Goal: Task Accomplishment & Management: Manage account settings

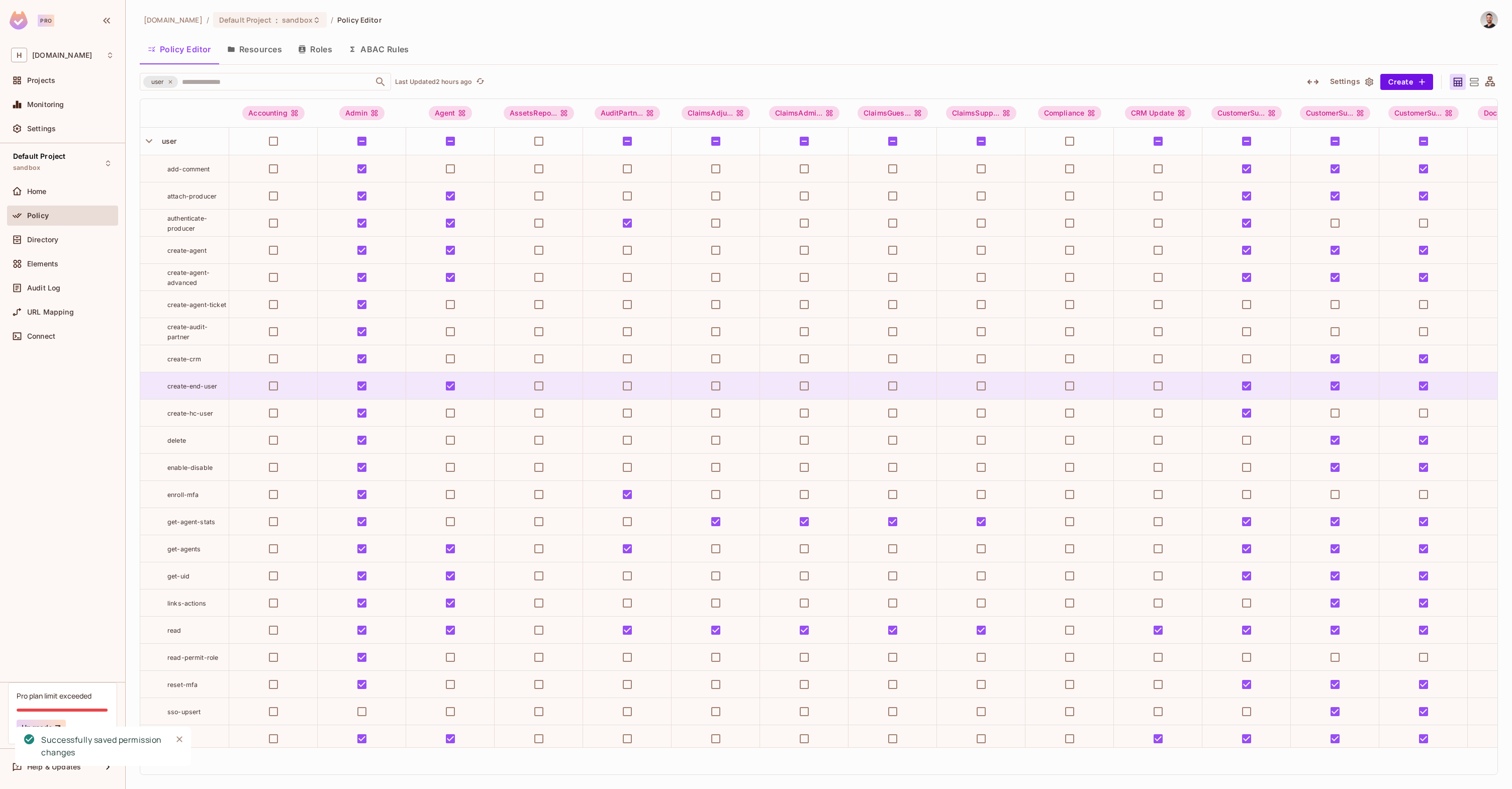
scroll to position [87, 2655]
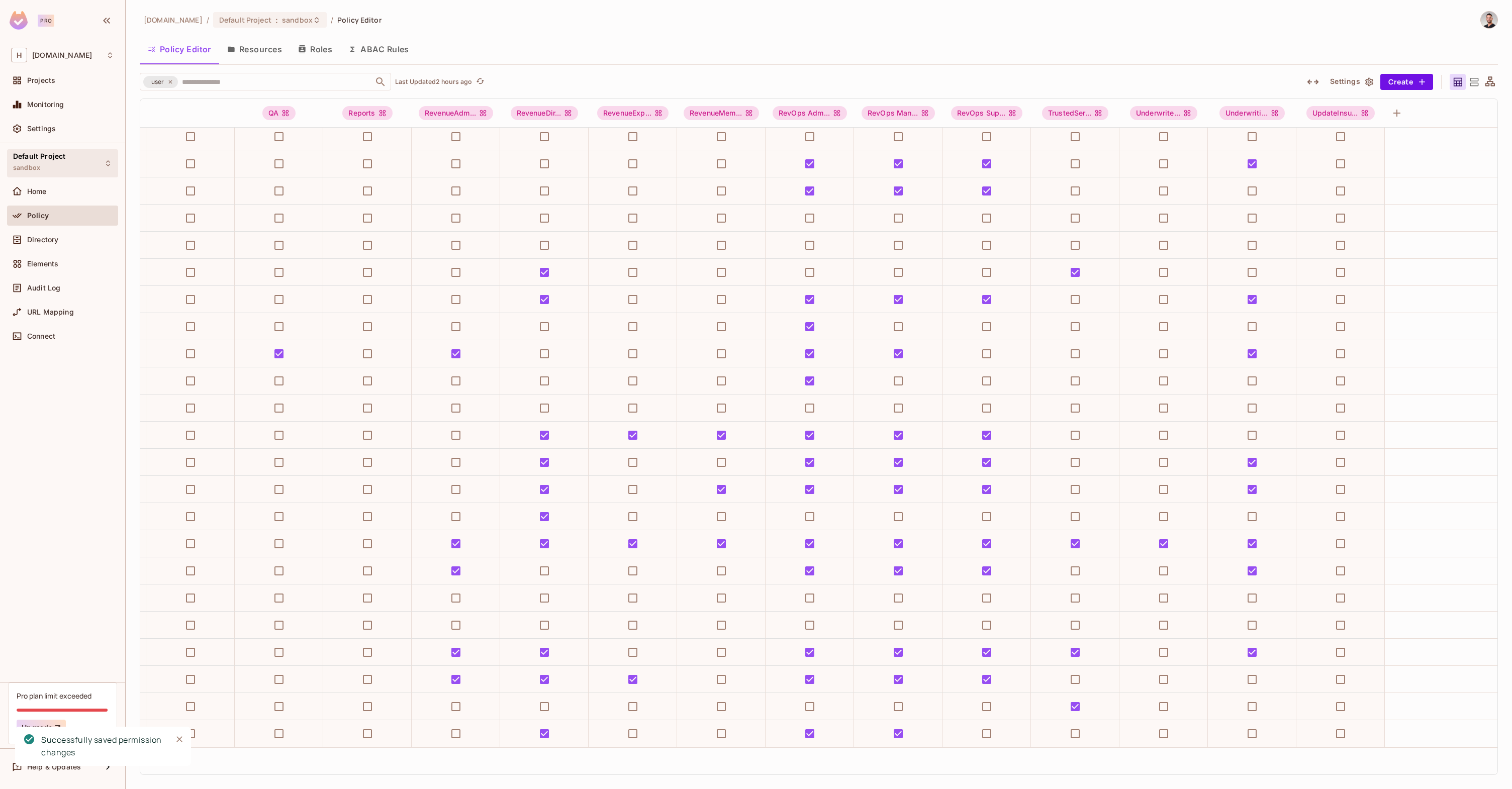
click at [50, 165] on div "Default Project sandbox" at bounding box center [39, 163] width 52 height 21
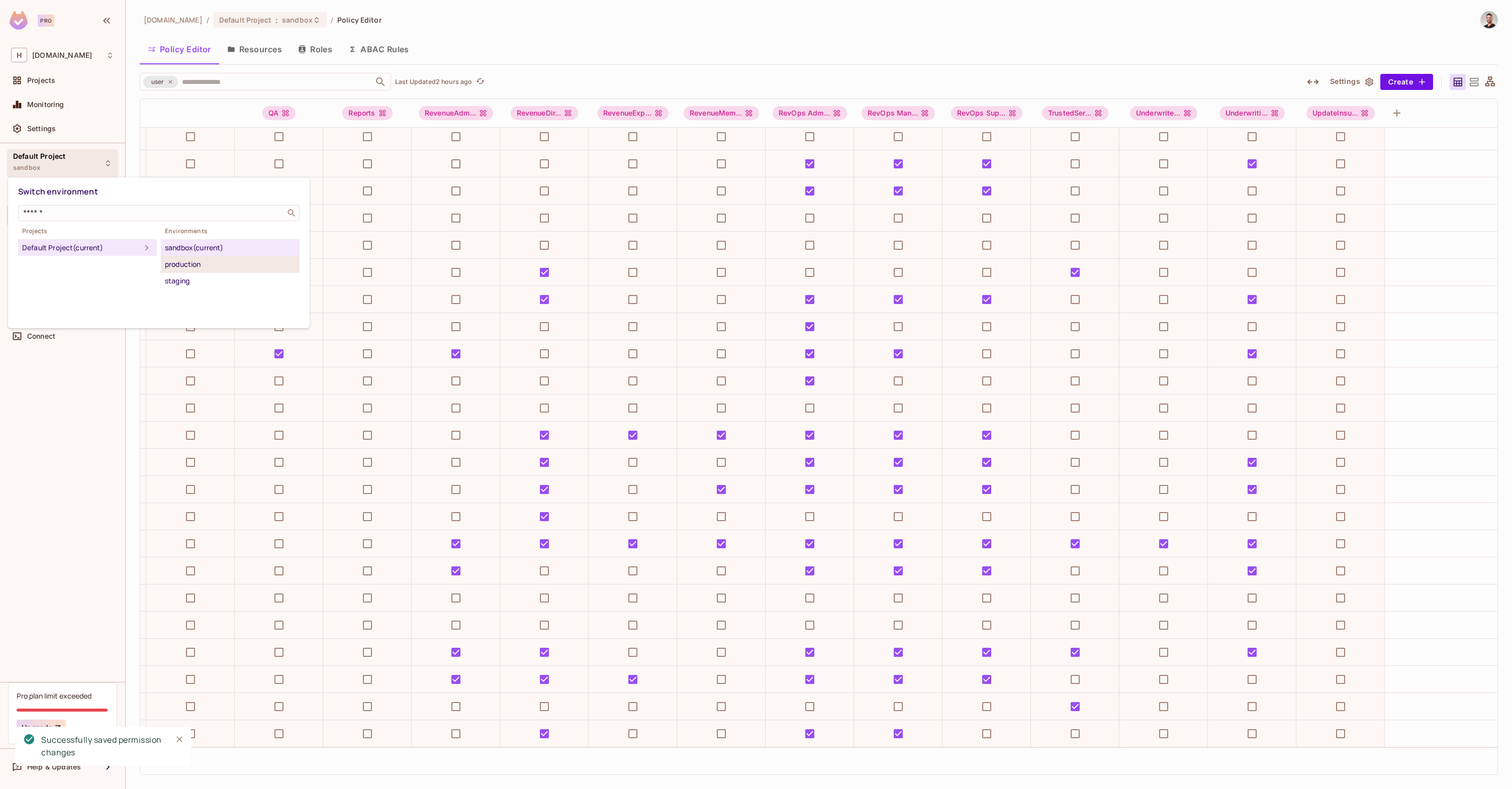
click at [188, 263] on div "production" at bounding box center [230, 264] width 131 height 12
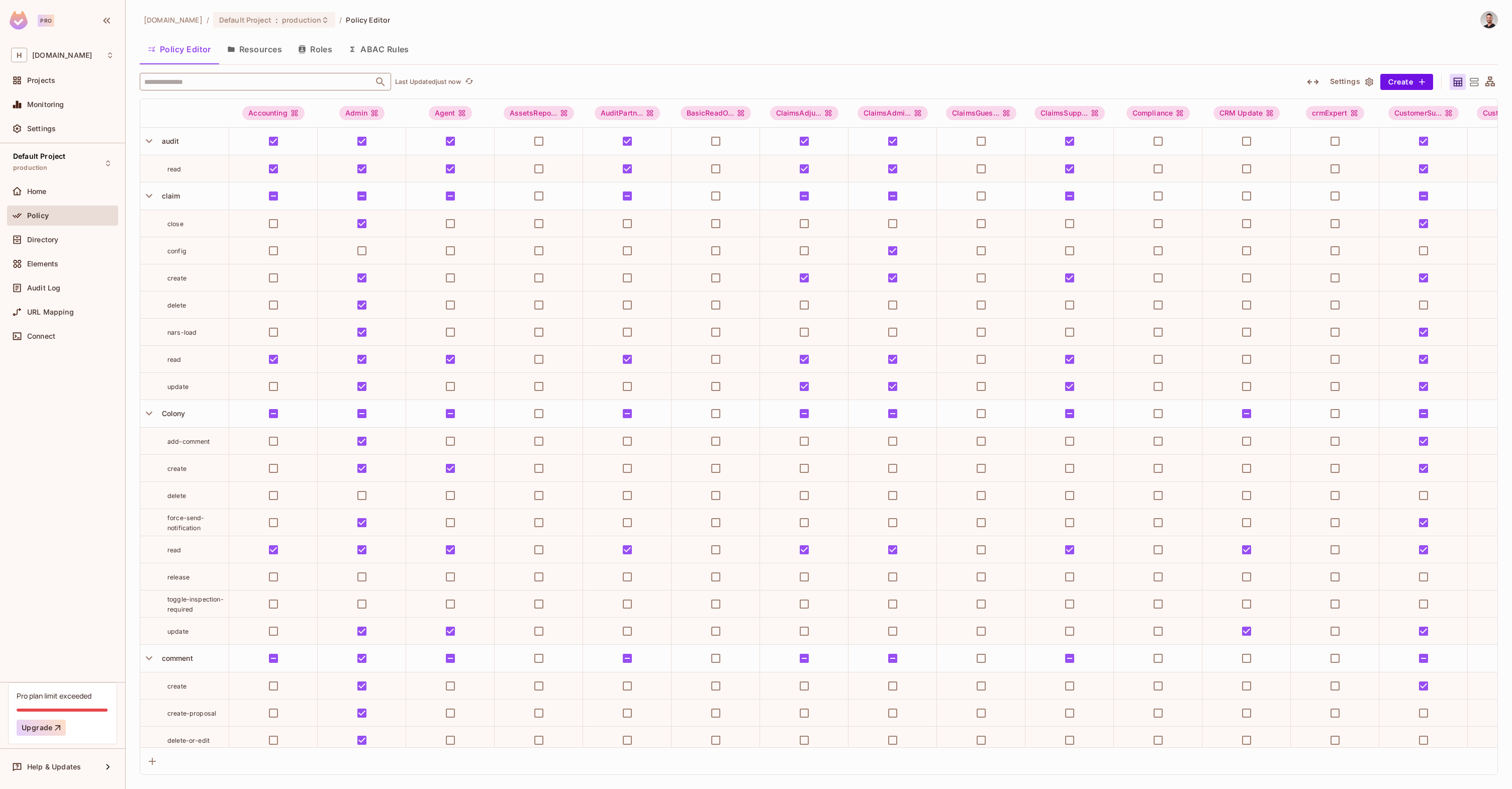
click at [572, 31] on div "honeycombinsurance.com / Default Project : production / Policy Editor Policy Ed…" at bounding box center [819, 393] width 1358 height 764
click at [215, 83] on input "text" at bounding box center [256, 81] width 230 height 18
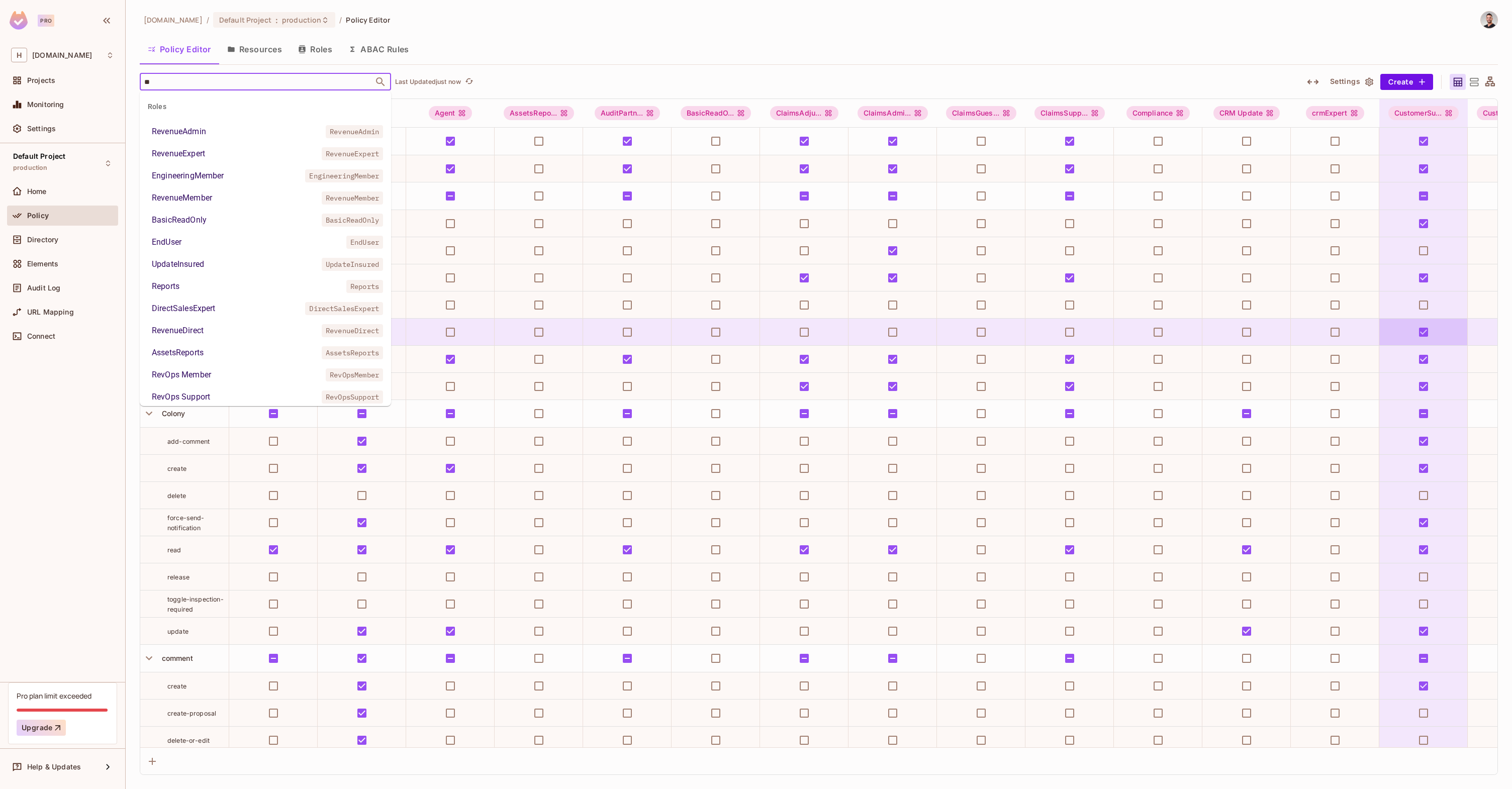
type input "***"
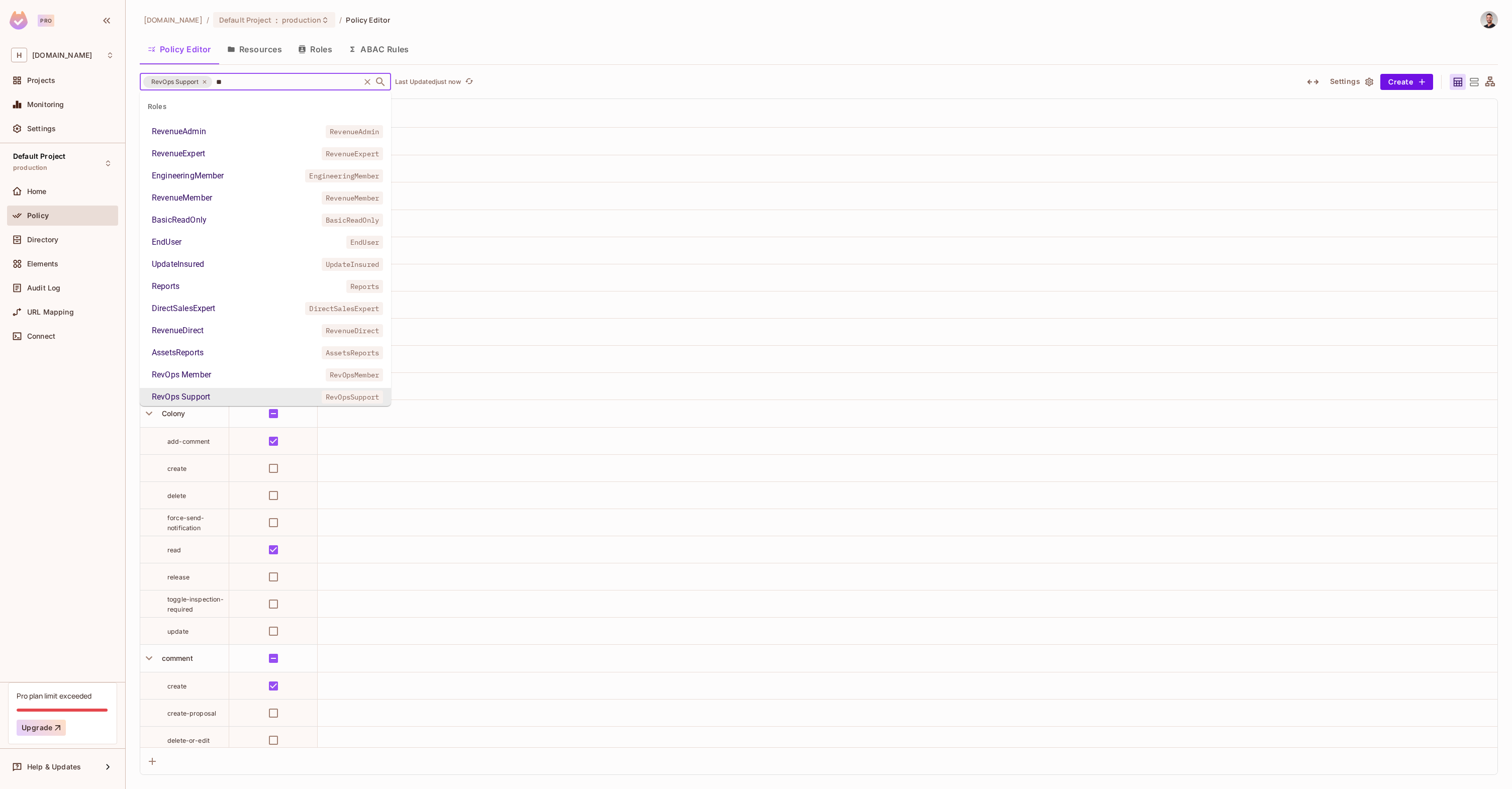
type input "***"
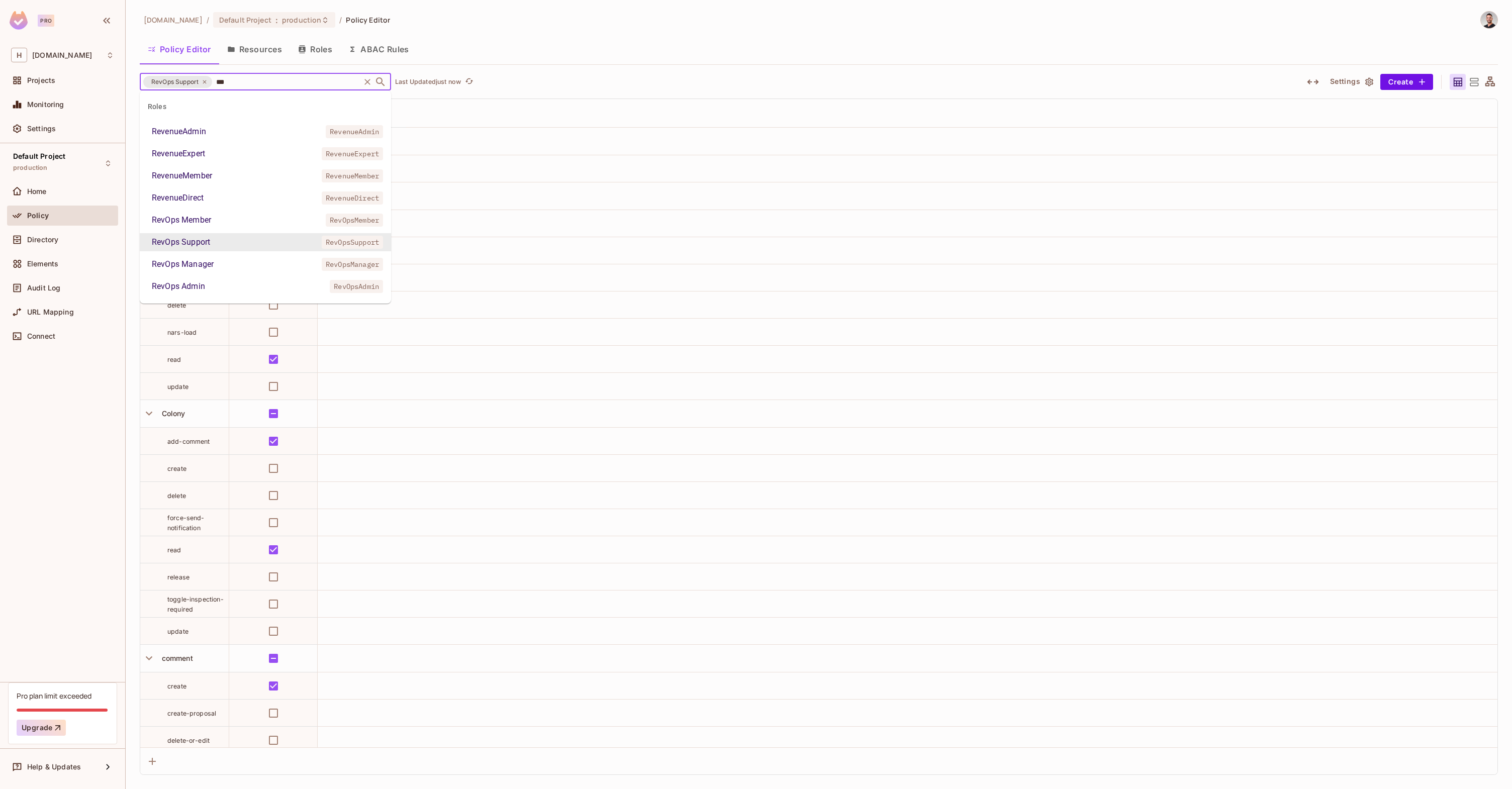
scroll to position [0, 0]
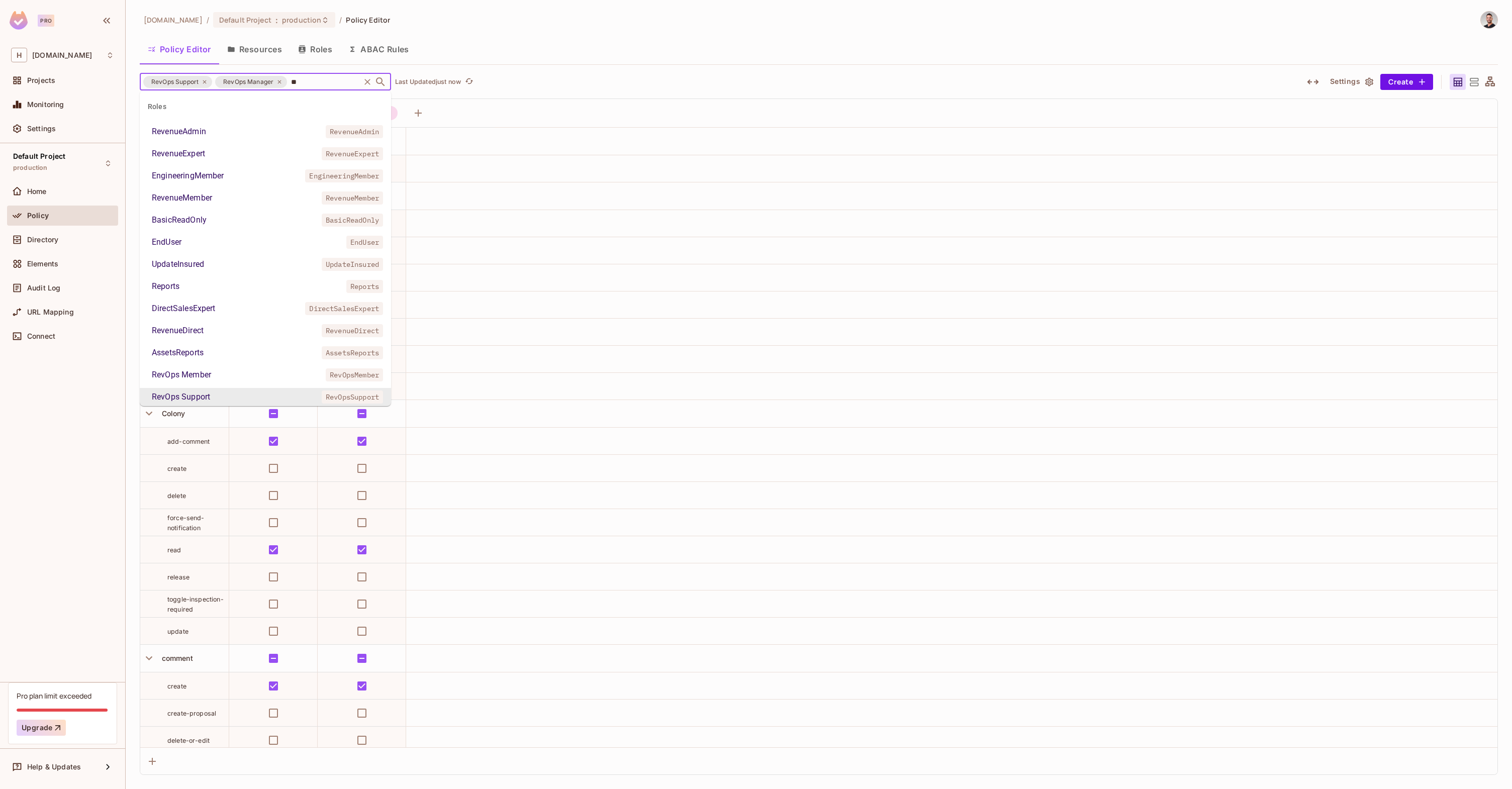
type input "***"
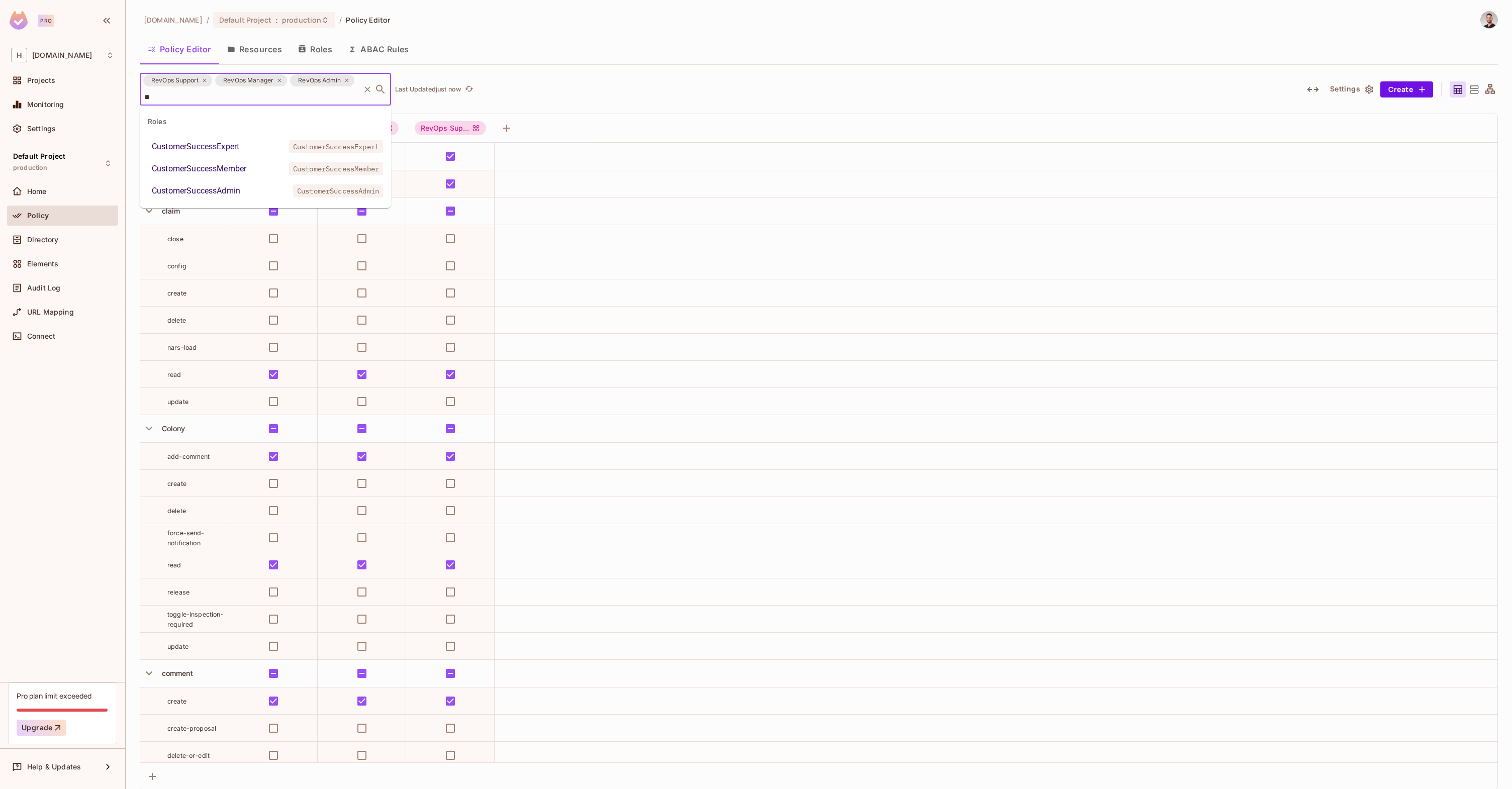
type input "***"
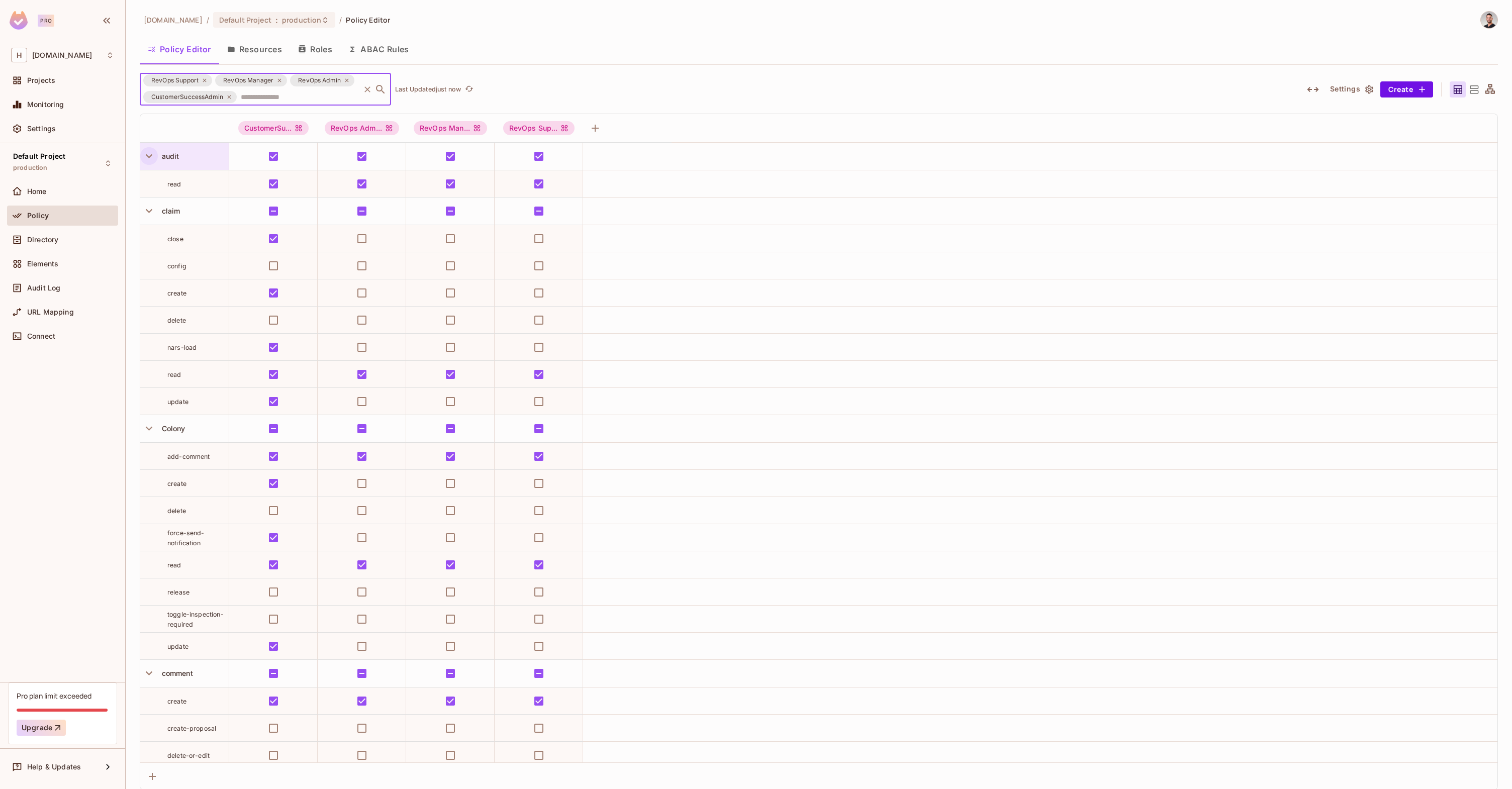
click at [146, 158] on icon "button" at bounding box center [149, 156] width 13 height 13
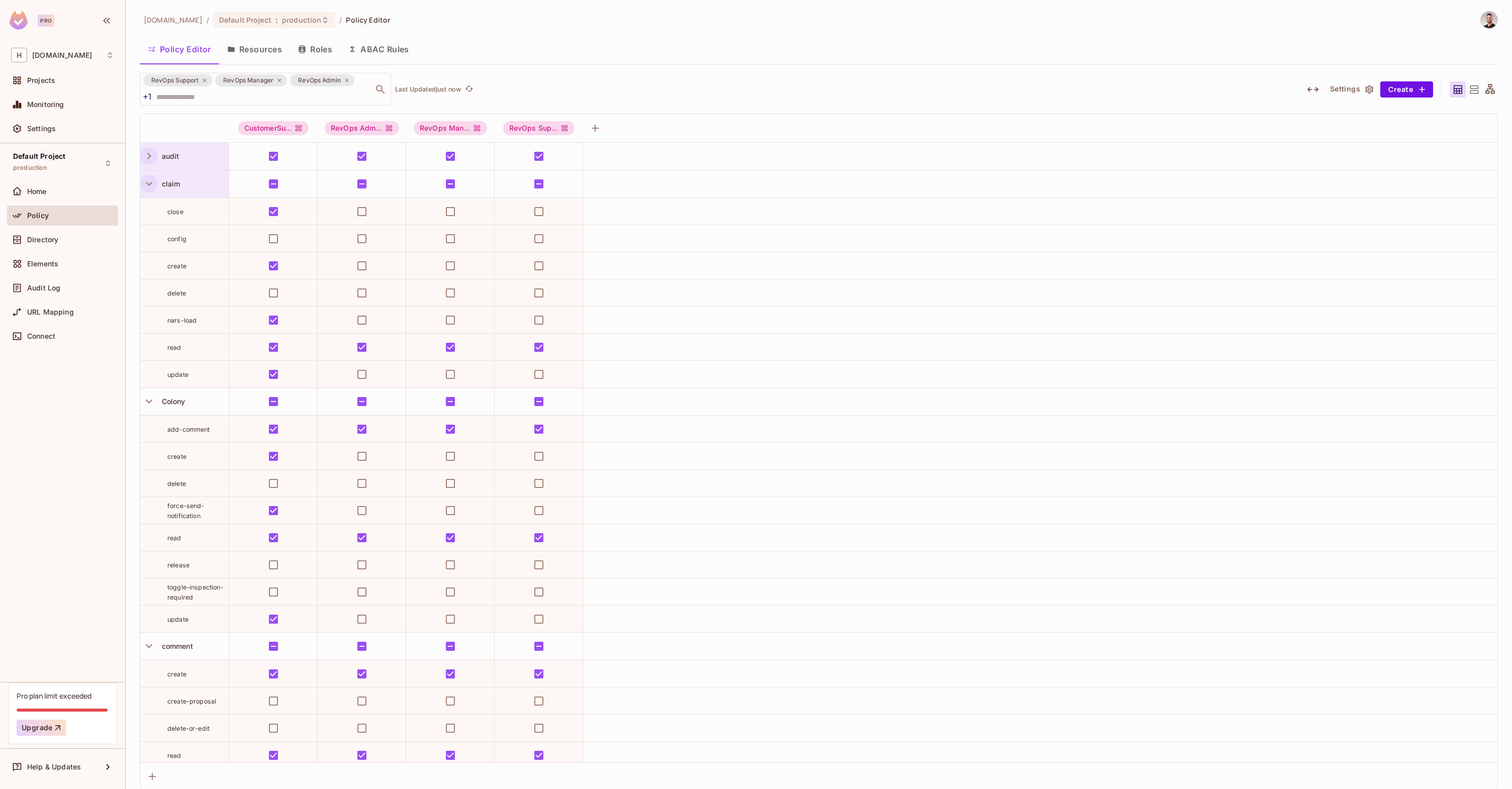
click at [148, 178] on icon "button" at bounding box center [149, 183] width 13 height 13
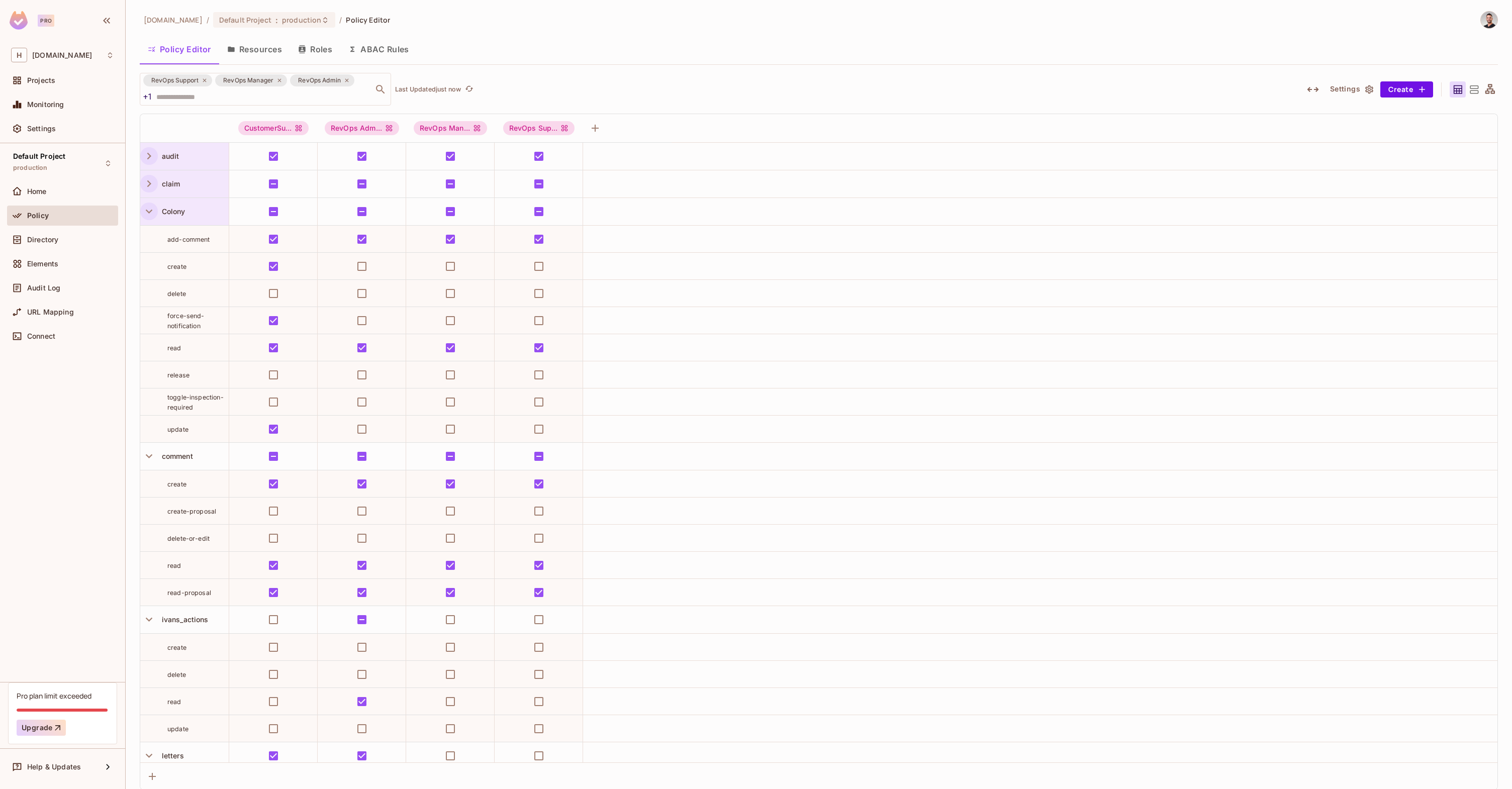
click at [148, 212] on icon "button" at bounding box center [149, 211] width 13 height 13
click at [149, 235] on icon "button" at bounding box center [149, 239] width 13 height 13
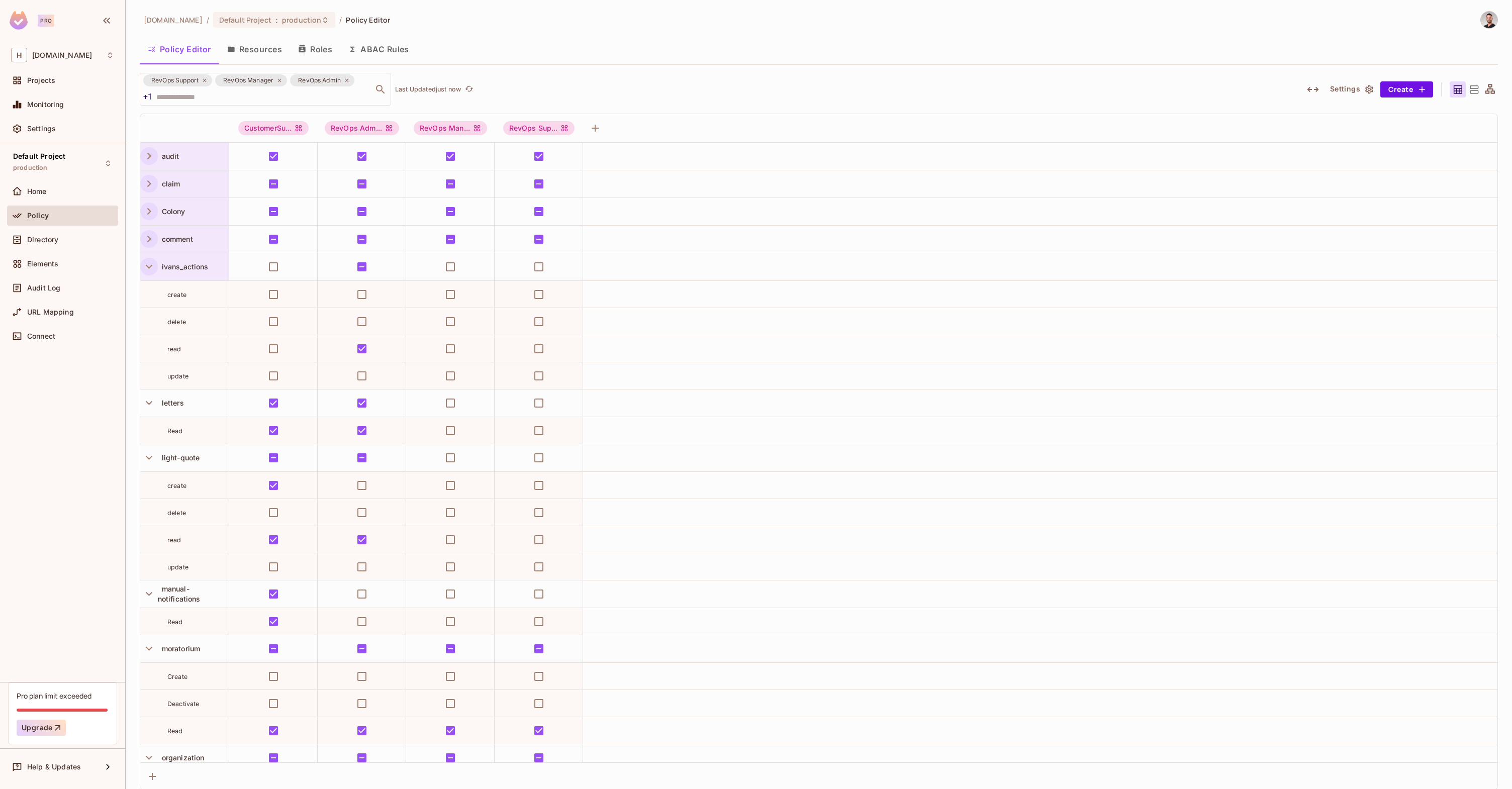
click at [149, 267] on icon "button" at bounding box center [149, 267] width 6 height 4
click at [146, 292] on icon "button" at bounding box center [149, 293] width 13 height 13
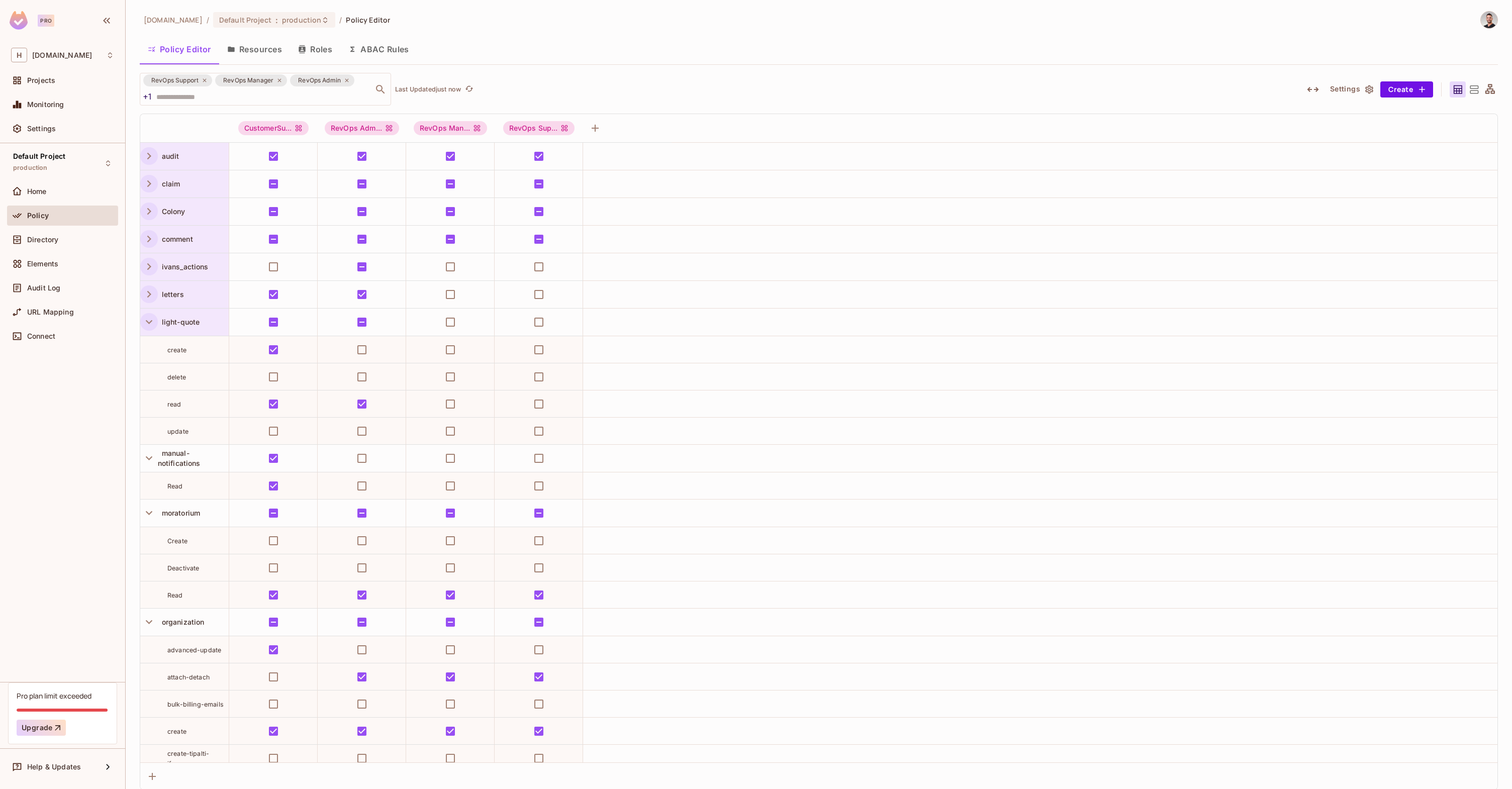
click at [148, 323] on icon "button" at bounding box center [149, 321] width 13 height 13
click at [147, 353] on icon "button" at bounding box center [149, 349] width 13 height 13
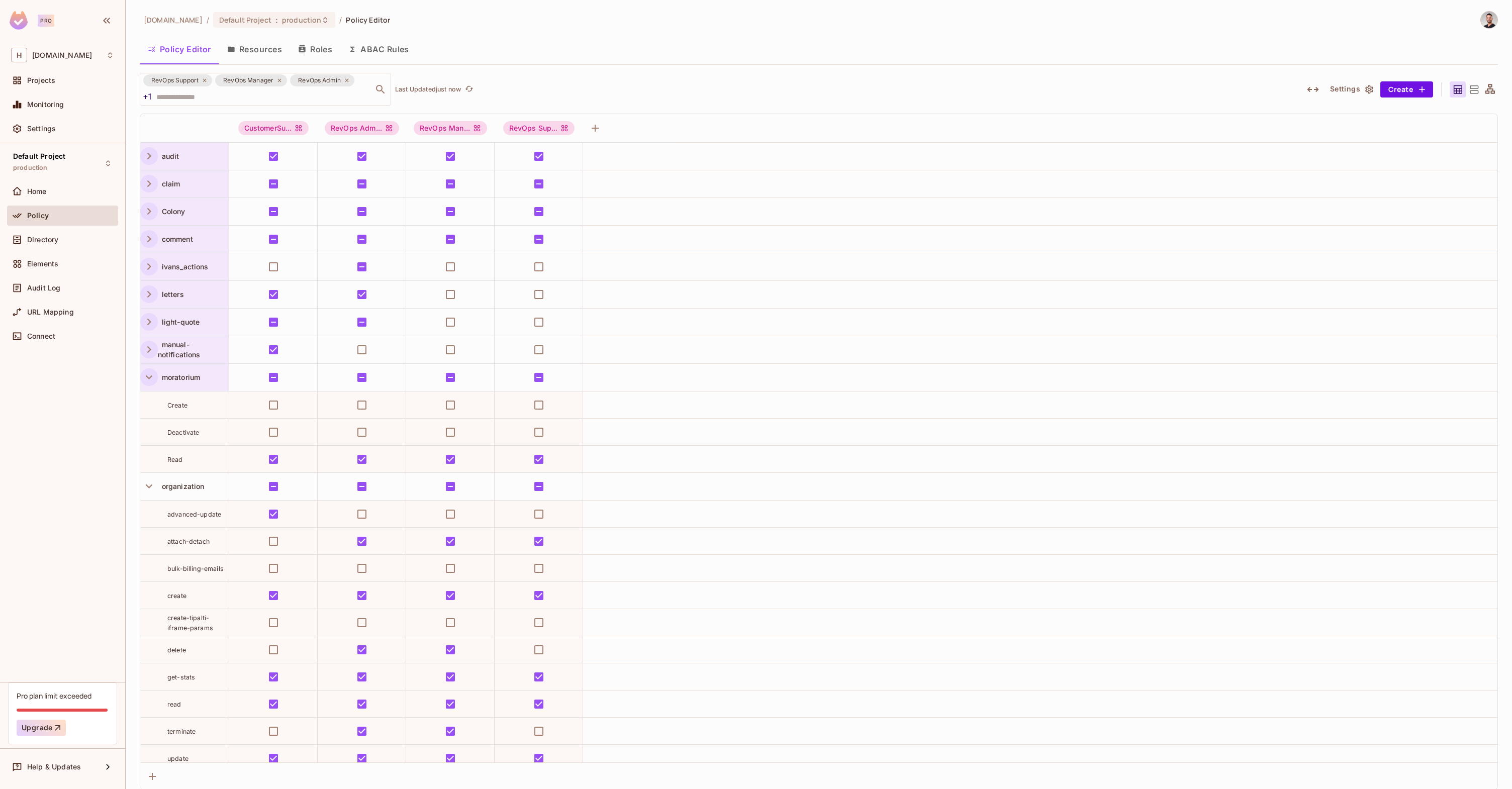
click at [153, 378] on icon "button" at bounding box center [149, 377] width 13 height 13
click at [151, 406] on icon "button" at bounding box center [149, 404] width 13 height 13
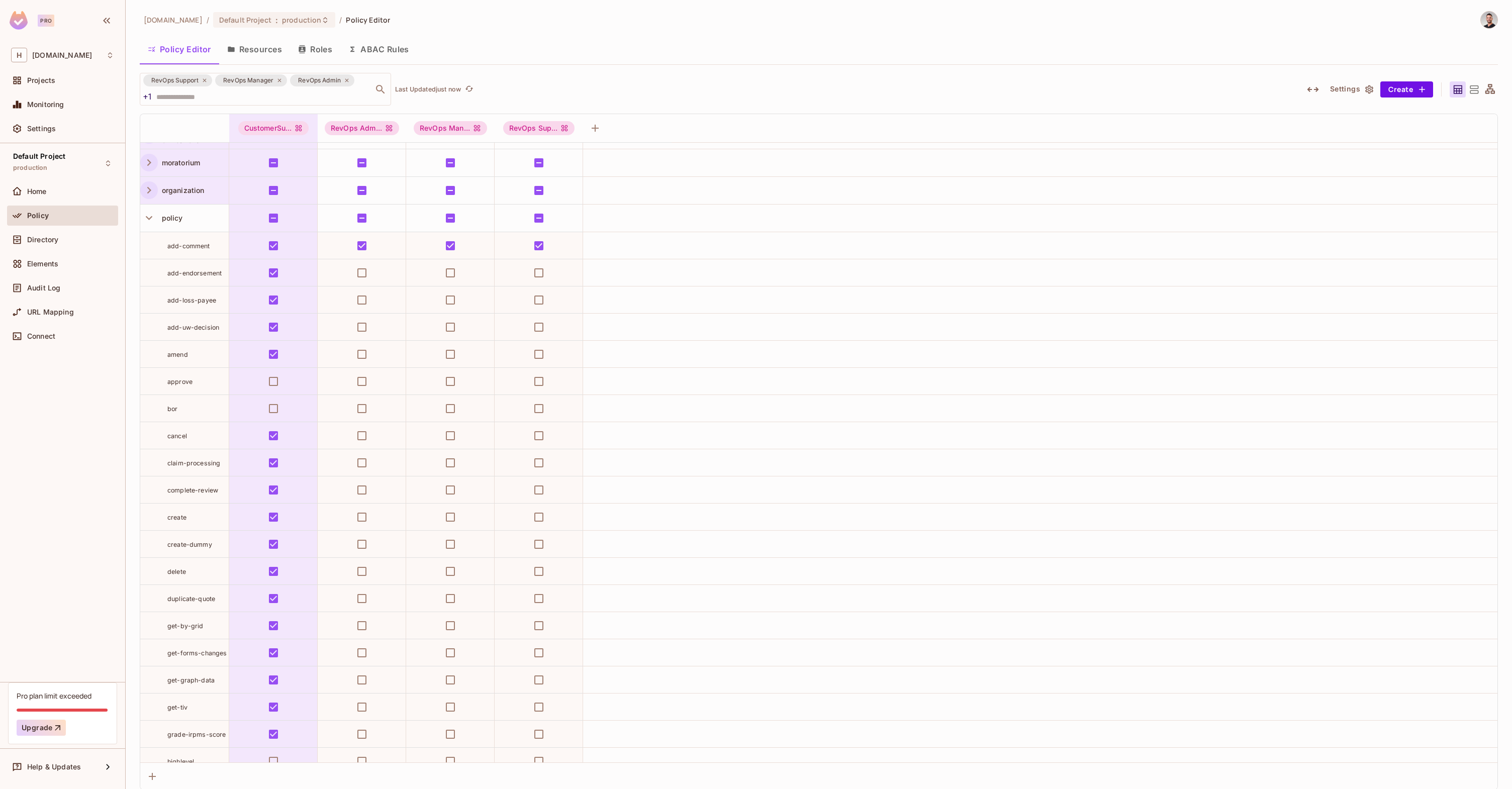
scroll to position [95, 0]
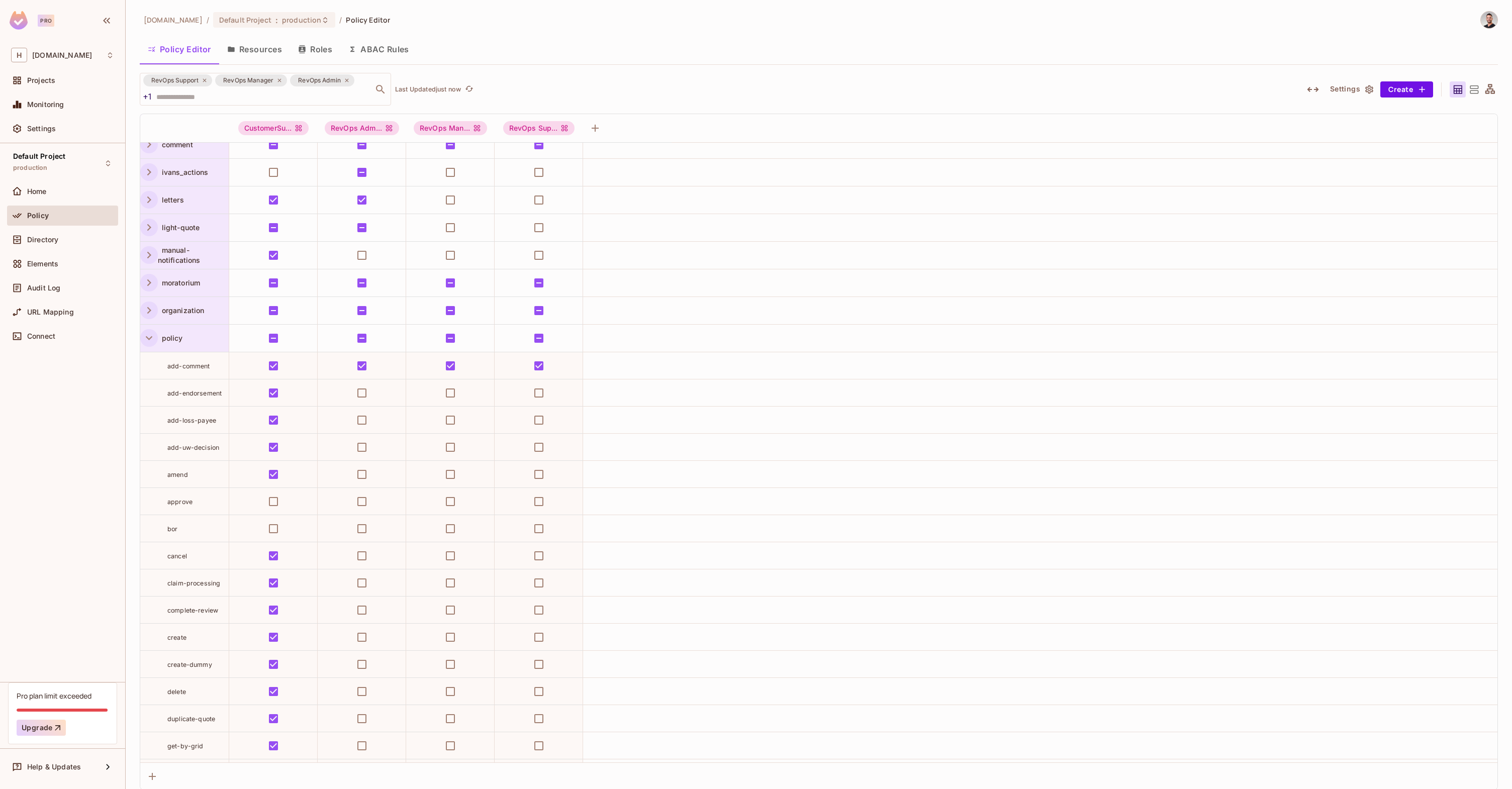
click at [149, 341] on icon "button" at bounding box center [149, 337] width 13 height 13
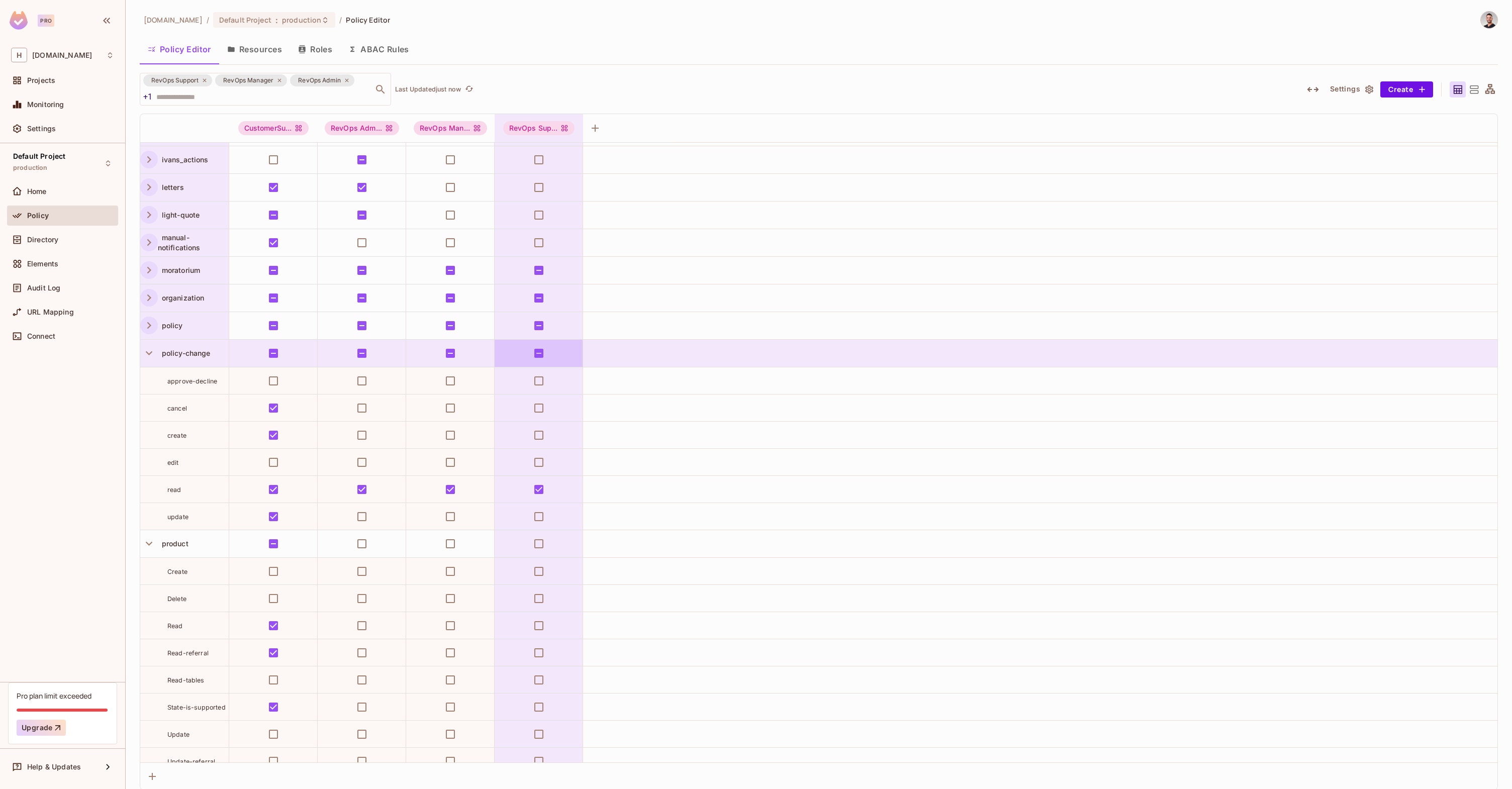
scroll to position [120, 0]
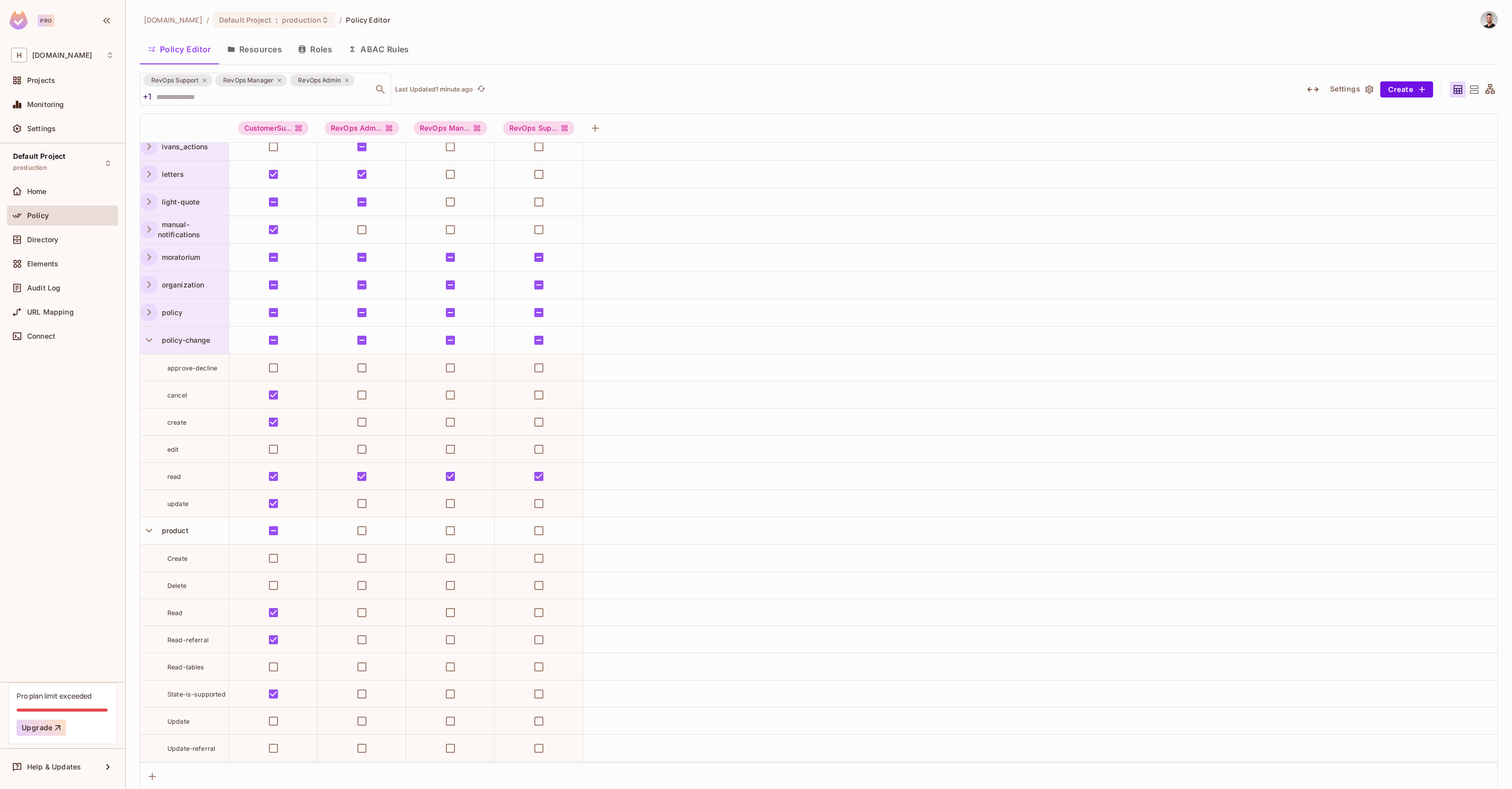
click at [145, 327] on div "policy-change" at bounding box center [184, 340] width 89 height 27
click at [148, 335] on div at bounding box center [756, 394] width 1512 height 789
click at [149, 339] on icon "button" at bounding box center [149, 339] width 13 height 13
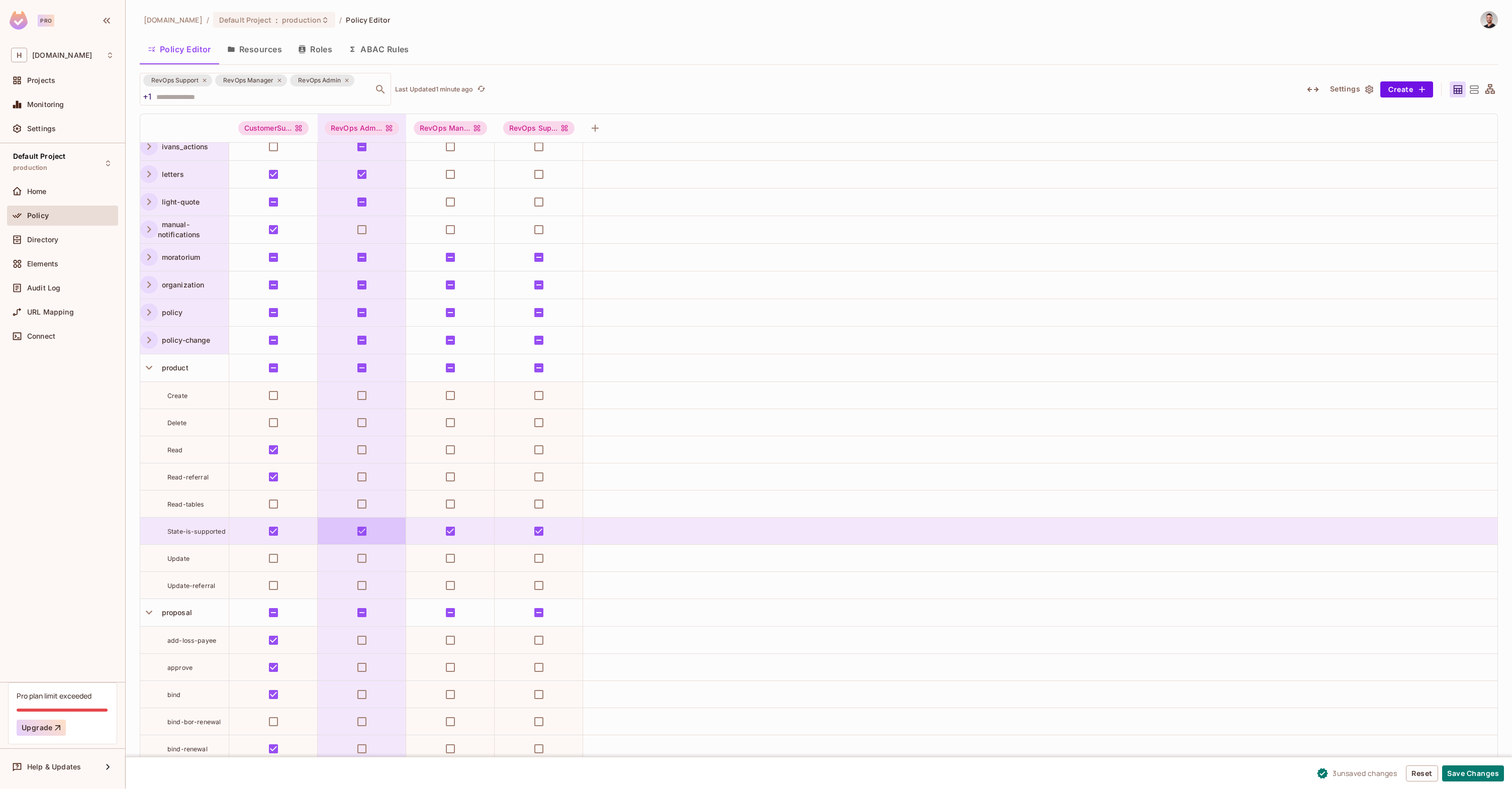
drag, startPoint x: 375, startPoint y: 535, endPoint x: 400, endPoint y: 529, distance: 25.7
click at [375, 534] on td at bounding box center [361, 531] width 89 height 27
click at [349, 528] on td at bounding box center [361, 531] width 89 height 27
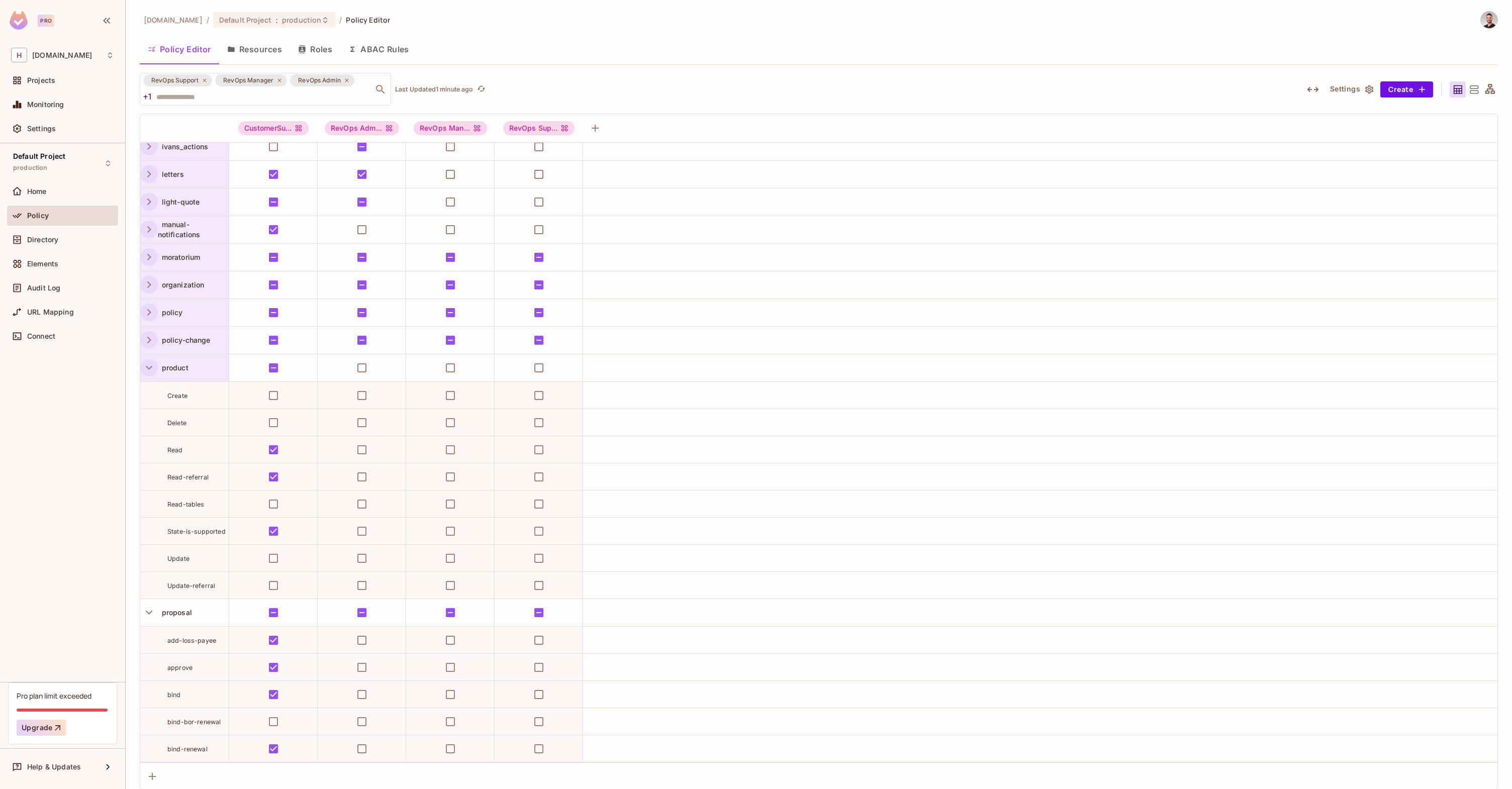
click at [156, 365] on button "button" at bounding box center [149, 368] width 18 height 18
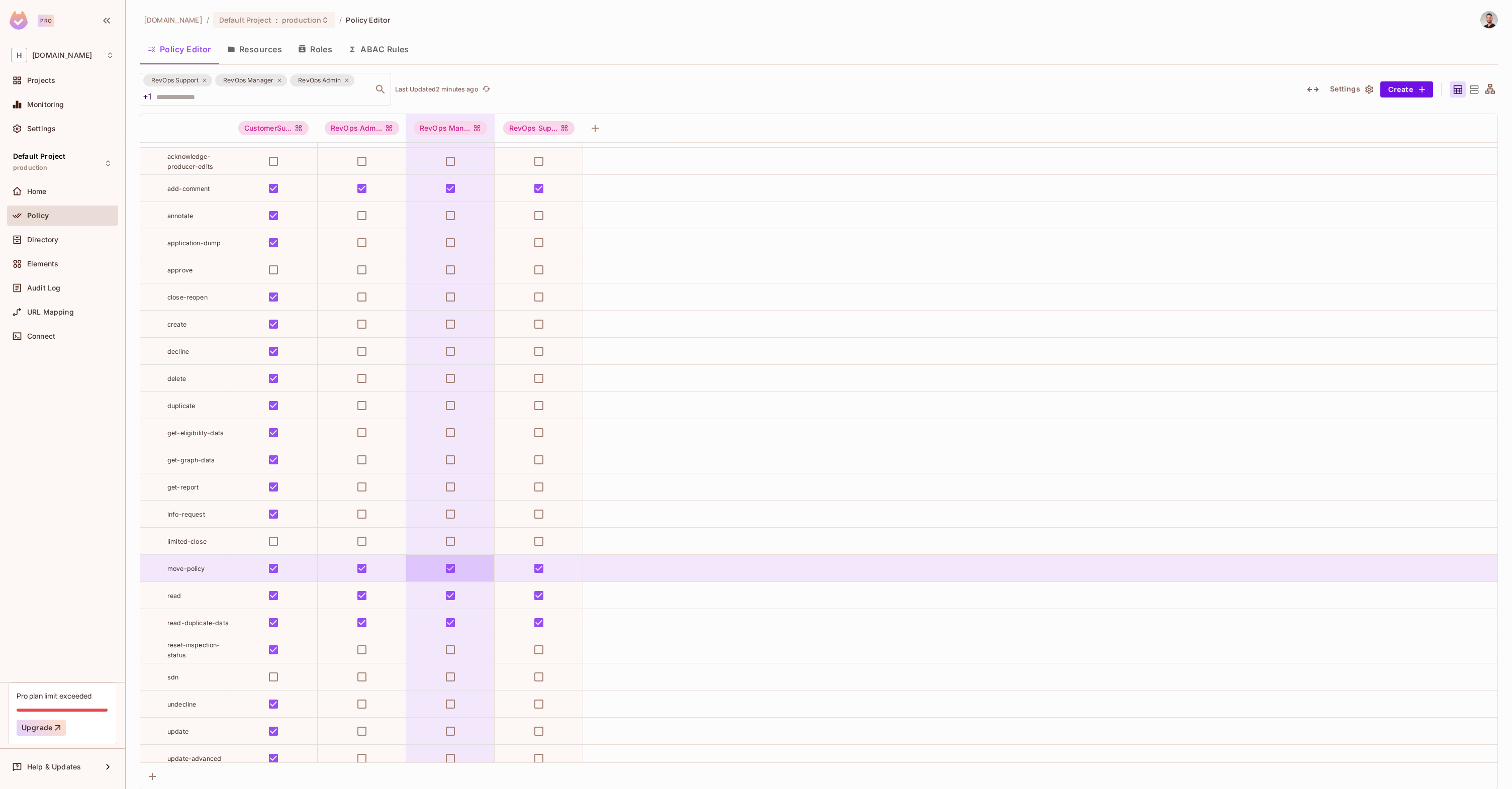
scroll to position [992, 0]
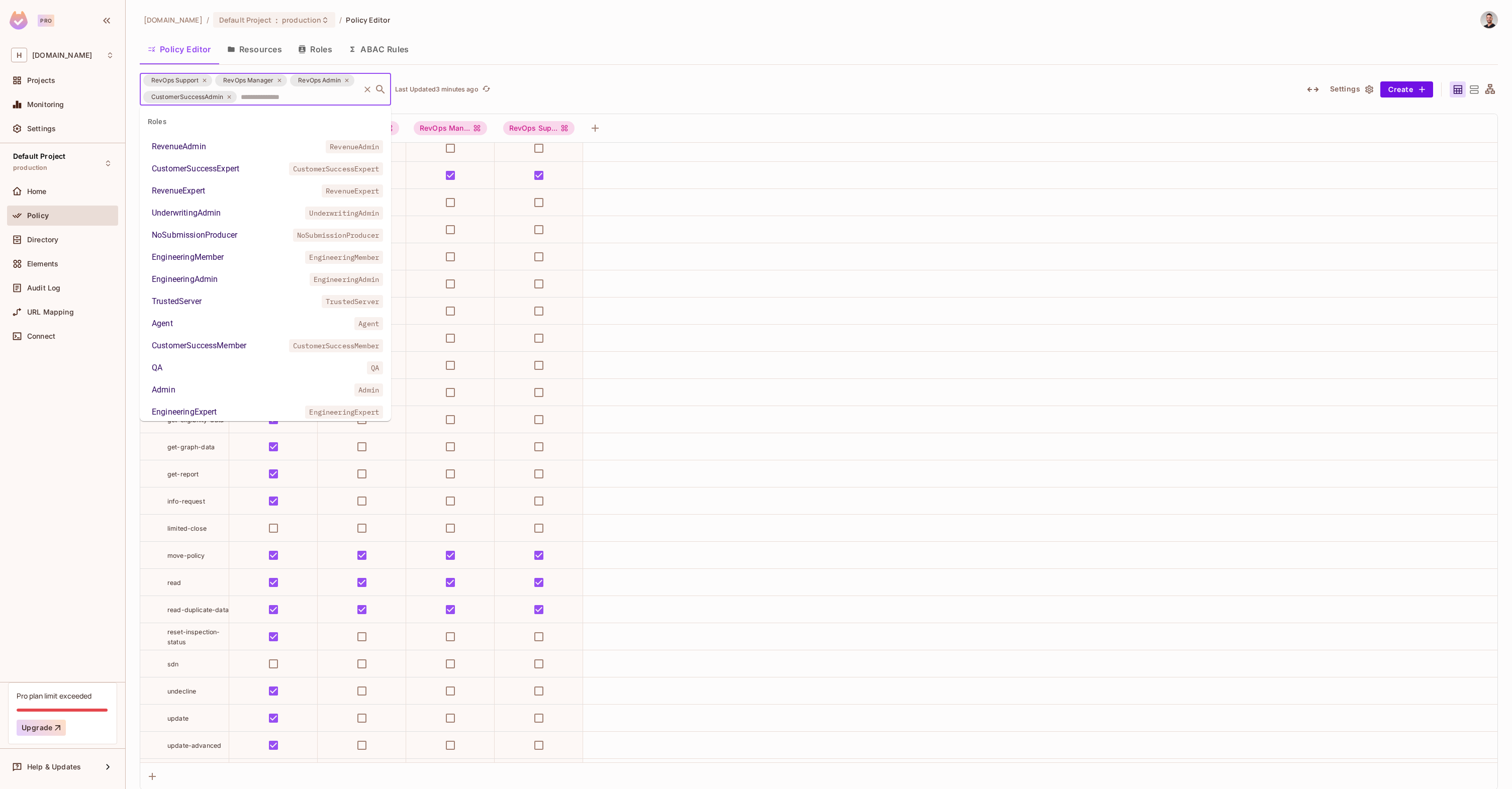
click at [234, 96] on div "RevOps Support RevOps Manager RevOps Admin CustomerSuccessAdmin ​" at bounding box center [265, 89] width 251 height 33
type input "***"
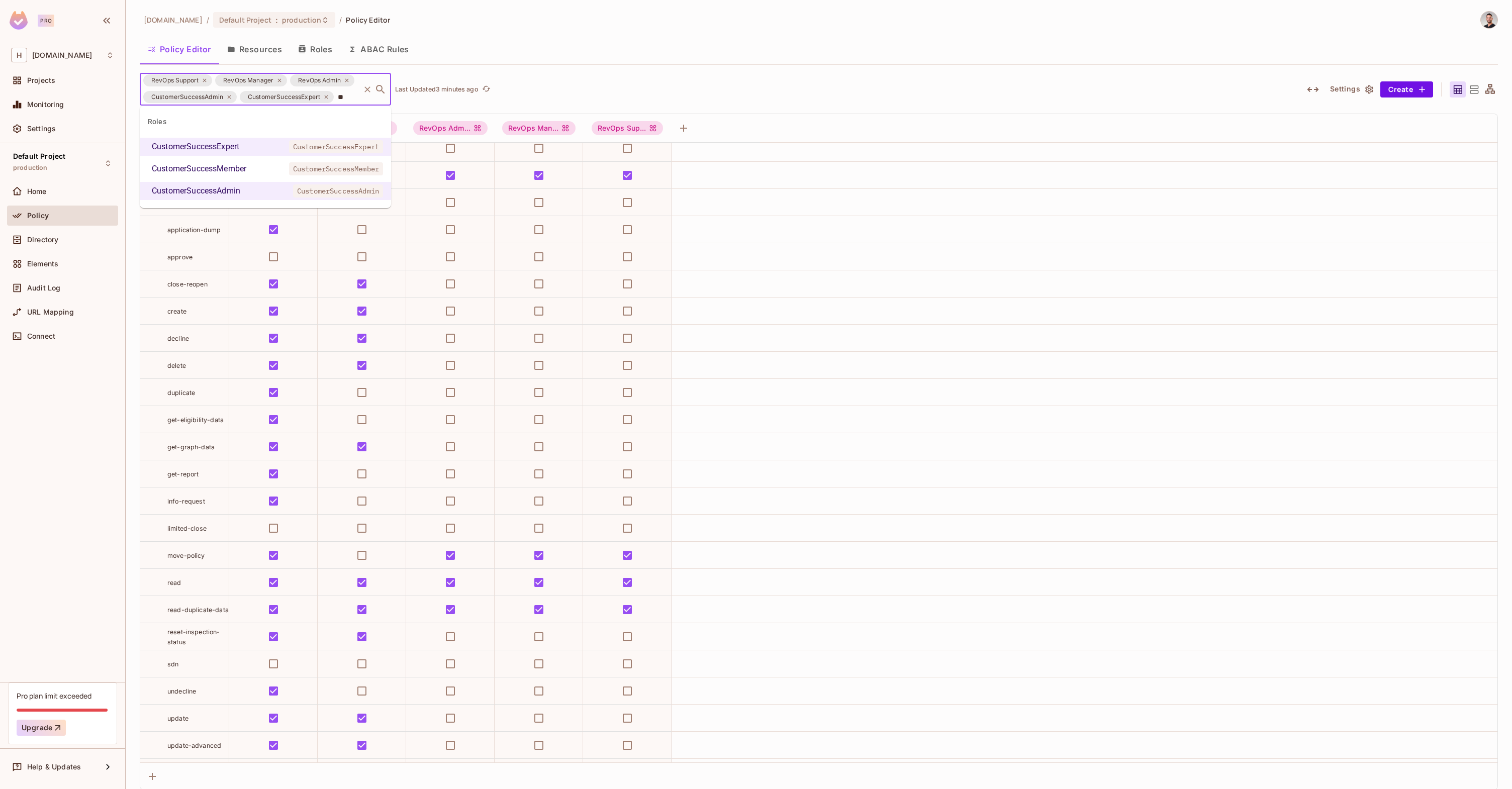
type input "***"
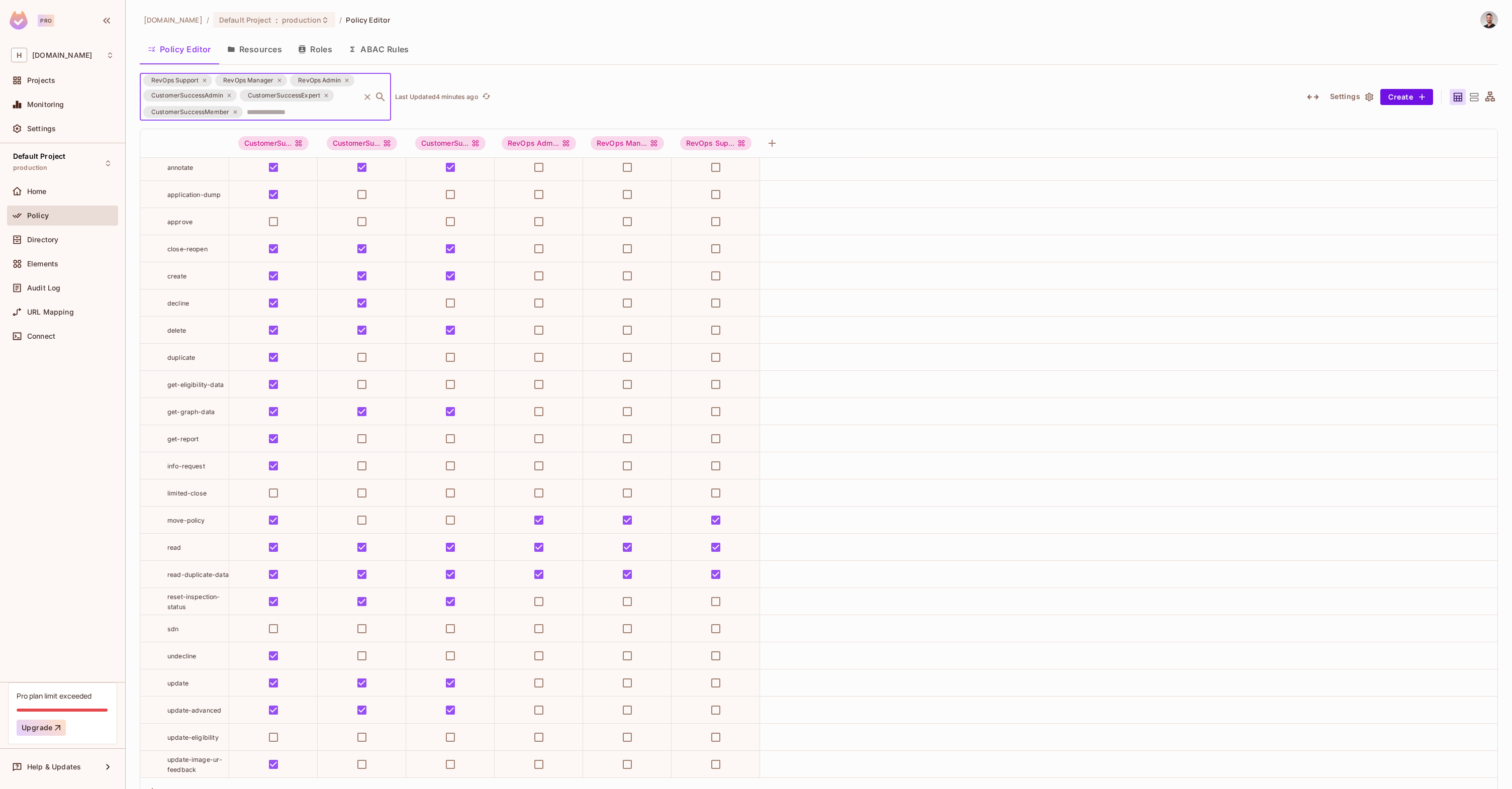
scroll to position [1036, 0]
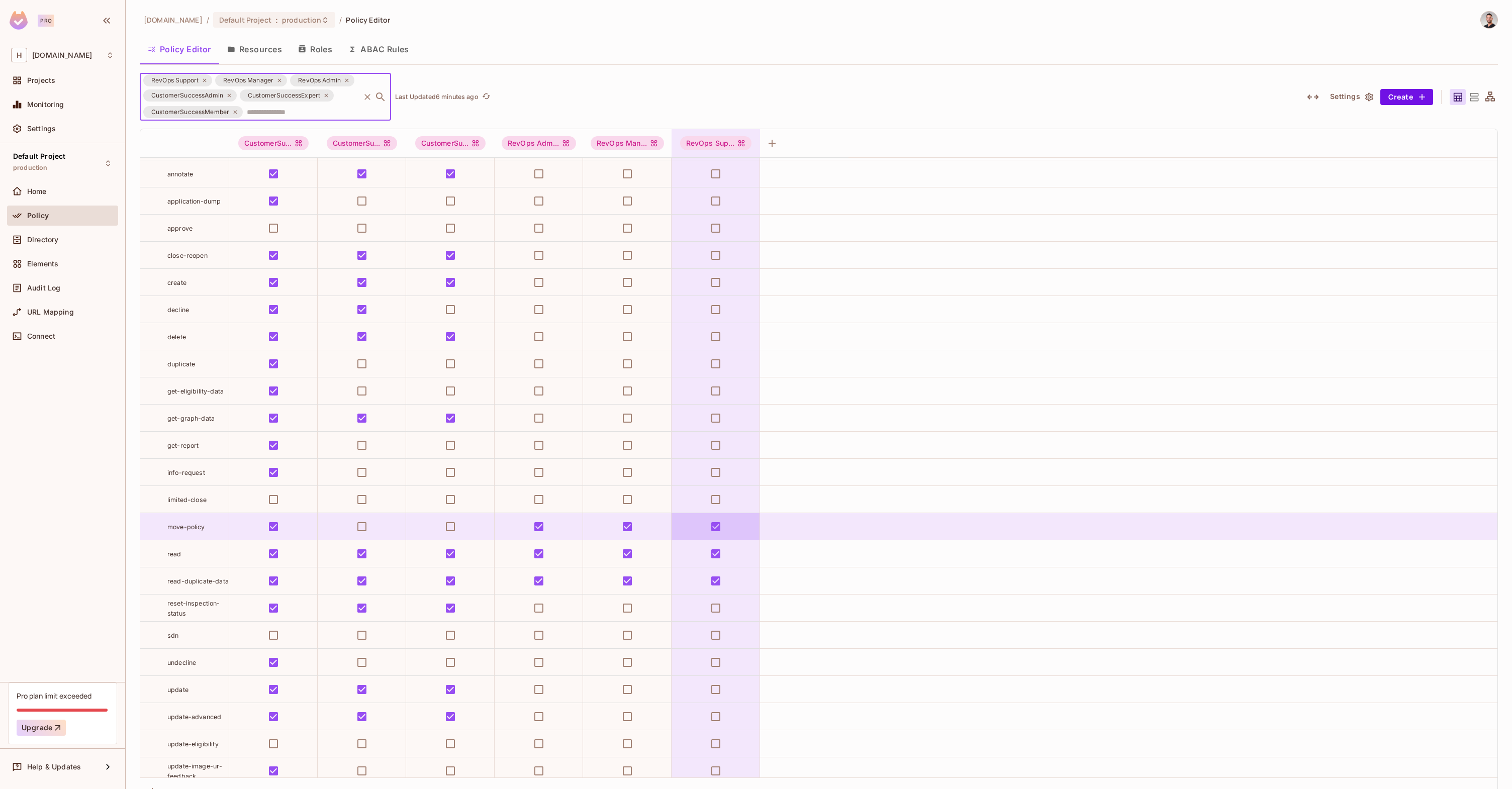
click at [718, 524] on td at bounding box center [716, 527] width 89 height 27
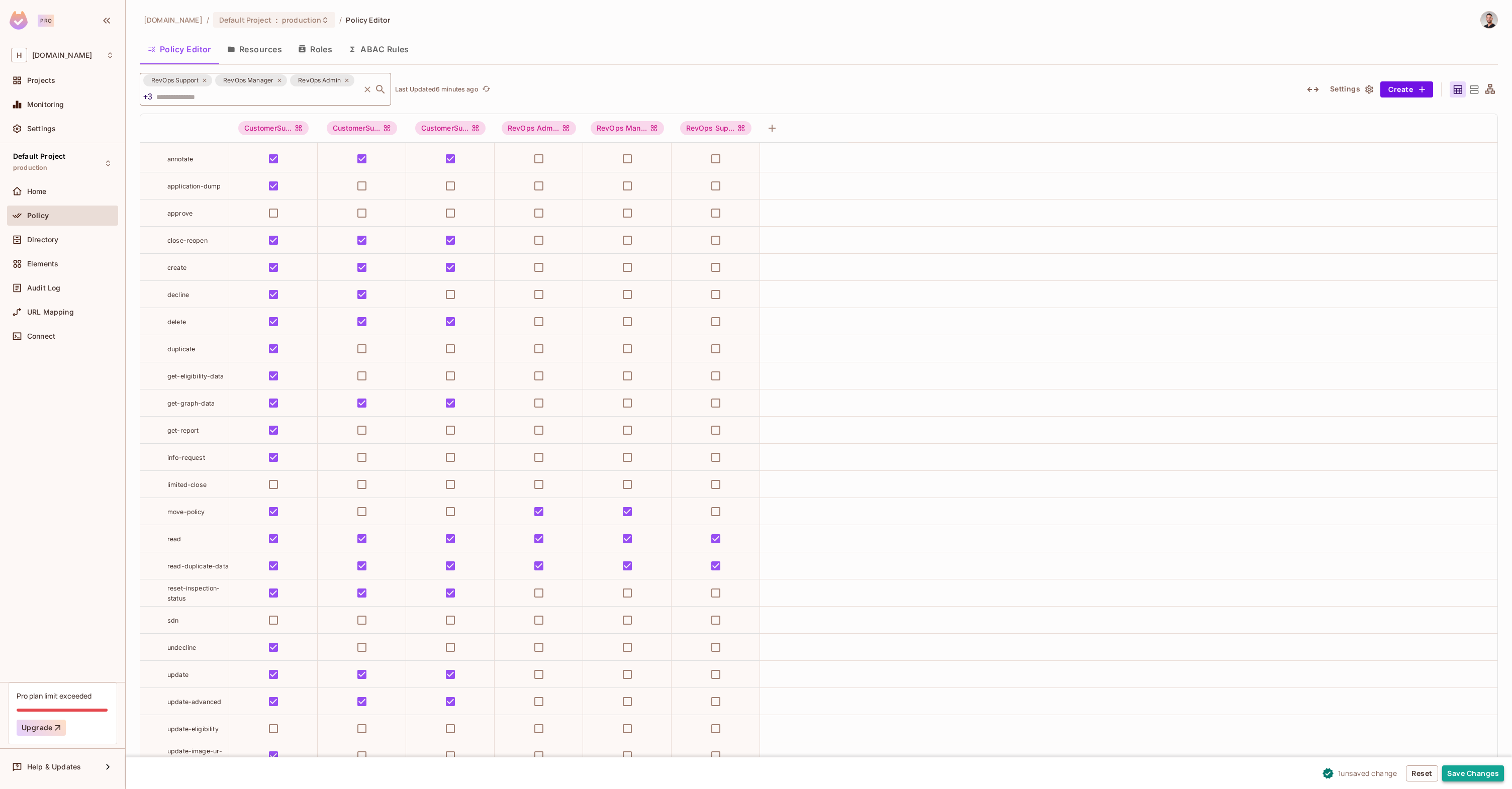
click at [1471, 773] on button "Save Changes" at bounding box center [1473, 774] width 62 height 16
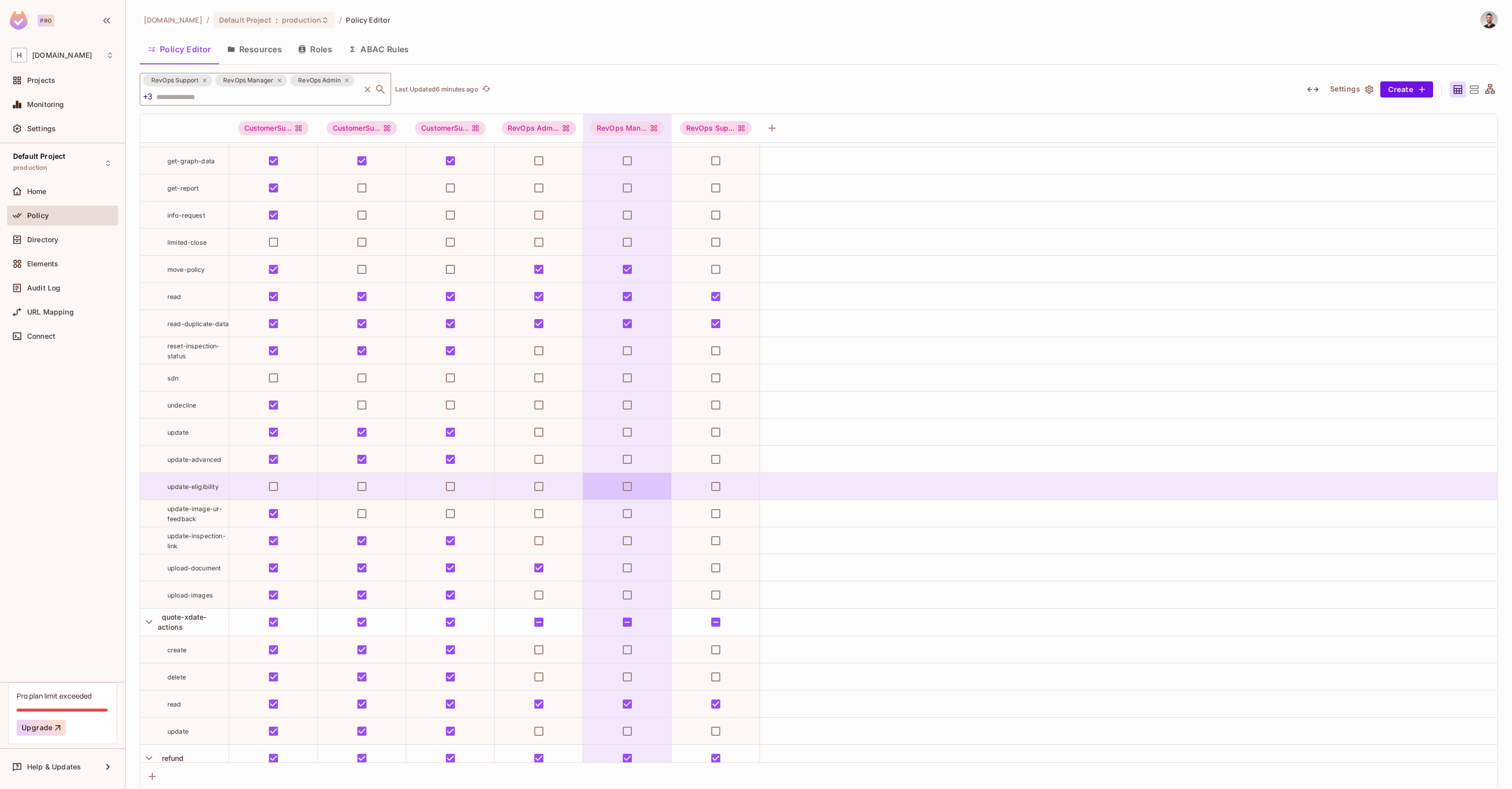
scroll to position [1292, 0]
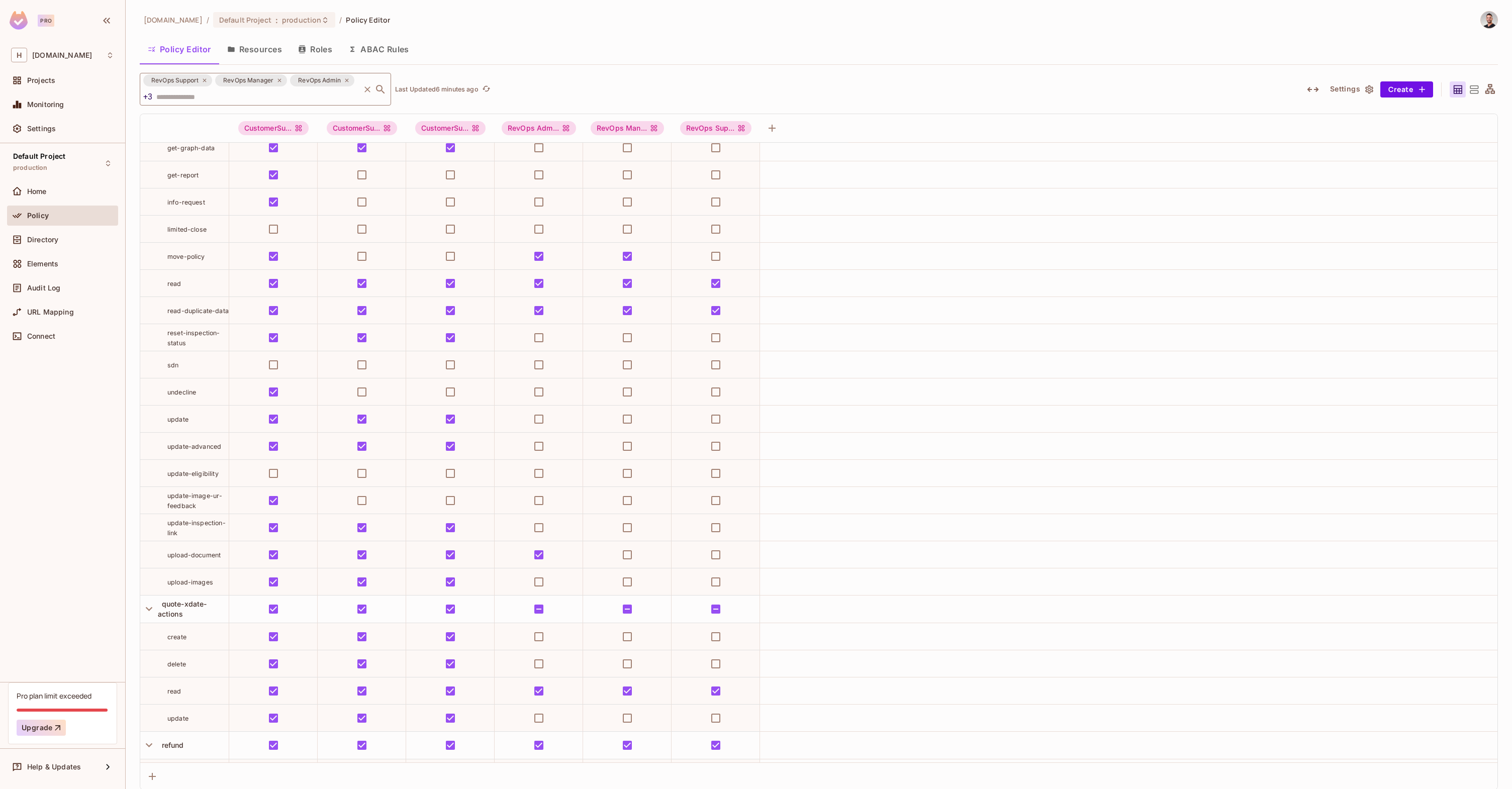
click at [327, 96] on div "RevOps Support RevOps Manager RevOps Admin +3 ​" at bounding box center [265, 89] width 251 height 33
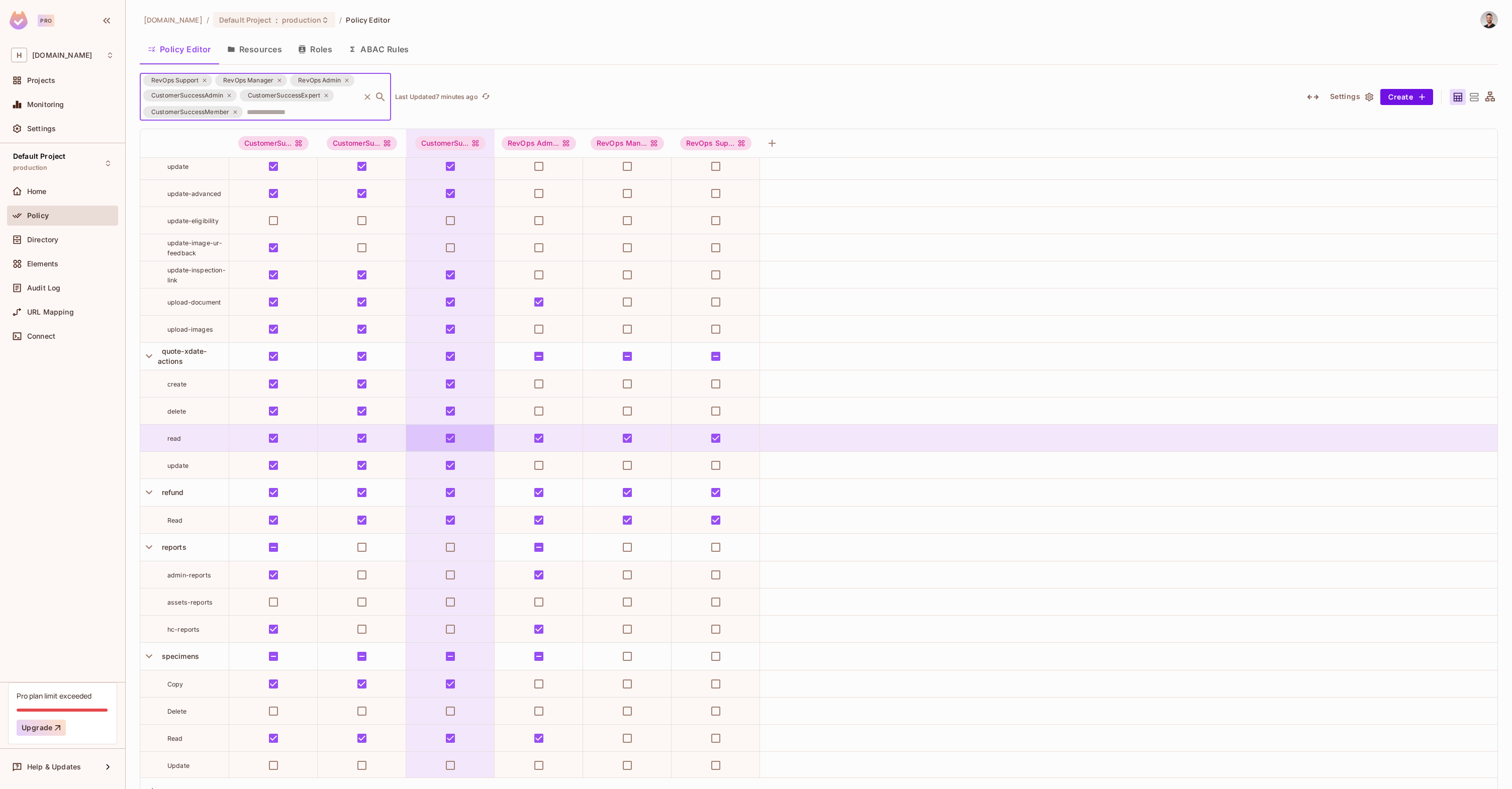
scroll to position [1565, 0]
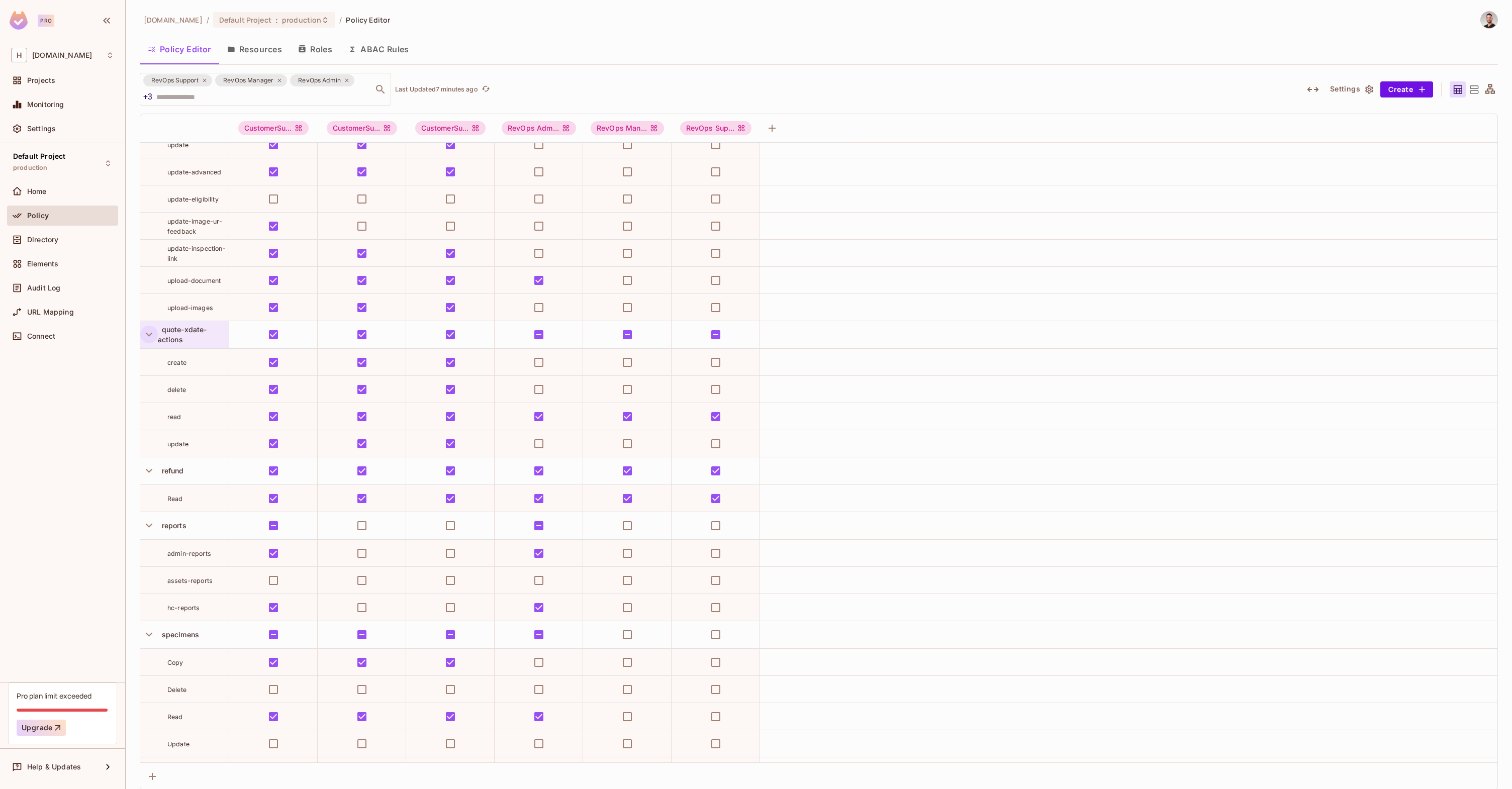
click at [148, 349] on tbody "audit claim Colony comment ivans_actions letters light-quote manual-notificatio…" at bounding box center [819, 292] width 1357 height 3431
click at [150, 339] on icon "button" at bounding box center [149, 334] width 13 height 13
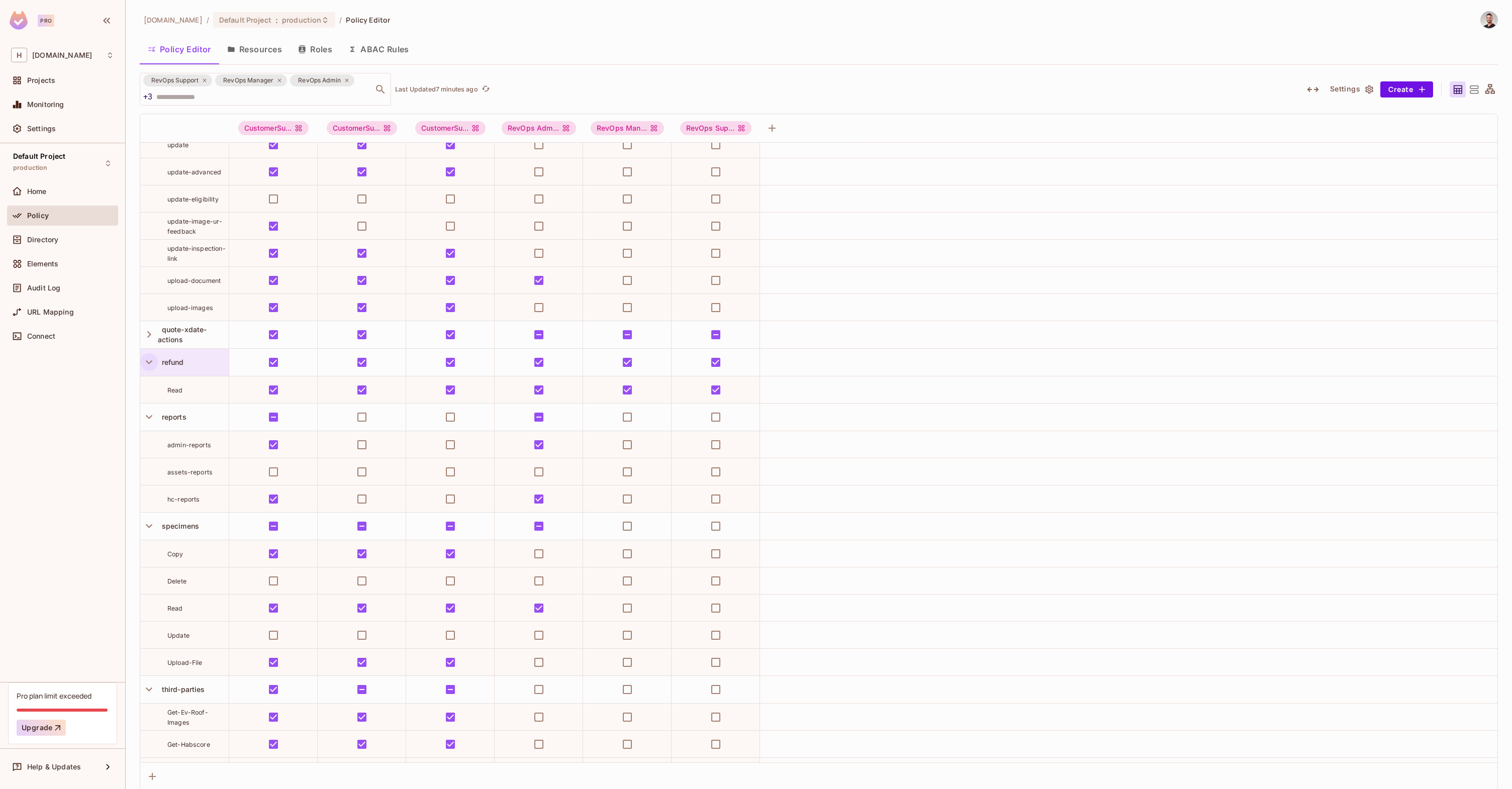
click at [142, 358] on icon "button" at bounding box center [149, 361] width 13 height 13
click at [149, 367] on icon "button" at bounding box center [149, 361] width 13 height 13
click at [151, 365] on icon "button" at bounding box center [149, 361] width 13 height 13
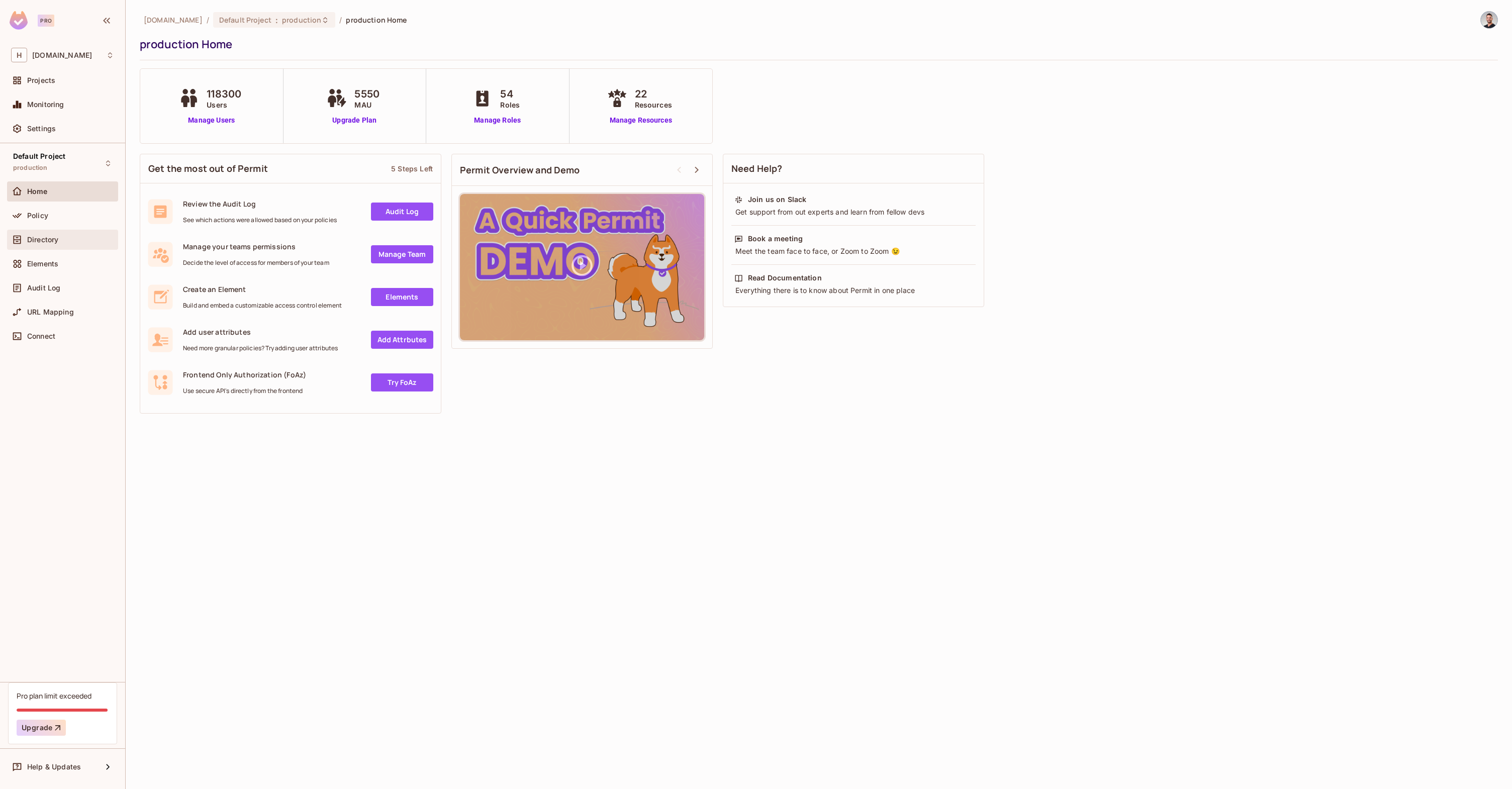
click at [41, 233] on div "Directory" at bounding box center [63, 240] width 111 height 20
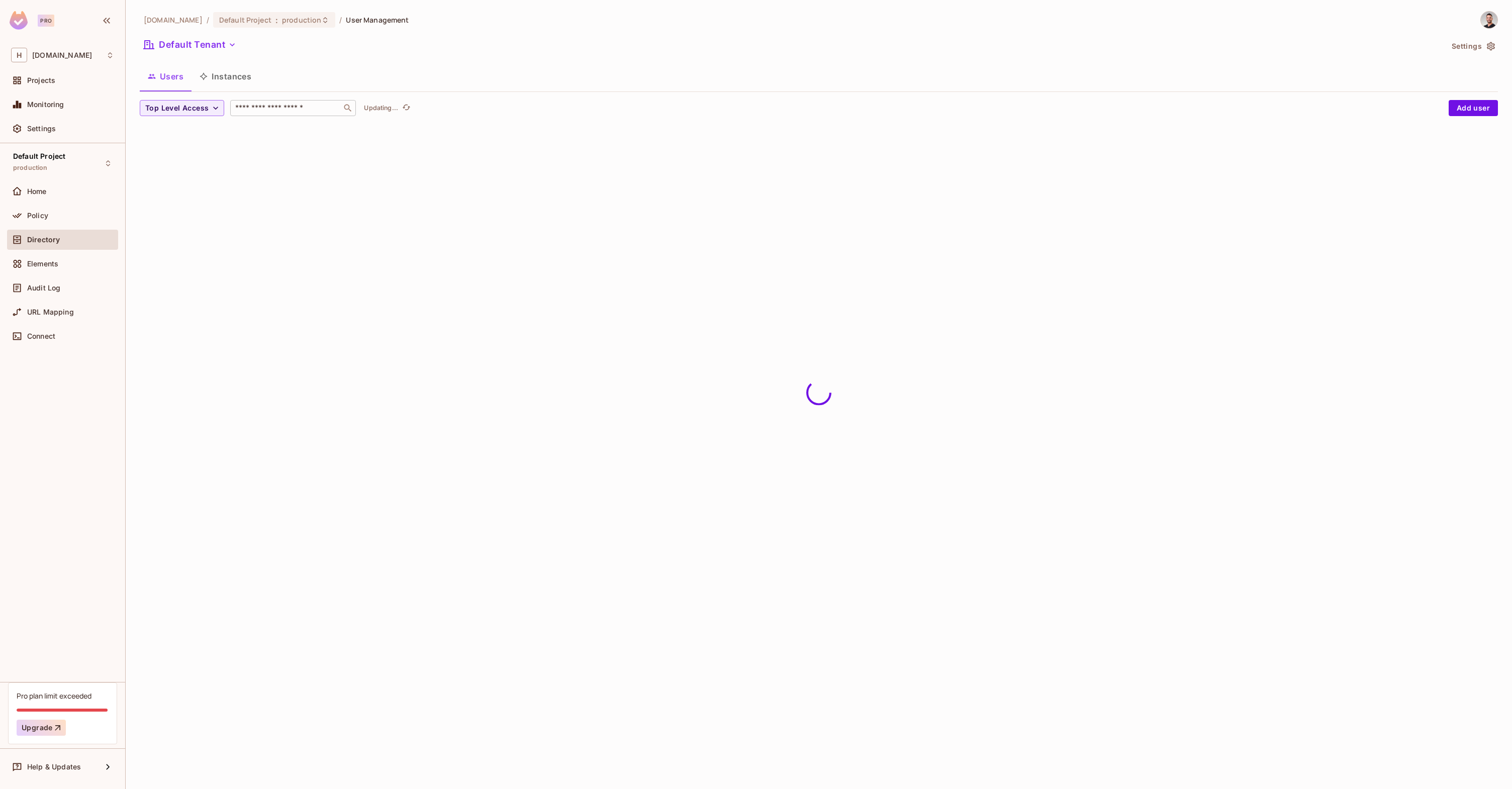
click at [291, 111] on input "text" at bounding box center [286, 107] width 106 height 10
click at [200, 107] on span "Top Level Access" at bounding box center [176, 108] width 64 height 13
click at [205, 190] on span "CustomerSuccessAdmin" at bounding box center [191, 192] width 89 height 10
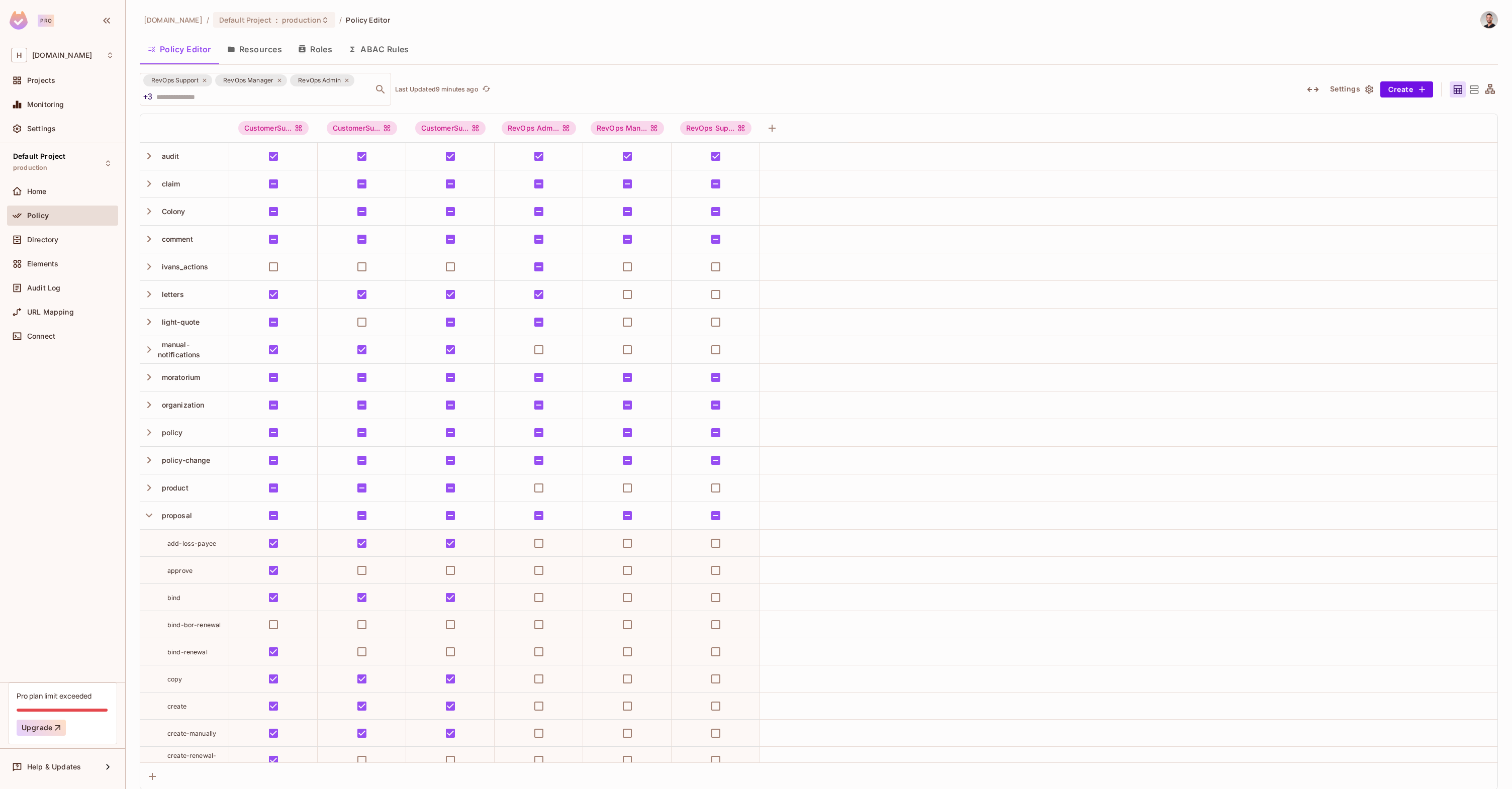
scroll to position [1565, 0]
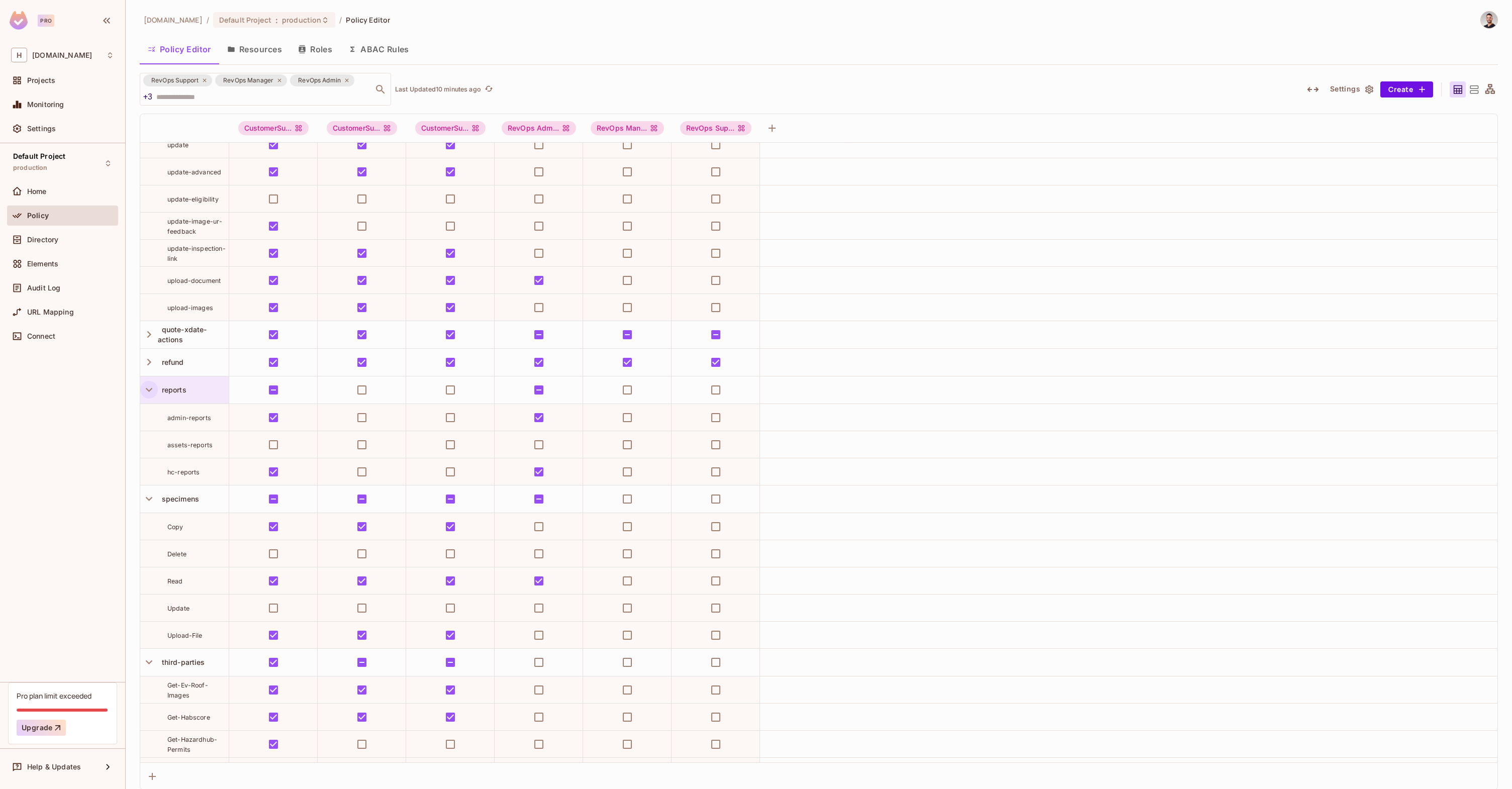
click at [151, 390] on icon "button" at bounding box center [149, 389] width 13 height 13
click at [154, 389] on icon "button" at bounding box center [149, 389] width 13 height 13
click at [152, 389] on icon "button" at bounding box center [149, 389] width 13 height 13
click at [147, 415] on icon "button" at bounding box center [149, 417] width 13 height 13
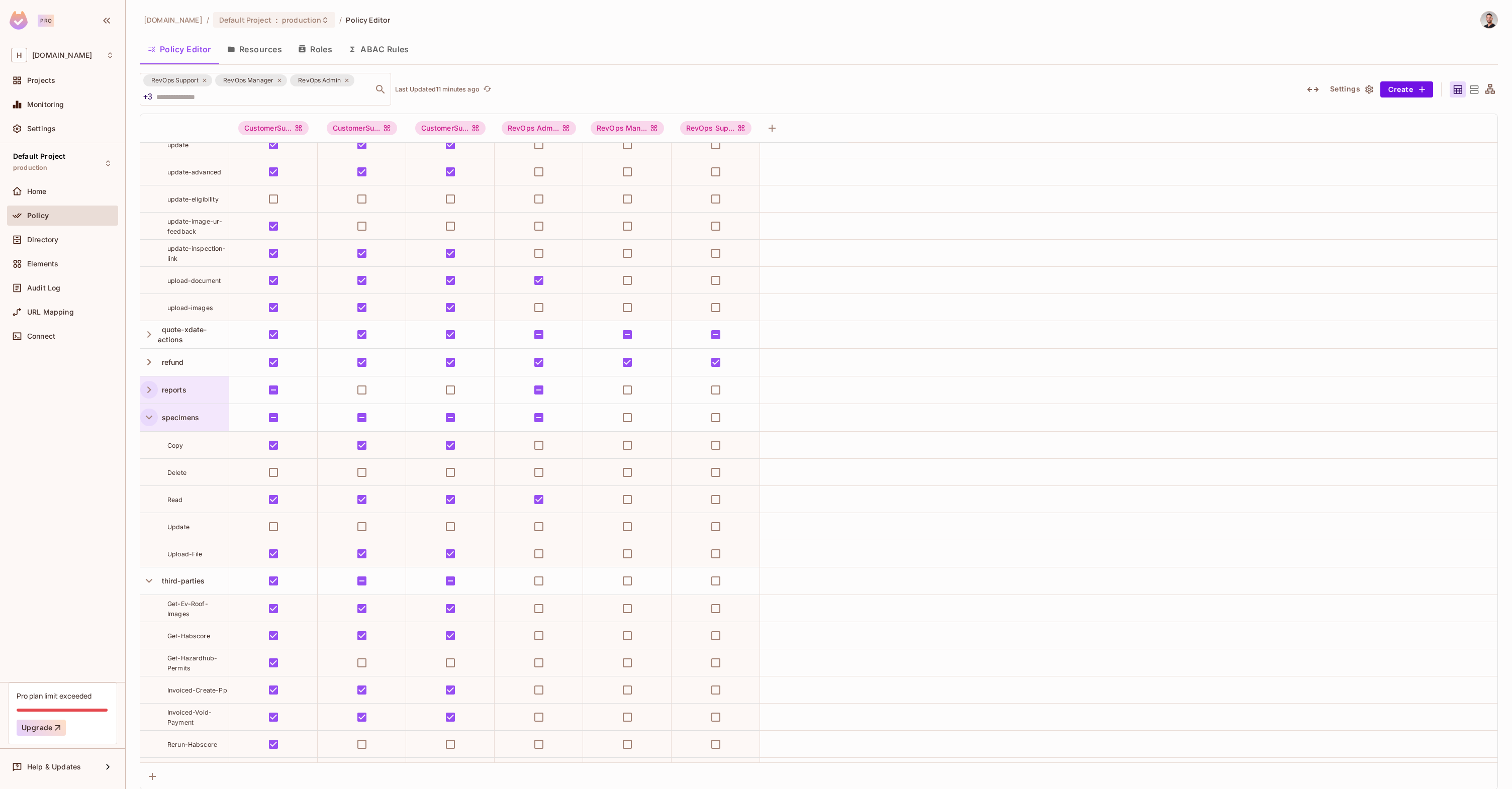
click at [150, 411] on icon "button" at bounding box center [149, 417] width 13 height 13
drag, startPoint x: 192, startPoint y: 481, endPoint x: 161, endPoint y: 463, distance: 35.8
click at [162, 464] on div "Get-Ev-Roof-Images" at bounding box center [184, 472] width 89 height 20
click at [192, 476] on div "Get-Ev-Roof-Images" at bounding box center [198, 472] width 62 height 20
drag, startPoint x: 192, startPoint y: 479, endPoint x: 154, endPoint y: 467, distance: 39.8
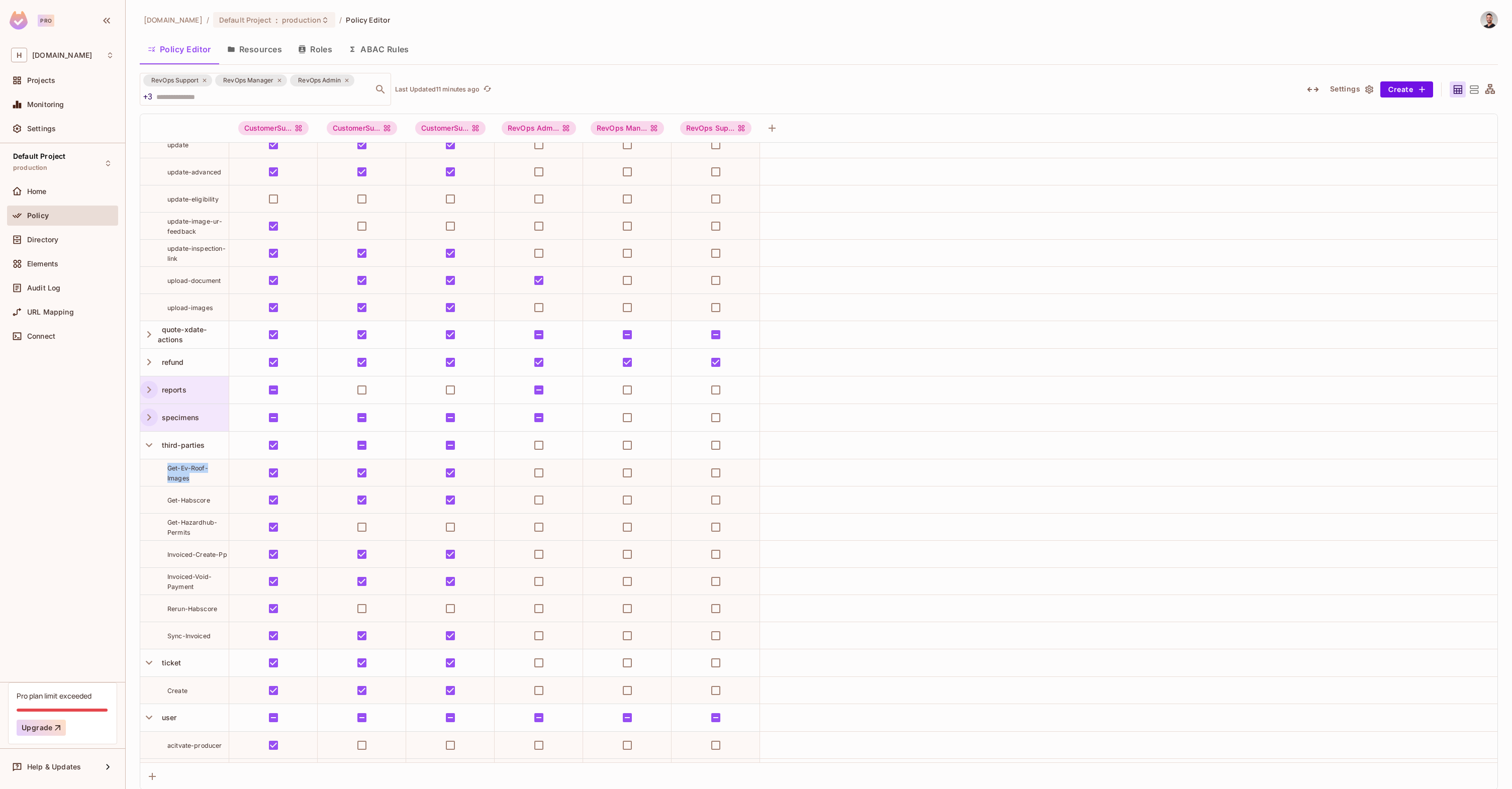
click at [154, 467] on div "Get-Ev-Roof-Images" at bounding box center [184, 472] width 89 height 20
click at [150, 441] on icon "button" at bounding box center [149, 445] width 13 height 13
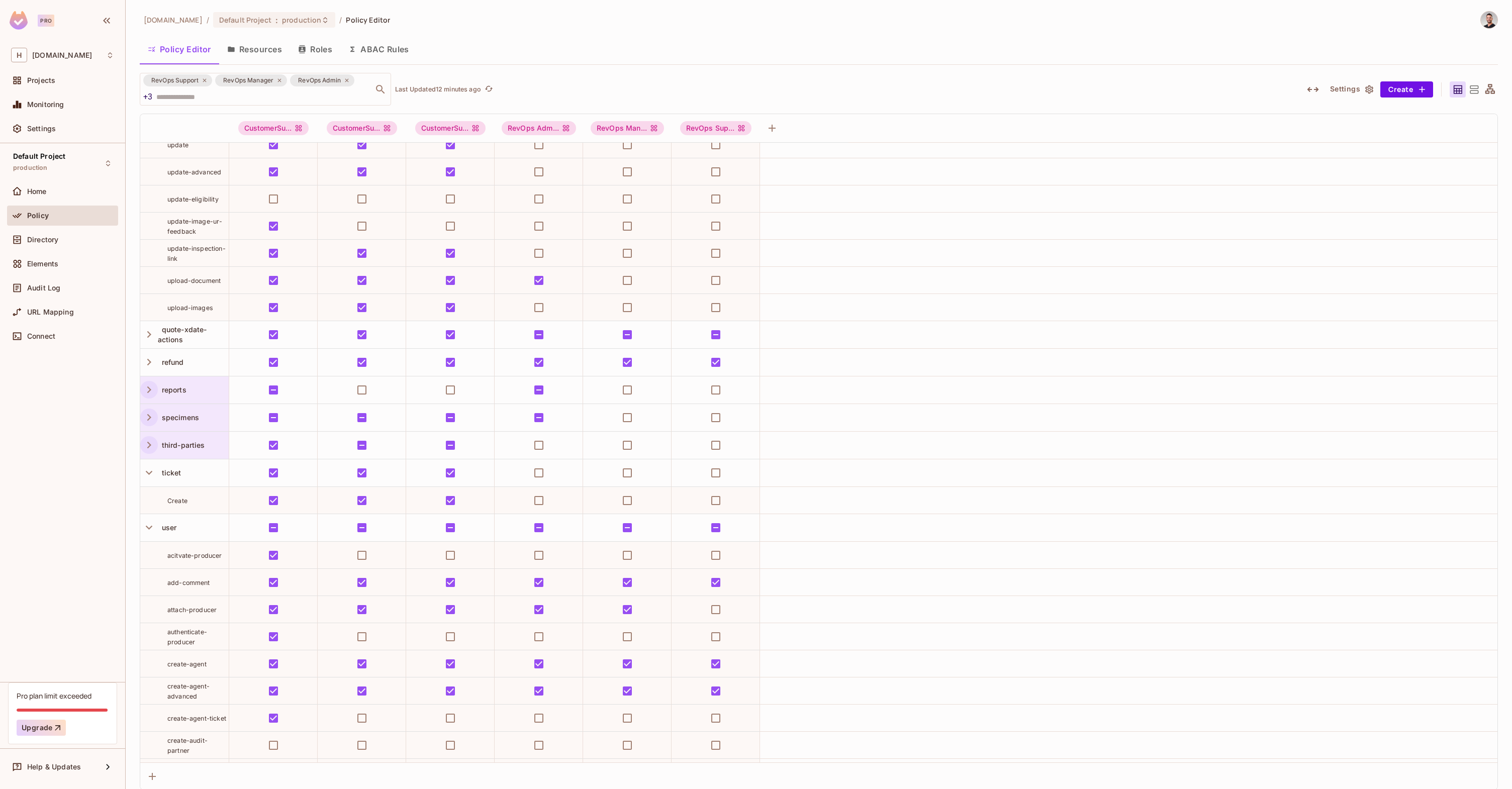
click at [154, 444] on icon "button" at bounding box center [149, 445] width 13 height 13
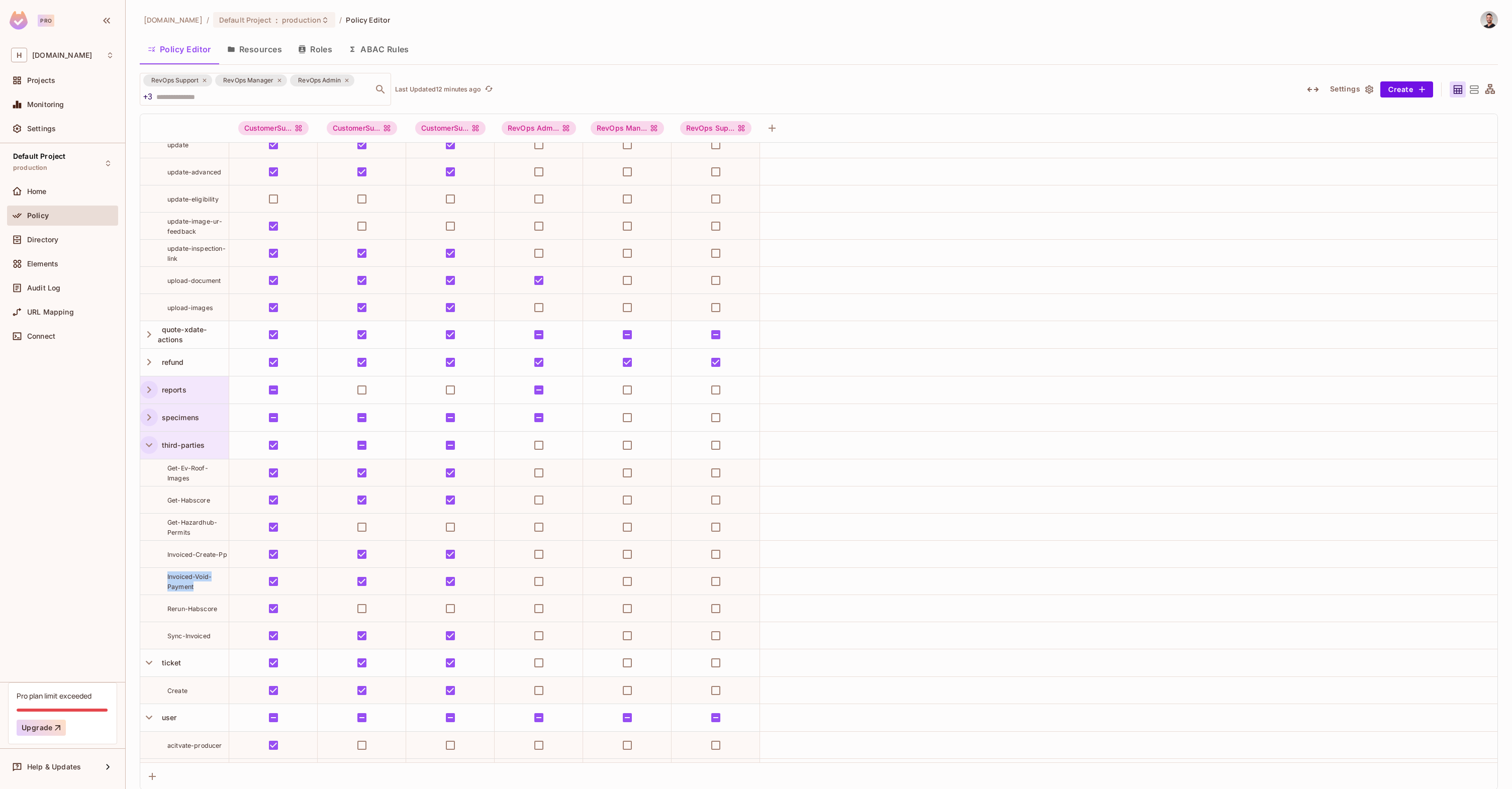
drag, startPoint x: 211, startPoint y: 590, endPoint x: 165, endPoint y: 580, distance: 47.1
click at [165, 580] on div "Invoiced-Void-Payment" at bounding box center [184, 581] width 89 height 20
drag, startPoint x: 222, startPoint y: 556, endPoint x: 172, endPoint y: 555, distance: 50.0
click at [172, 555] on span "Invoiced-Create-Pp" at bounding box center [197, 555] width 60 height 7
drag, startPoint x: 168, startPoint y: 556, endPoint x: 231, endPoint y: 556, distance: 63.0
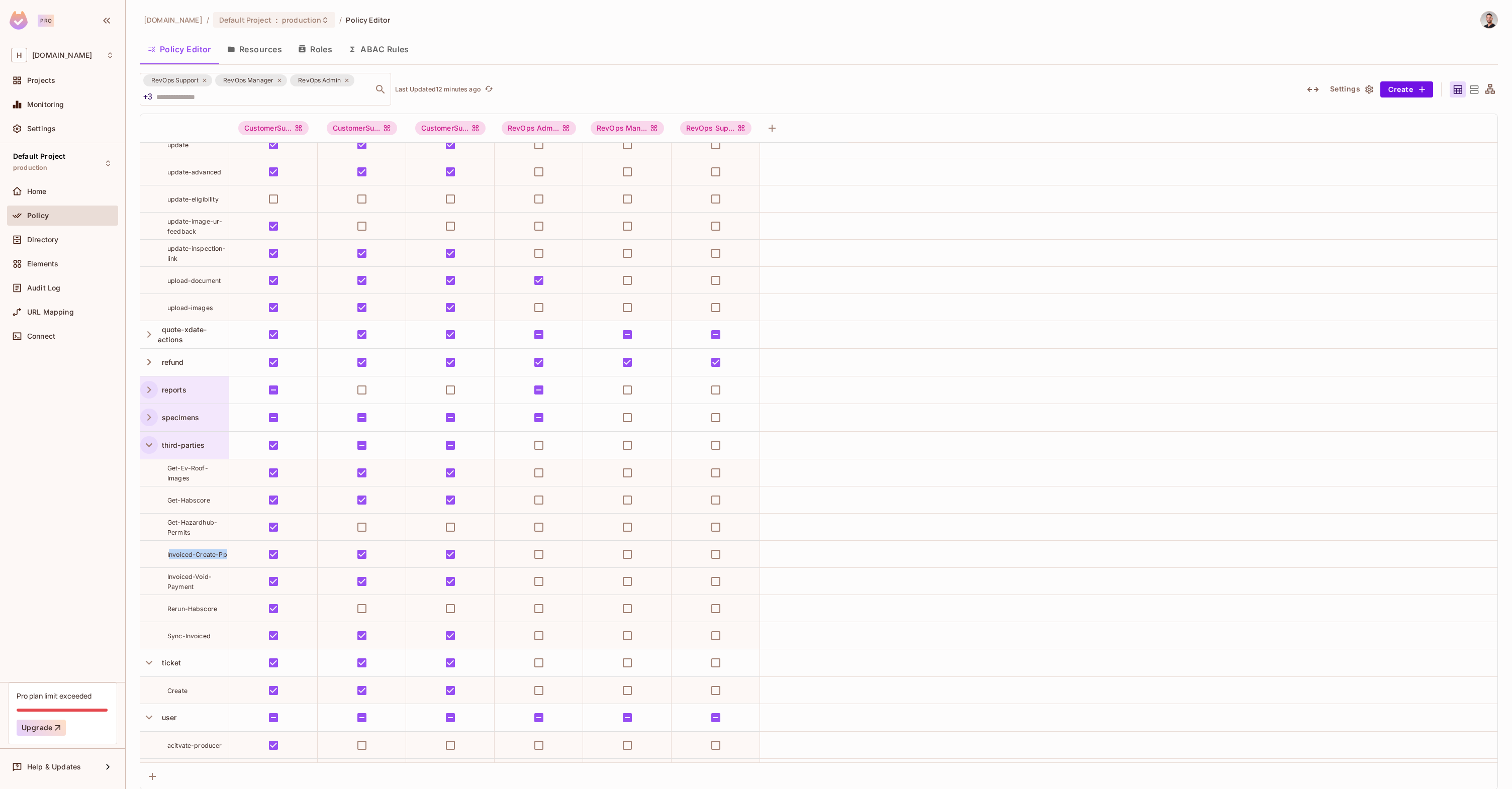
click at [231, 556] on tr "Invoiced-Create-Pp" at bounding box center [819, 554] width 1357 height 27
click at [227, 556] on div "Invoiced-Create-Pp" at bounding box center [198, 554] width 62 height 10
click at [225, 556] on span "Invoiced-Create-Pp" at bounding box center [197, 555] width 60 height 7
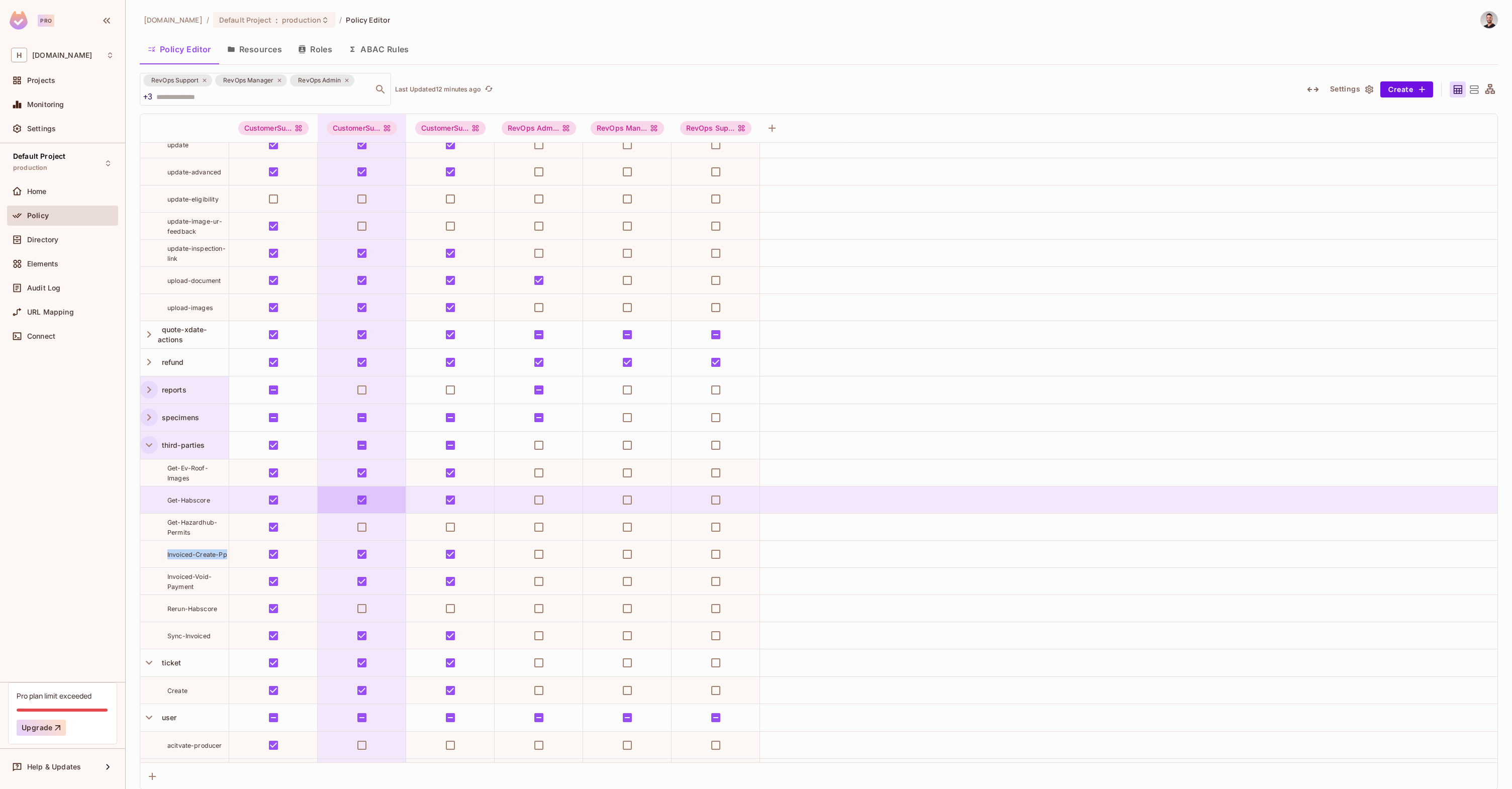
copy tr "Invoiced-Create-Pp"
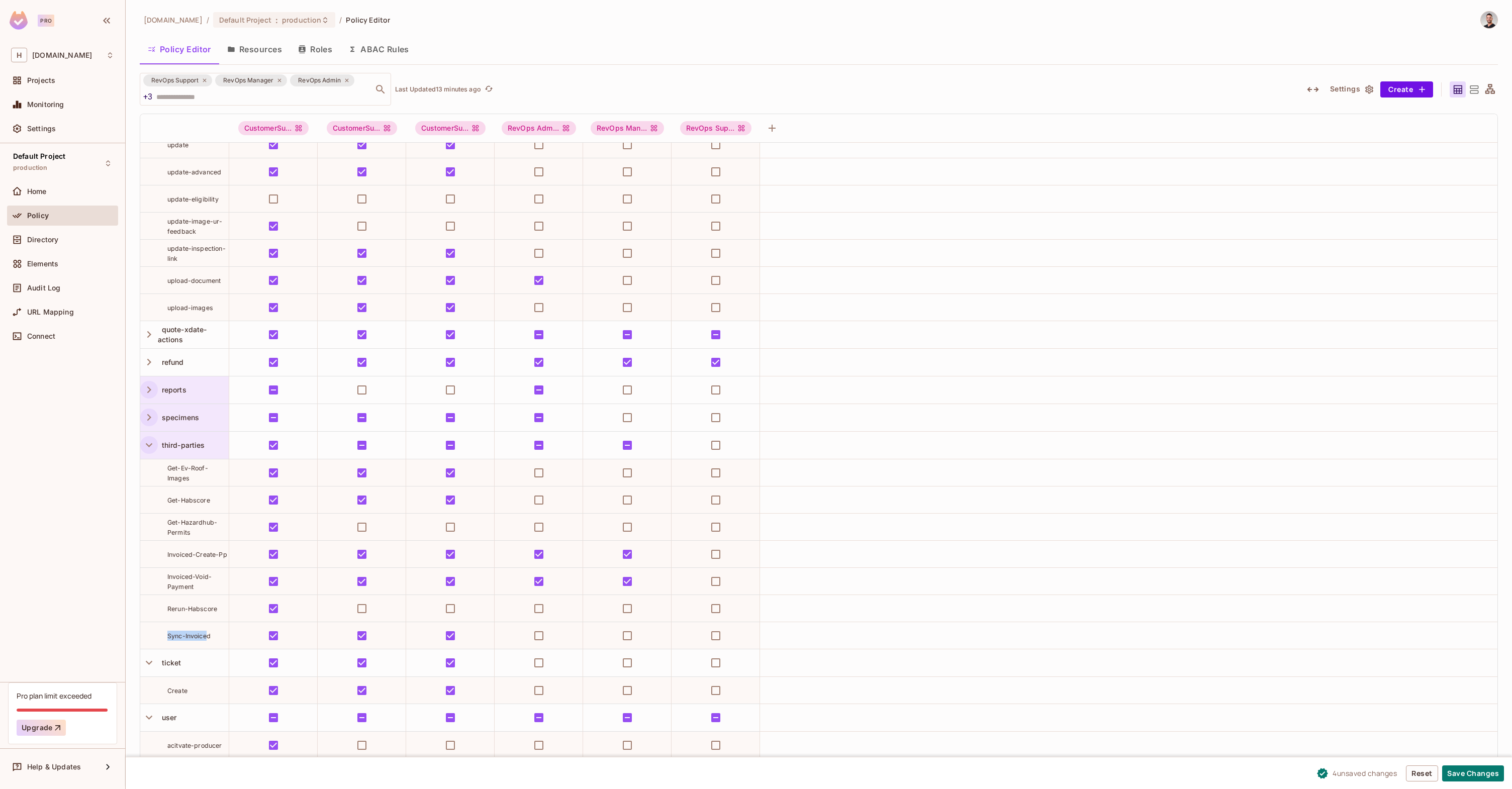
drag, startPoint x: 208, startPoint y: 635, endPoint x: 158, endPoint y: 636, distance: 50.0
click at [158, 636] on div "Sync-Invoiced" at bounding box center [184, 635] width 89 height 10
drag, startPoint x: 208, startPoint y: 635, endPoint x: 149, endPoint y: 635, distance: 59.0
click at [149, 635] on div "Sync-Invoiced" at bounding box center [184, 635] width 89 height 10
copy span "Sync-Invoiced"
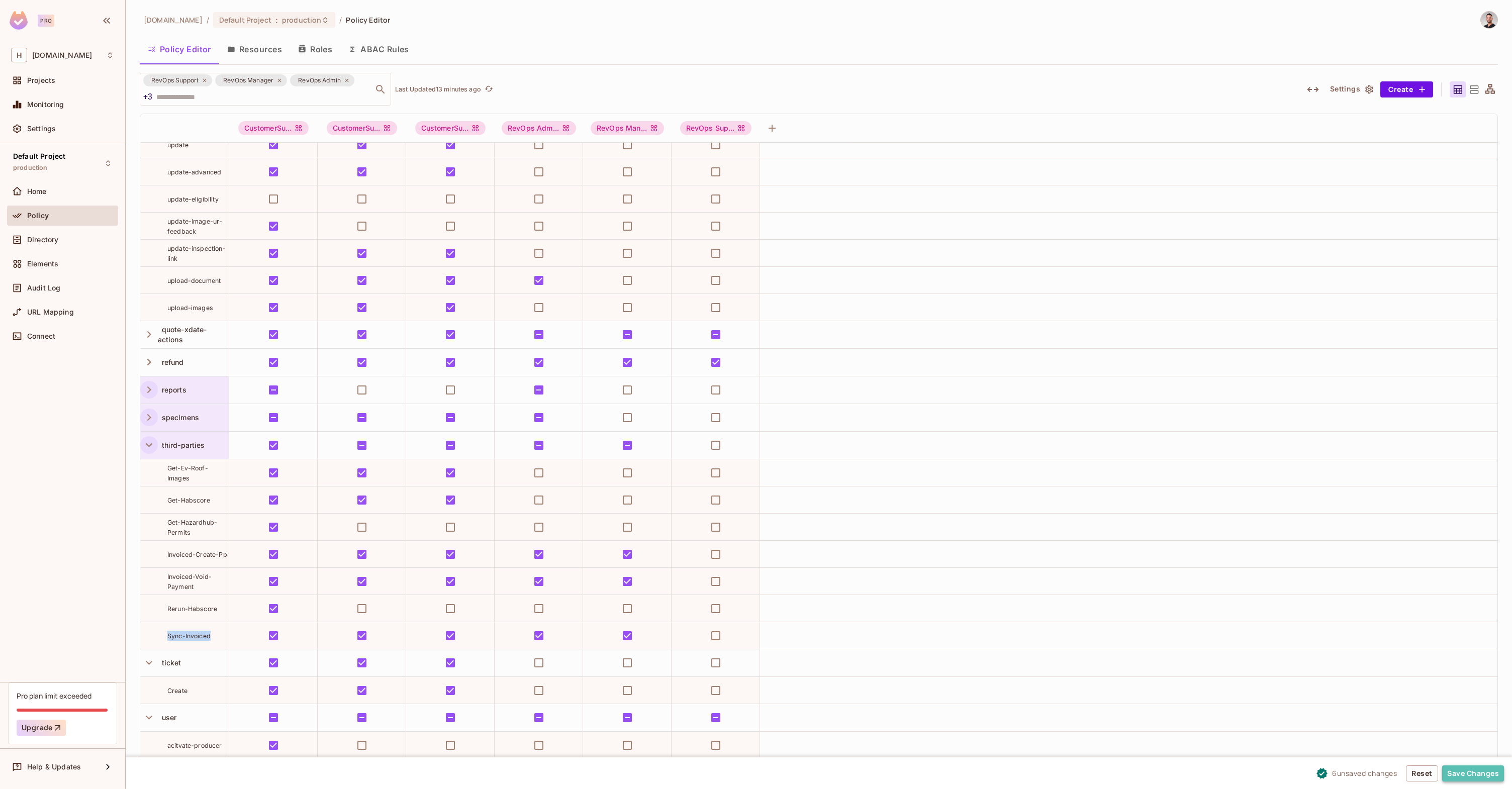
click at [1480, 769] on button "Save Changes" at bounding box center [1473, 774] width 62 height 16
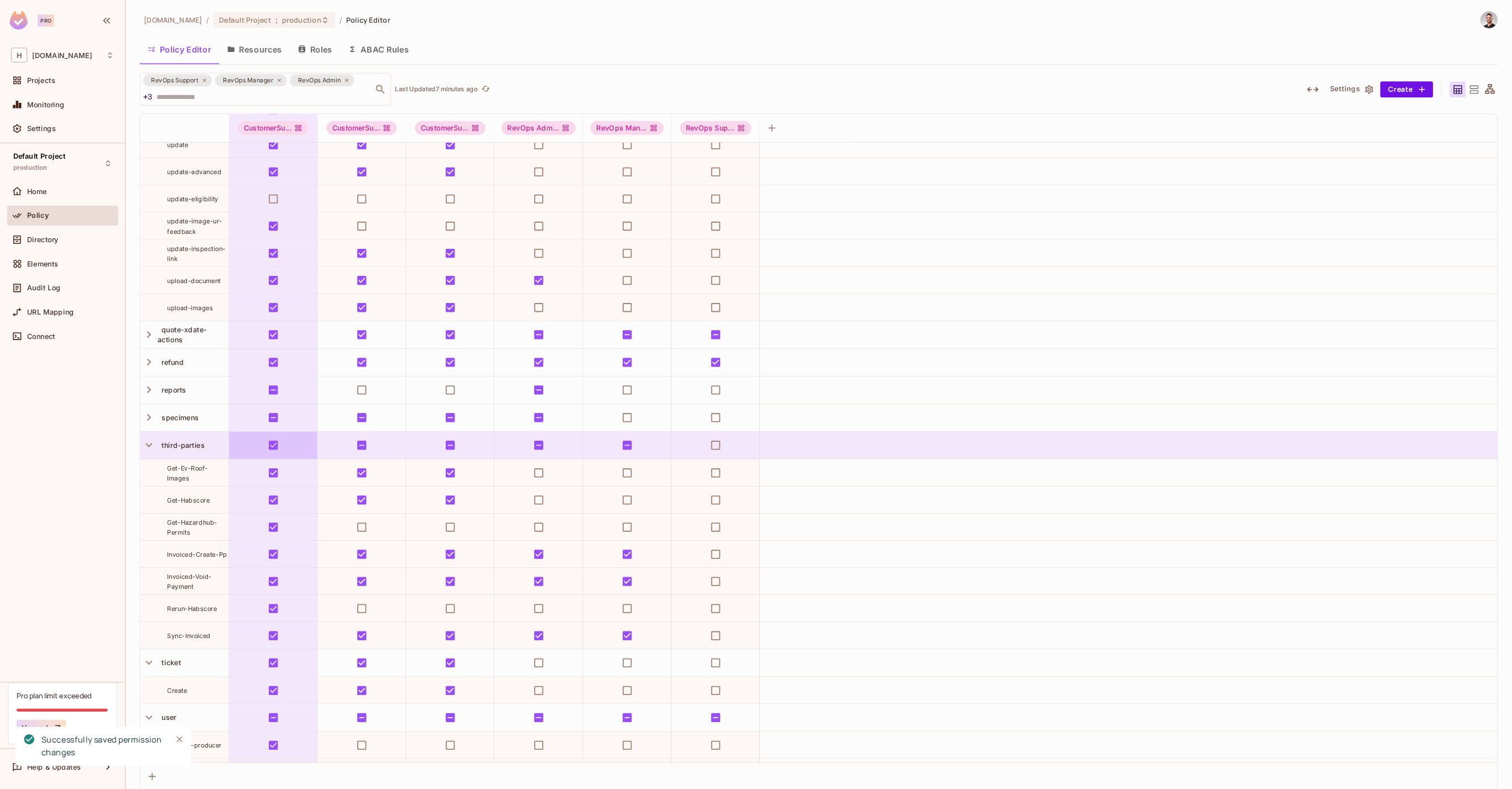
scroll to position [1896, 0]
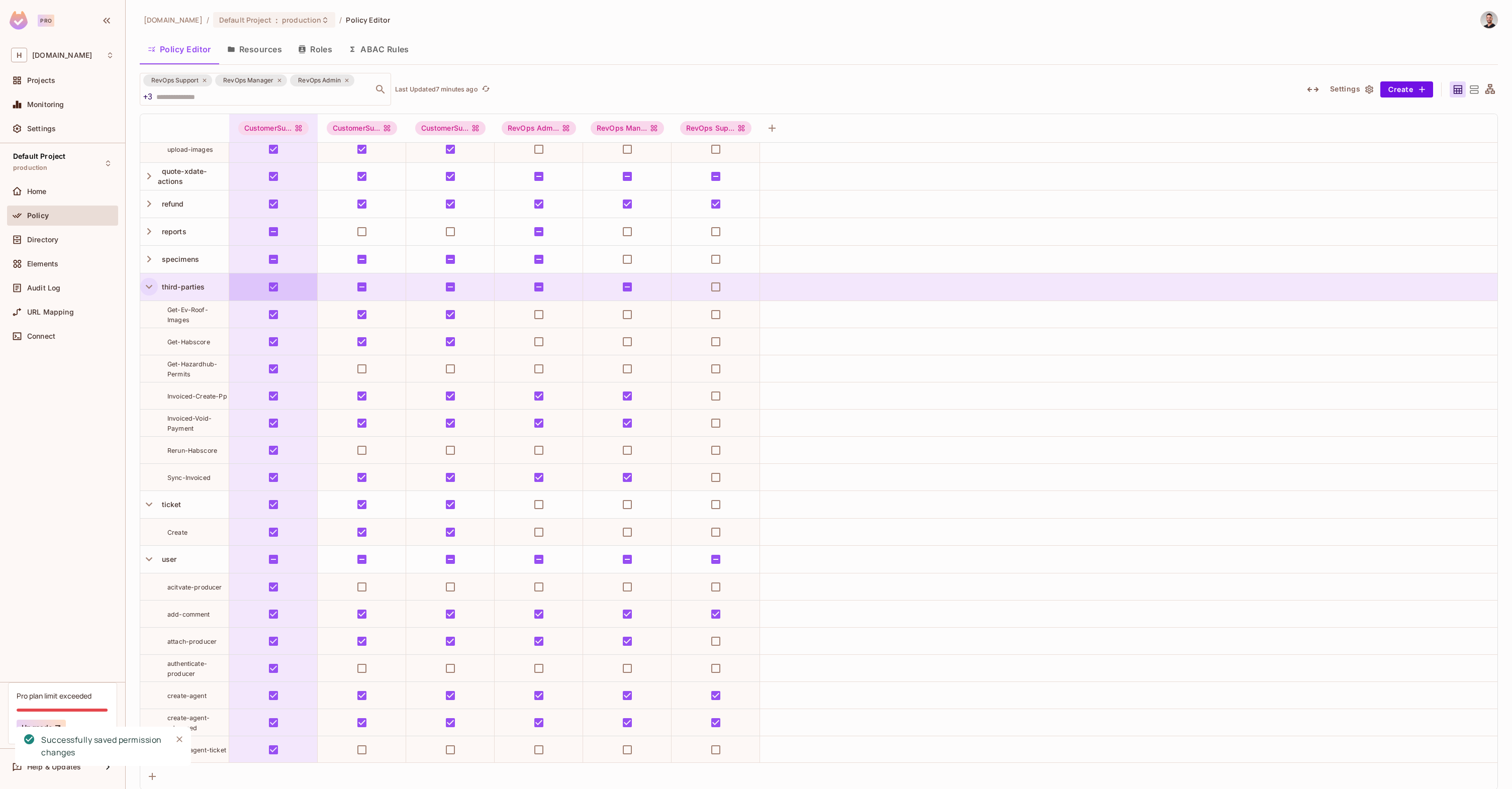
click at [149, 287] on icon "button" at bounding box center [149, 287] width 6 height 4
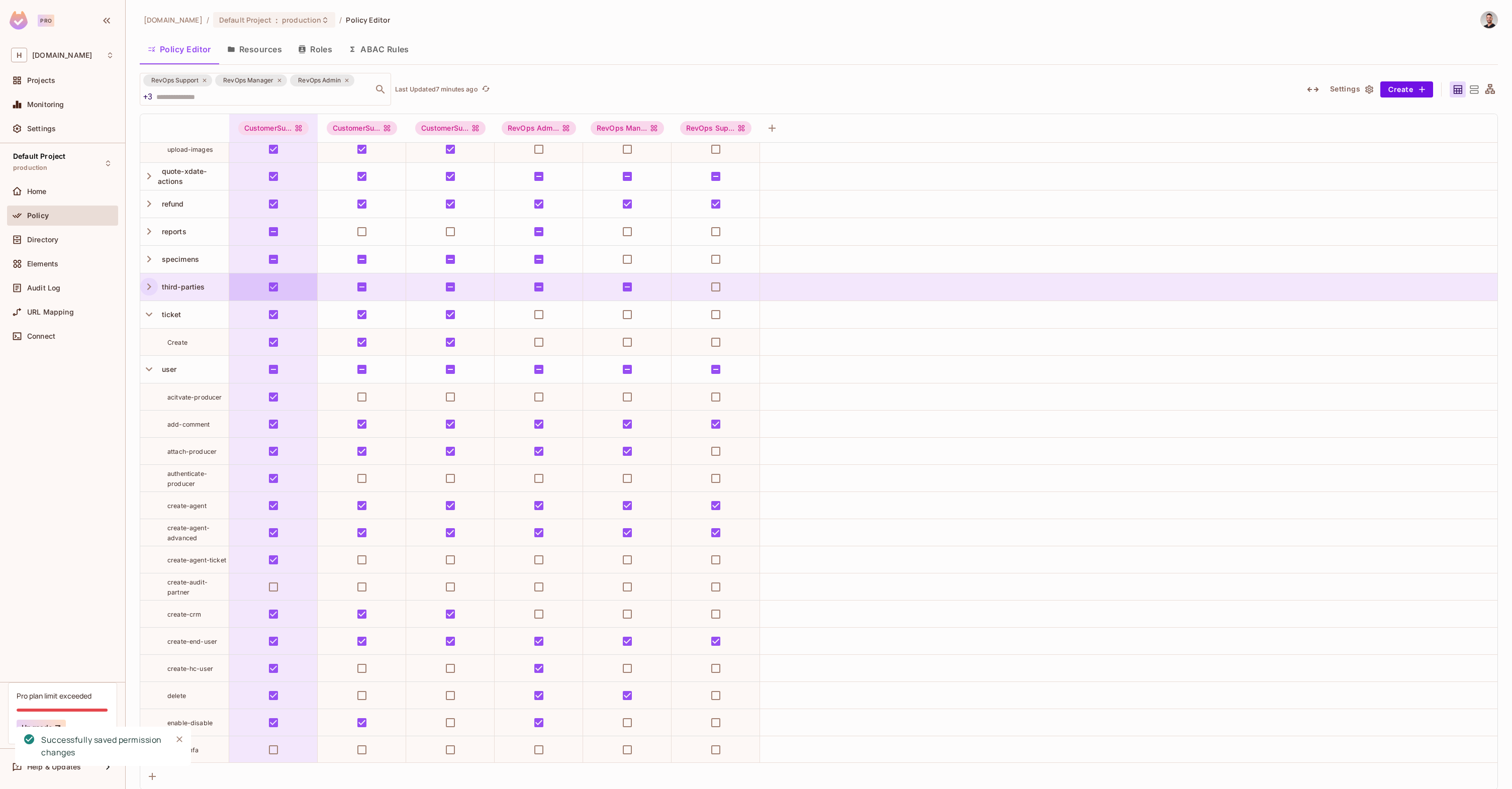
click at [149, 289] on icon "button" at bounding box center [149, 286] width 13 height 13
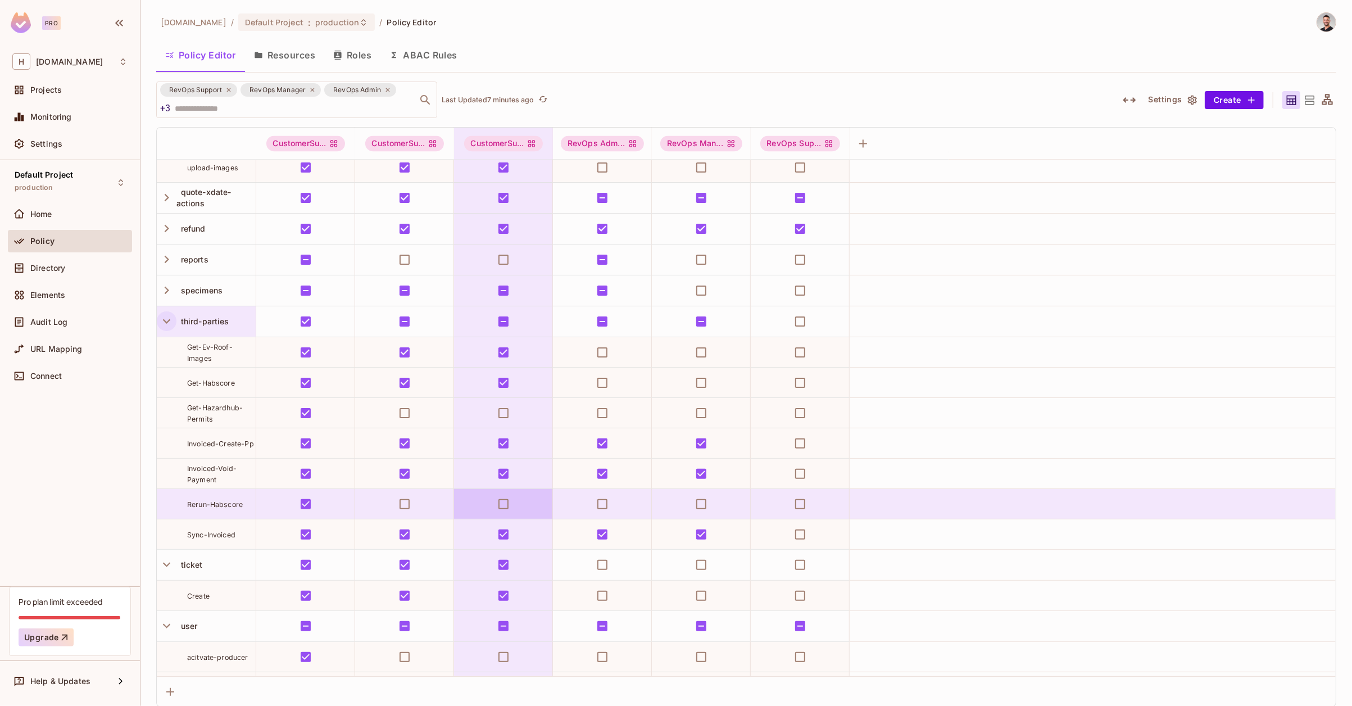
scroll to position [1945, 0]
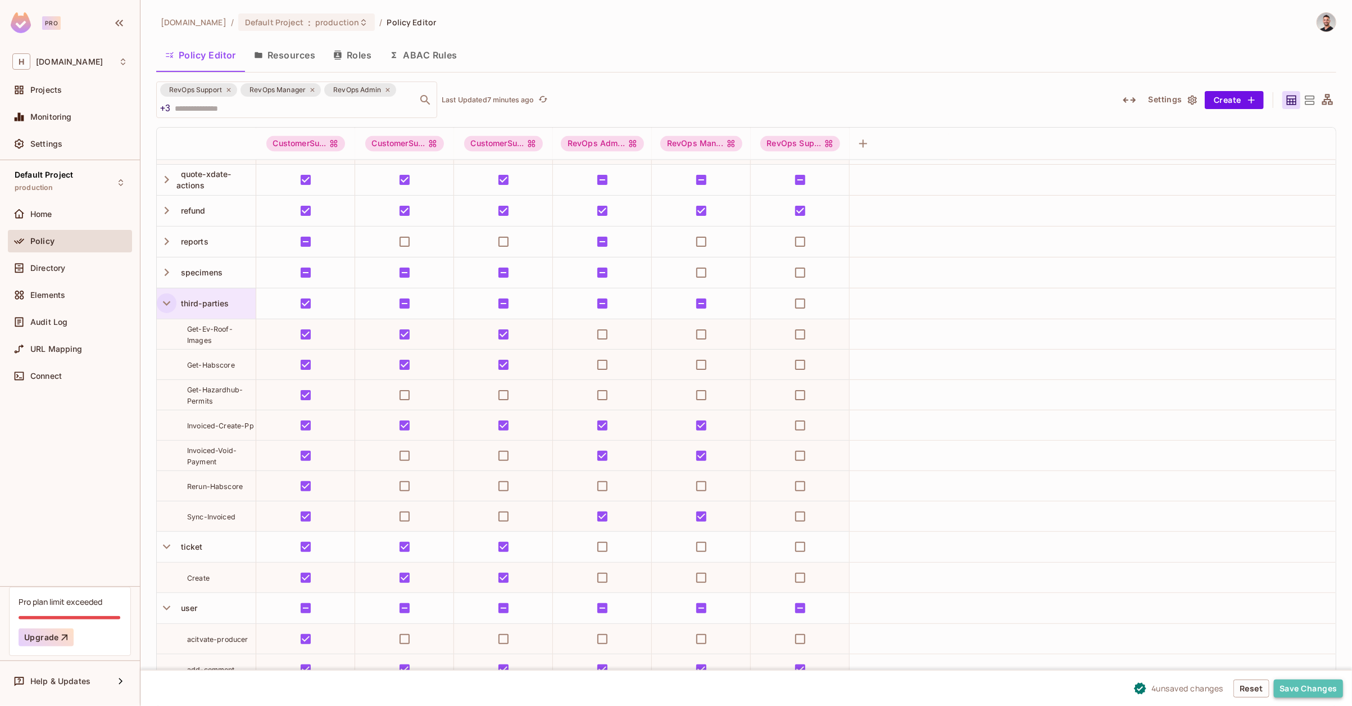
click at [1325, 693] on button "Save Changes" at bounding box center [1308, 688] width 69 height 18
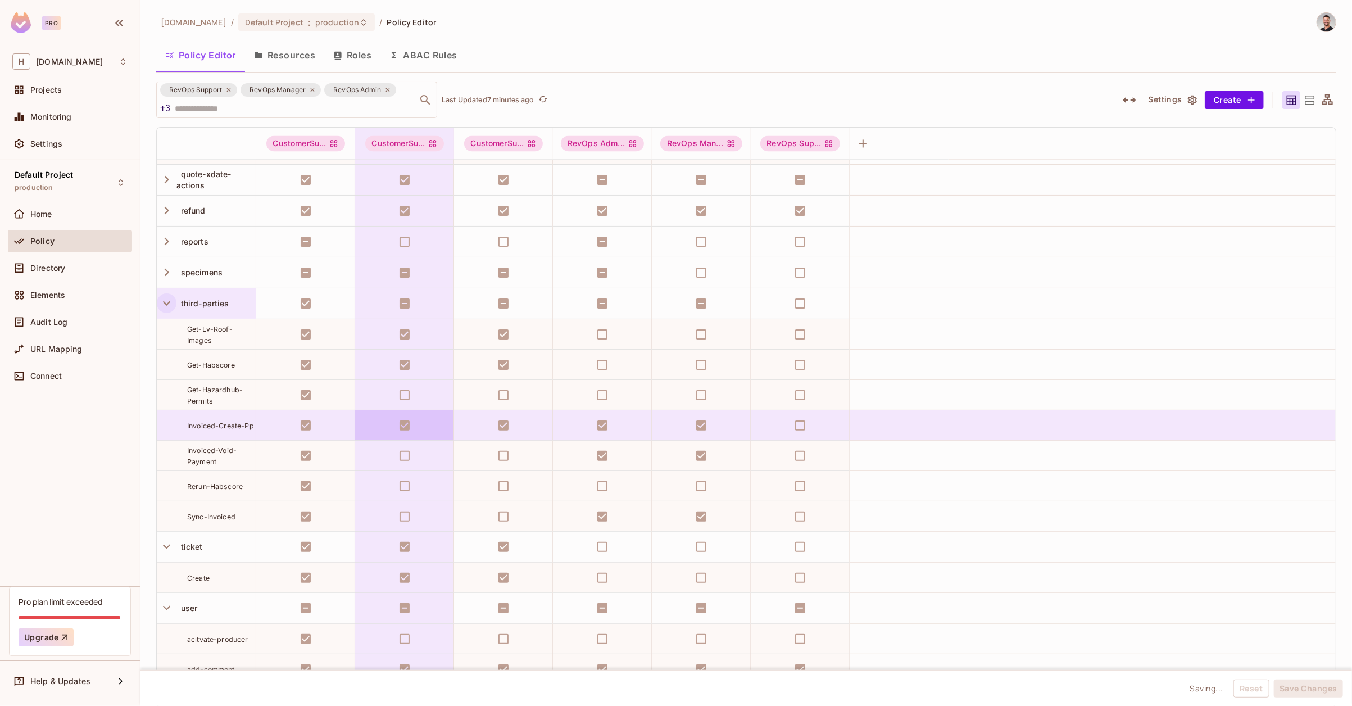
scroll to position [1956, 0]
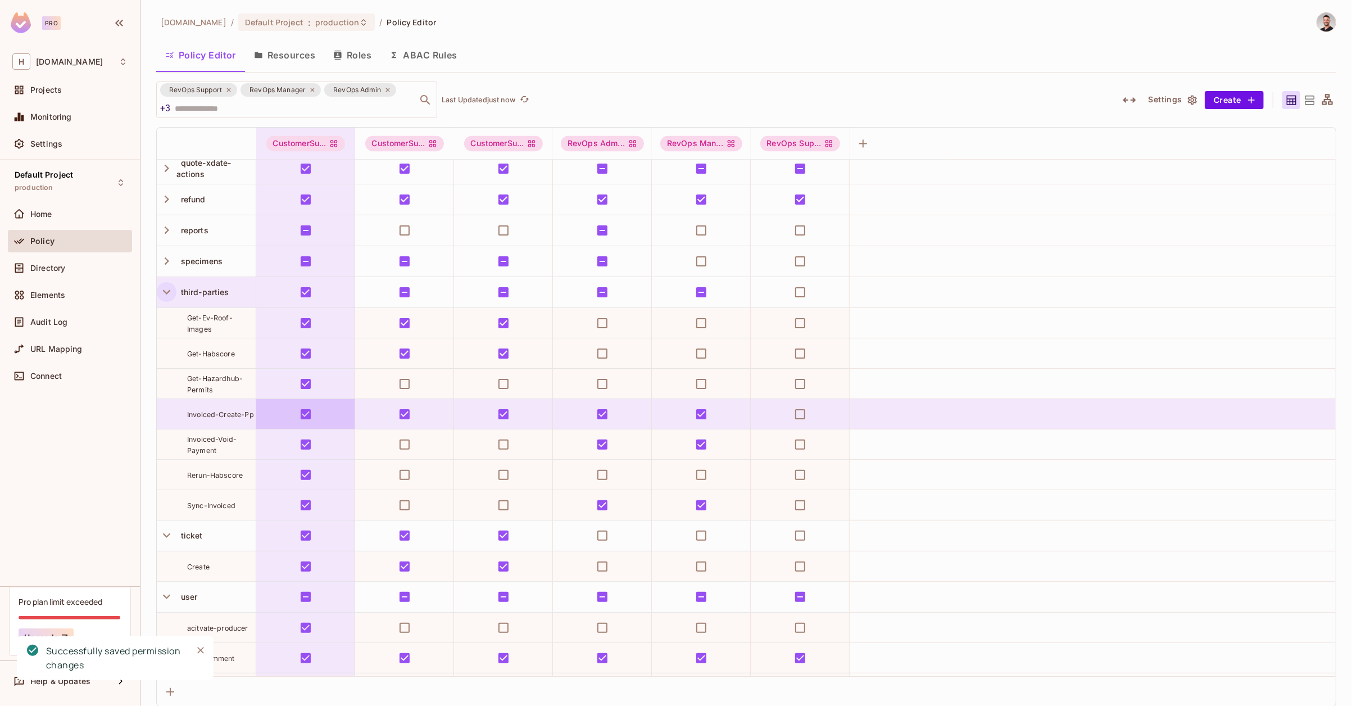
click at [170, 293] on icon "button" at bounding box center [166, 291] width 15 height 15
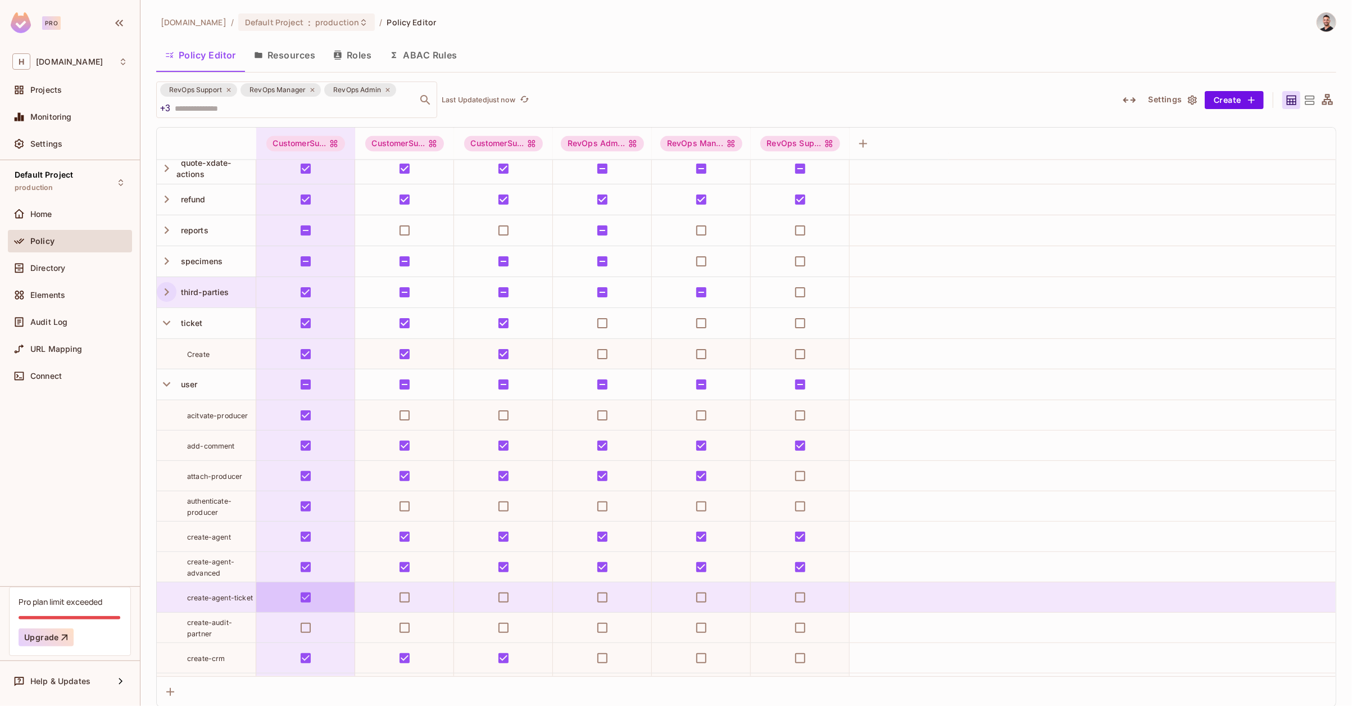
scroll to position [1962, 0]
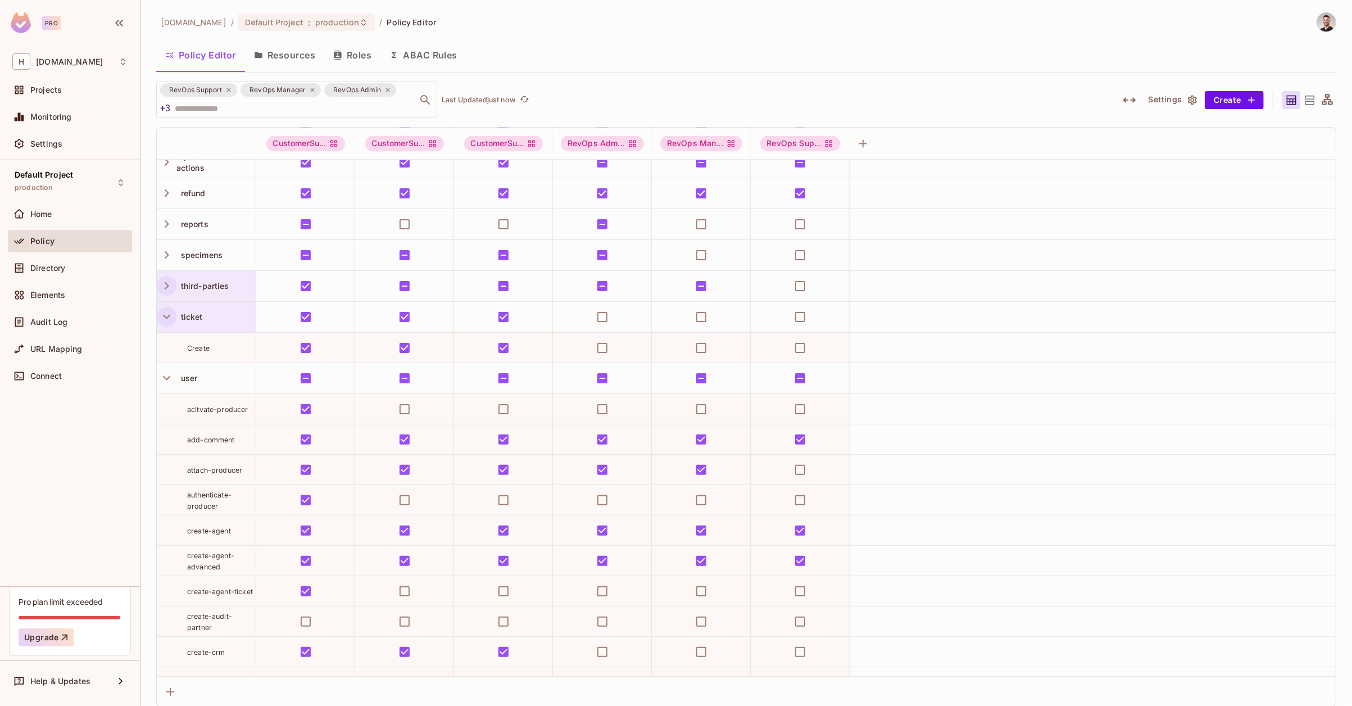
click at [170, 315] on icon "button" at bounding box center [166, 316] width 15 height 15
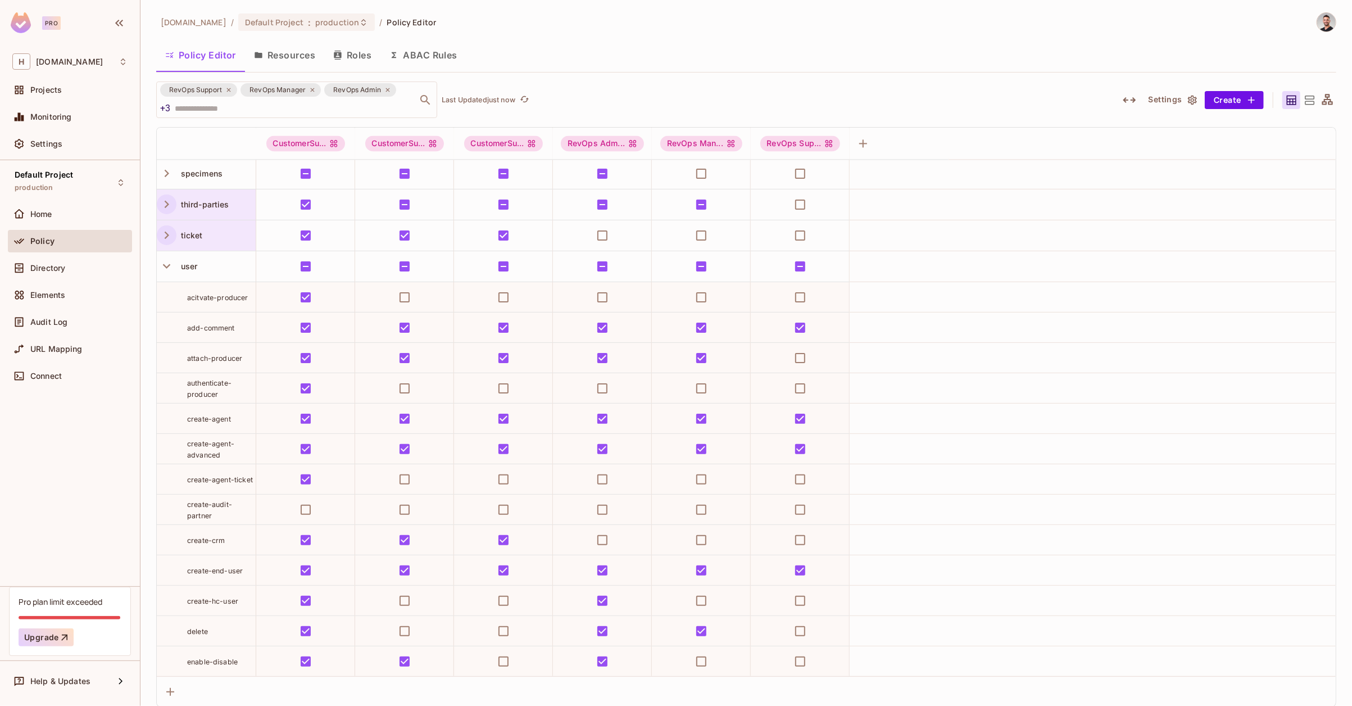
scroll to position [2049, 0]
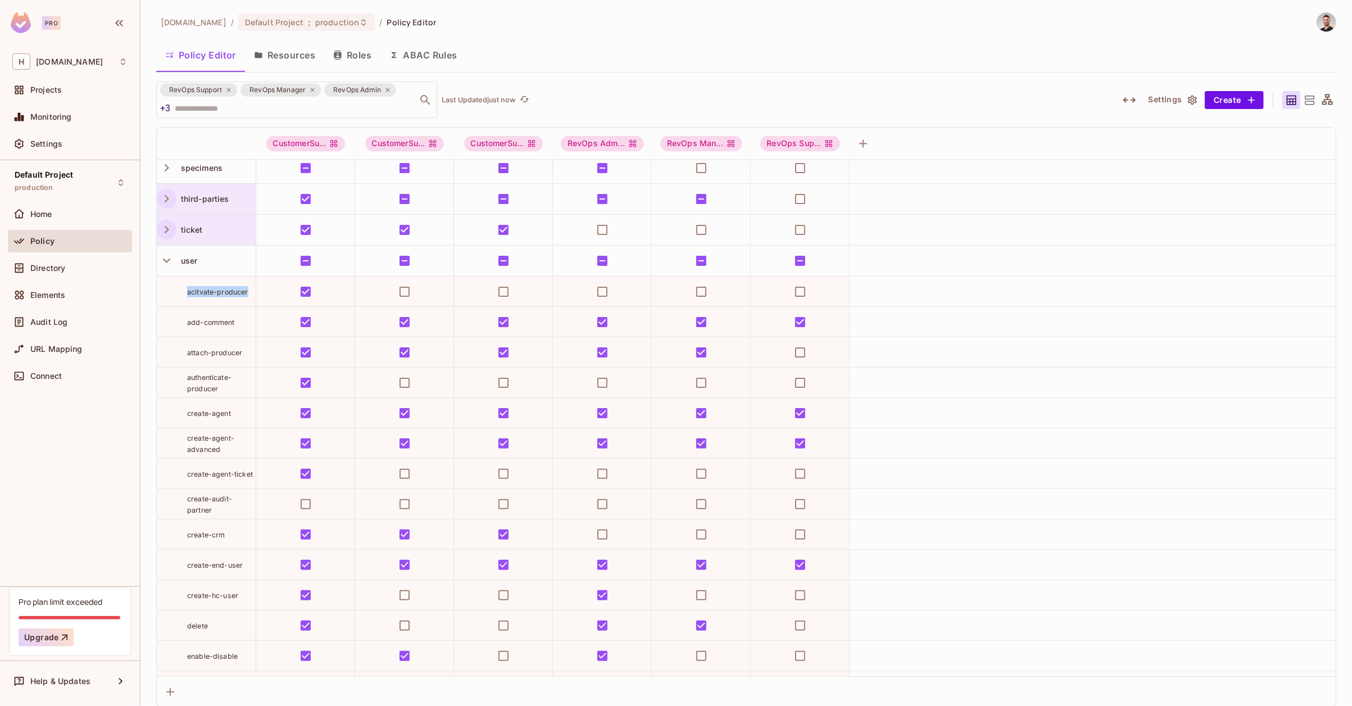
drag, startPoint x: 249, startPoint y: 293, endPoint x: 177, endPoint y: 290, distance: 72.0
click at [178, 290] on div "acitvate-producer" at bounding box center [206, 291] width 99 height 11
copy span "acitvate-producer"
drag, startPoint x: 230, startPoint y: 389, endPoint x: 188, endPoint y: 375, distance: 43.7
click at [188, 375] on div "authenticate-producer" at bounding box center [221, 382] width 69 height 22
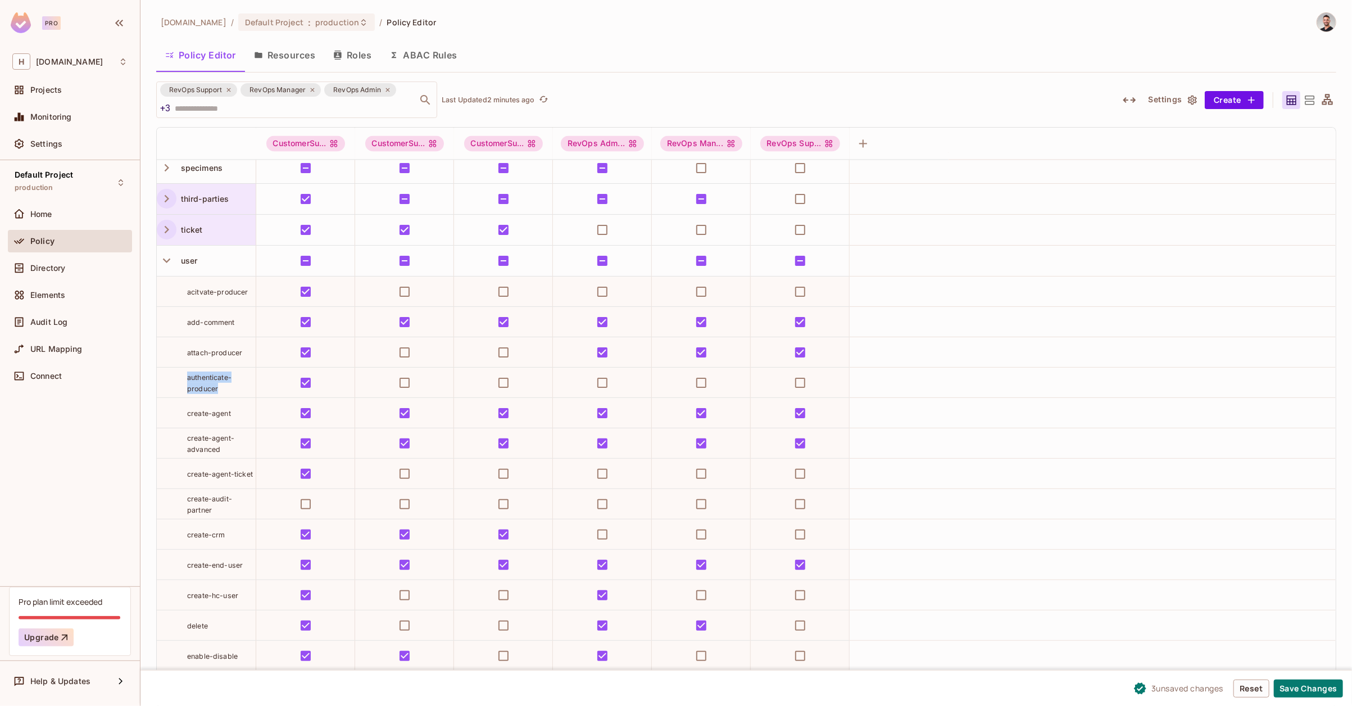
copy span "authenticate-producer"
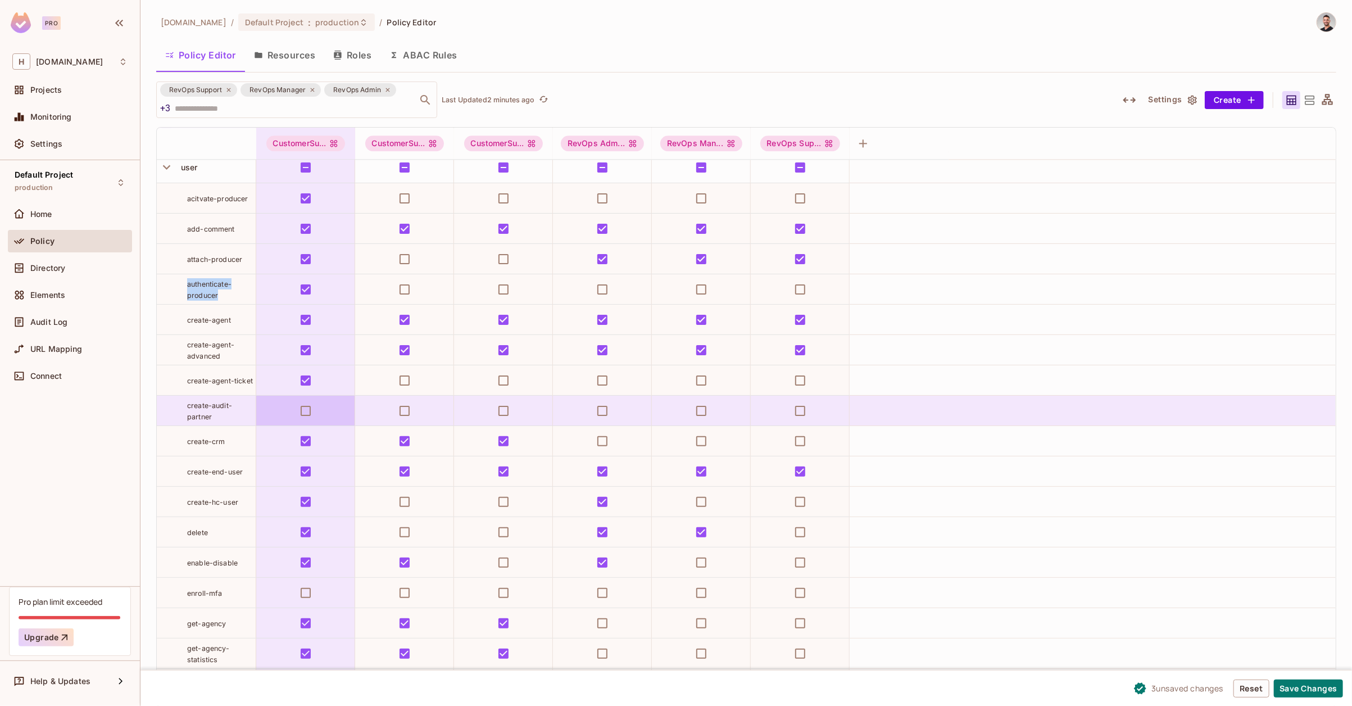
scroll to position [2154, 0]
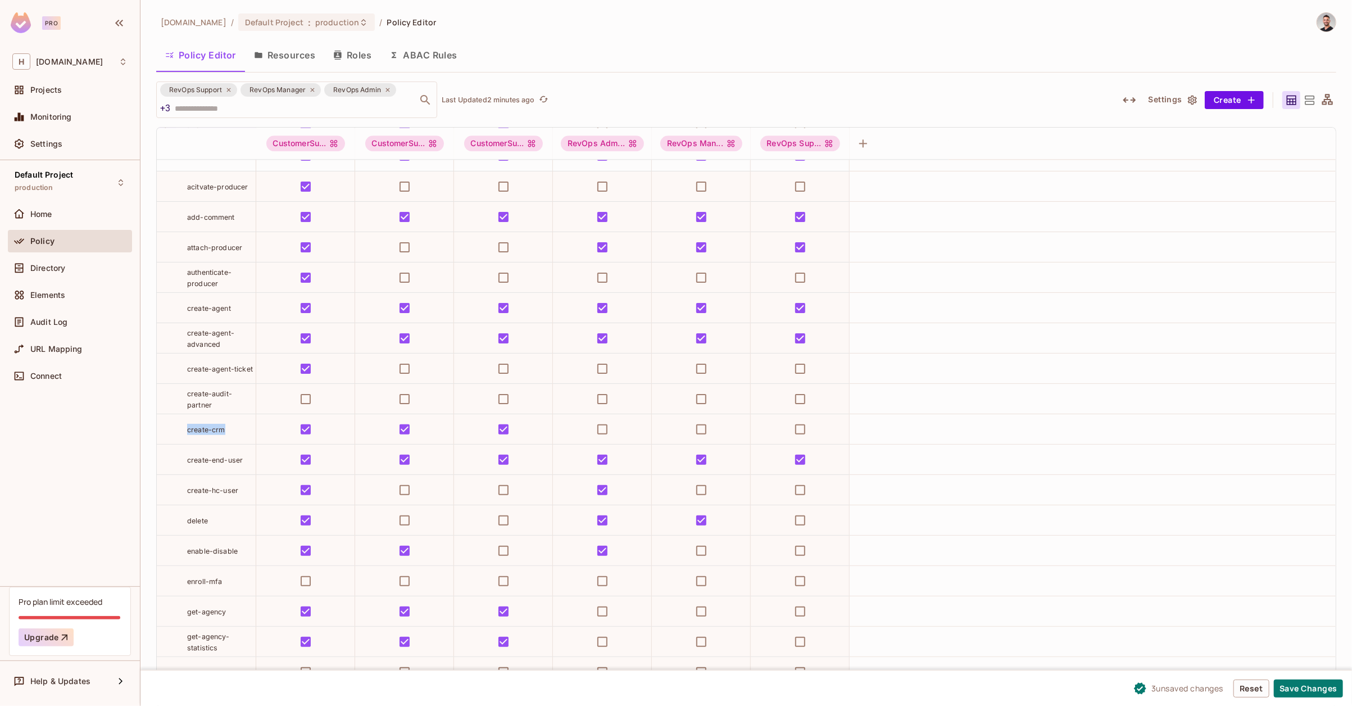
drag, startPoint x: 228, startPoint y: 433, endPoint x: 187, endPoint y: 426, distance: 41.0
click at [188, 427] on td "create-crm" at bounding box center [206, 429] width 99 height 30
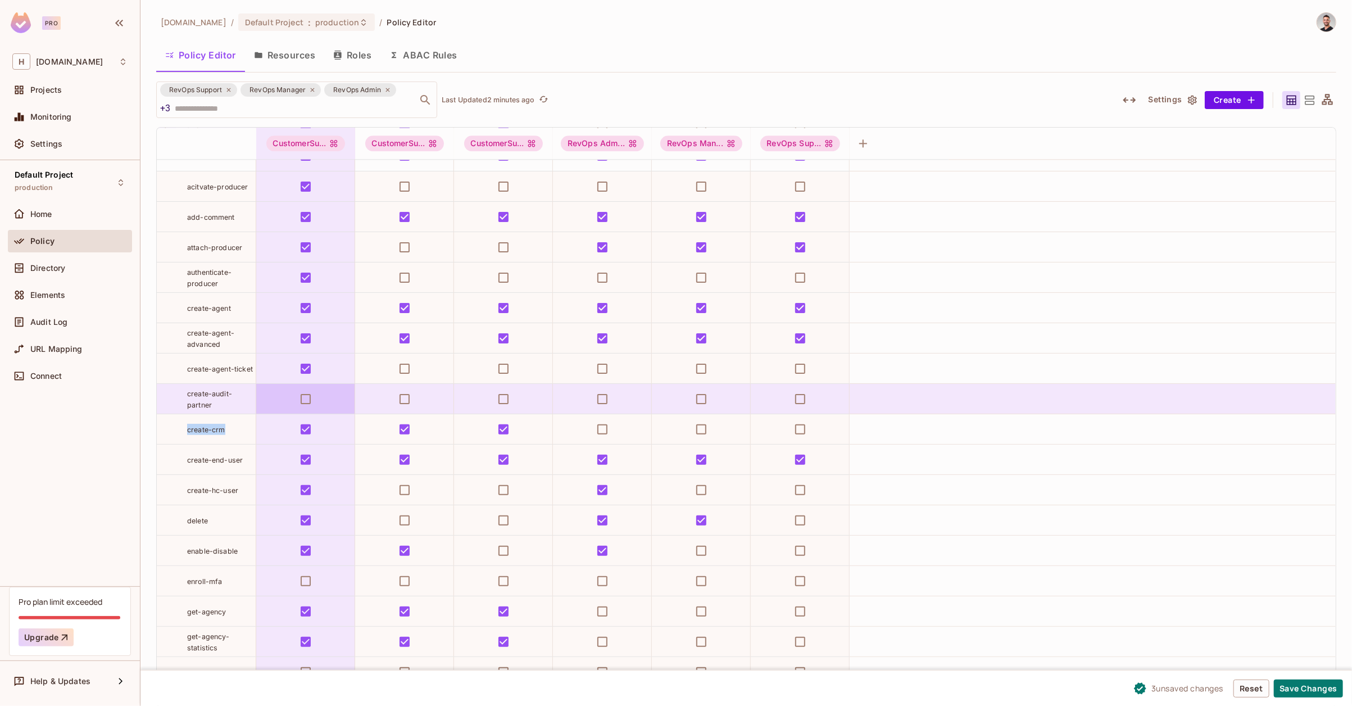
copy span "create-crm"
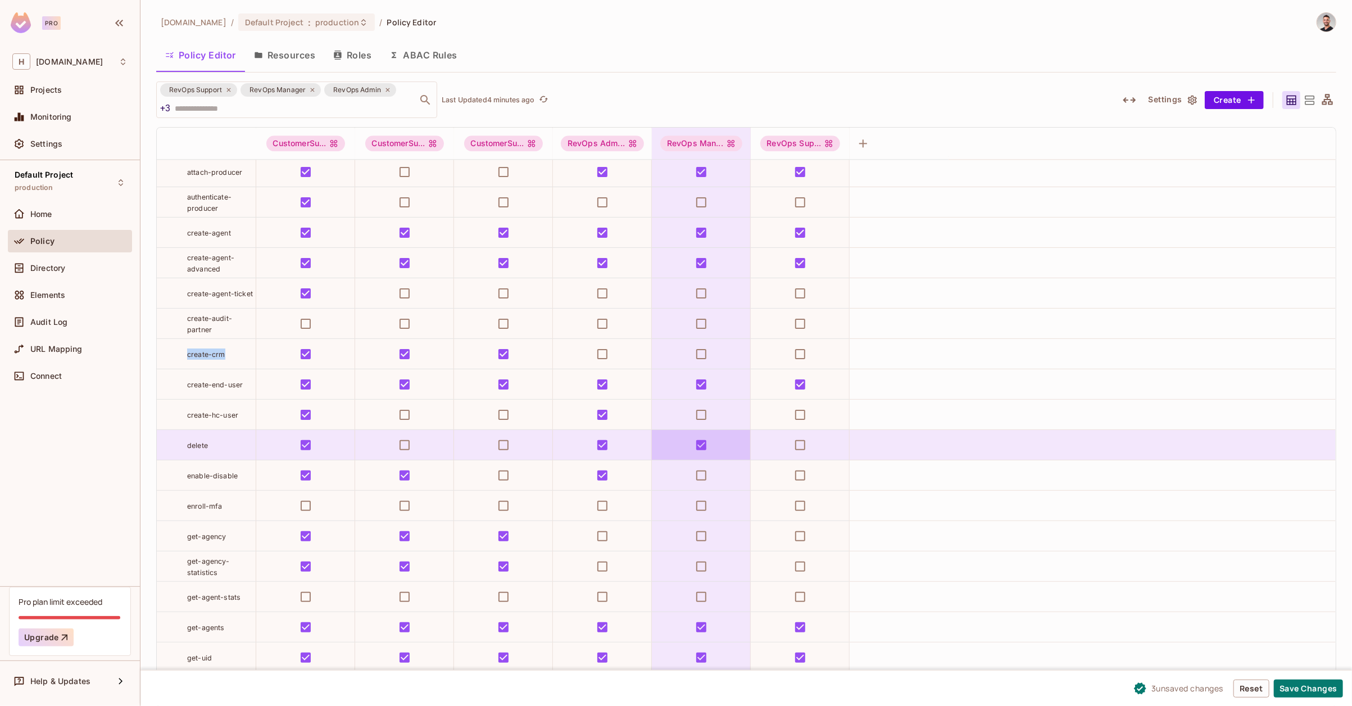
scroll to position [2235, 0]
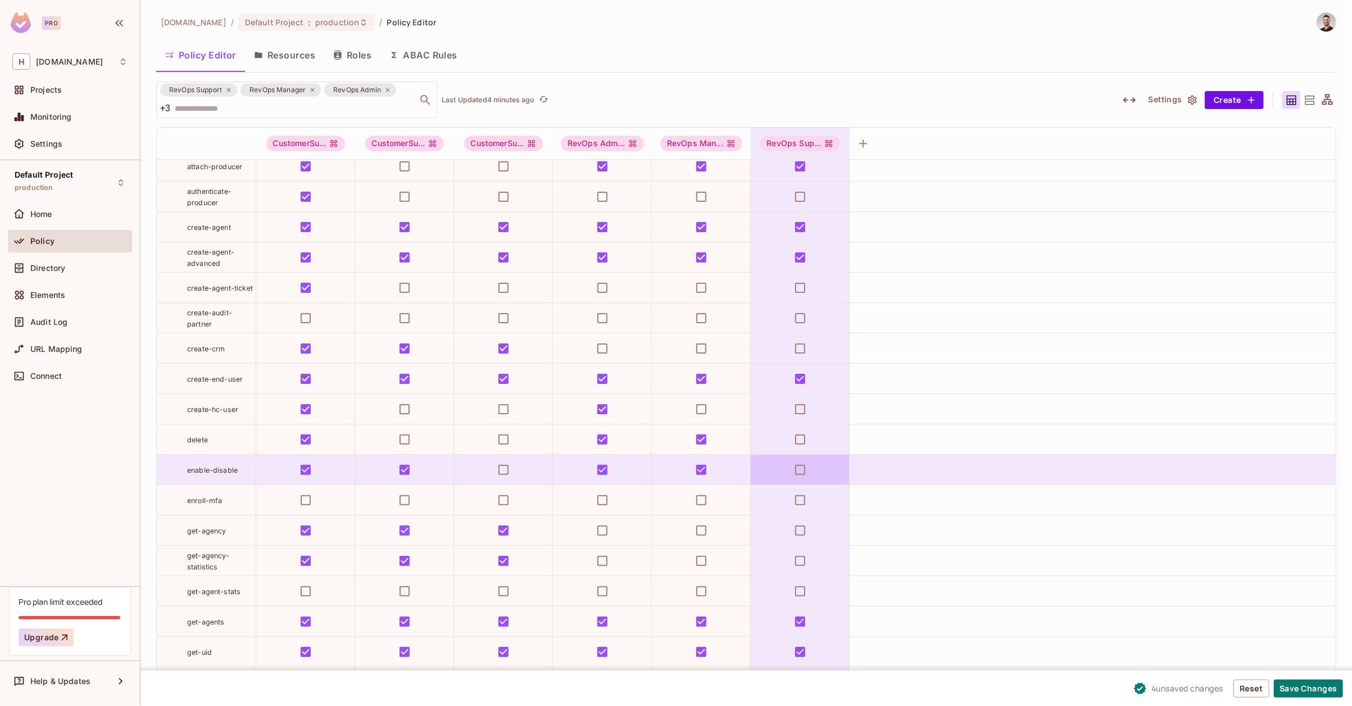
click at [781, 467] on td at bounding box center [800, 469] width 99 height 30
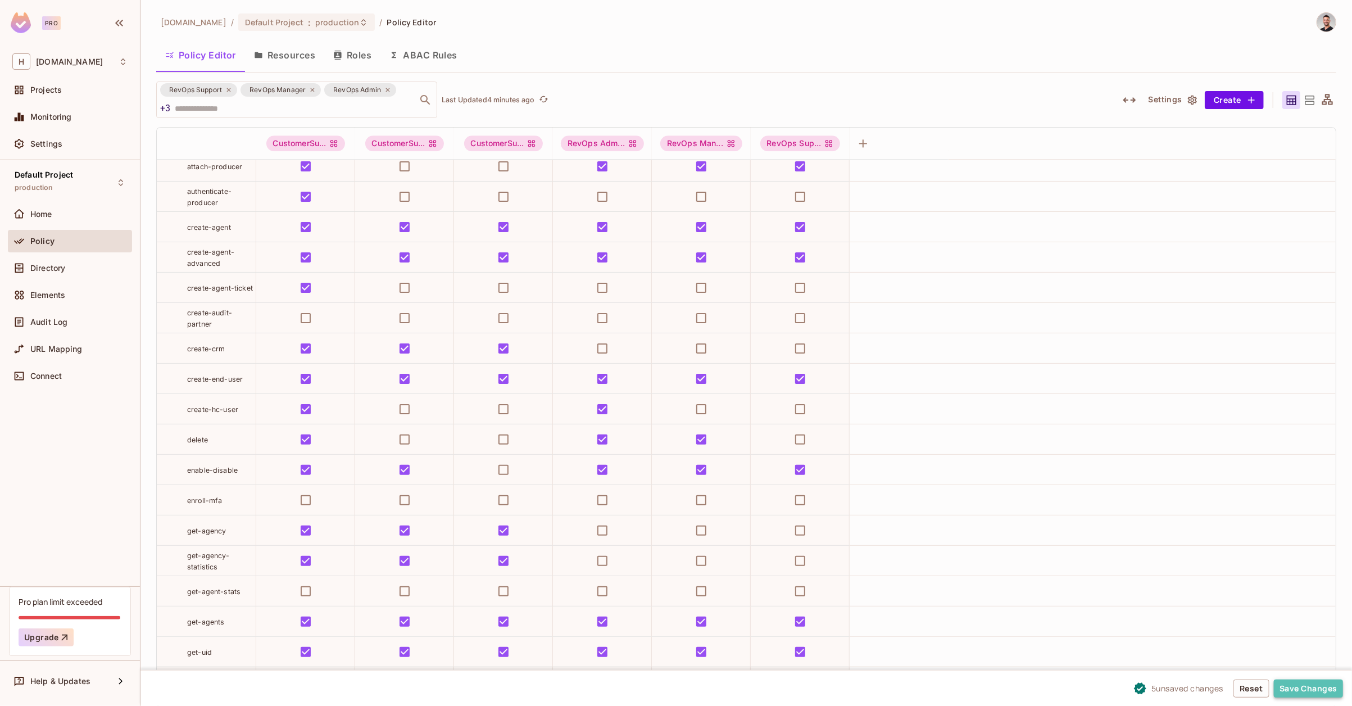
click at [1314, 688] on button "Save Changes" at bounding box center [1308, 688] width 69 height 18
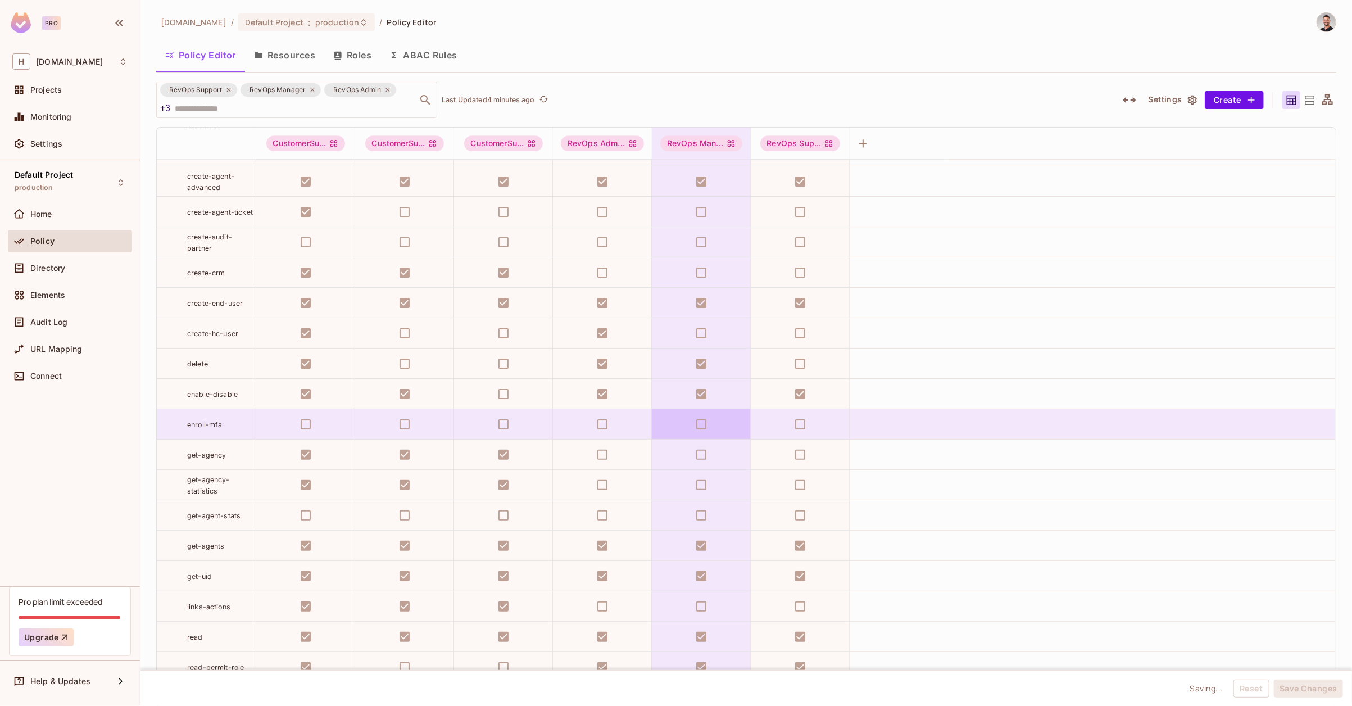
scroll to position [2317, 0]
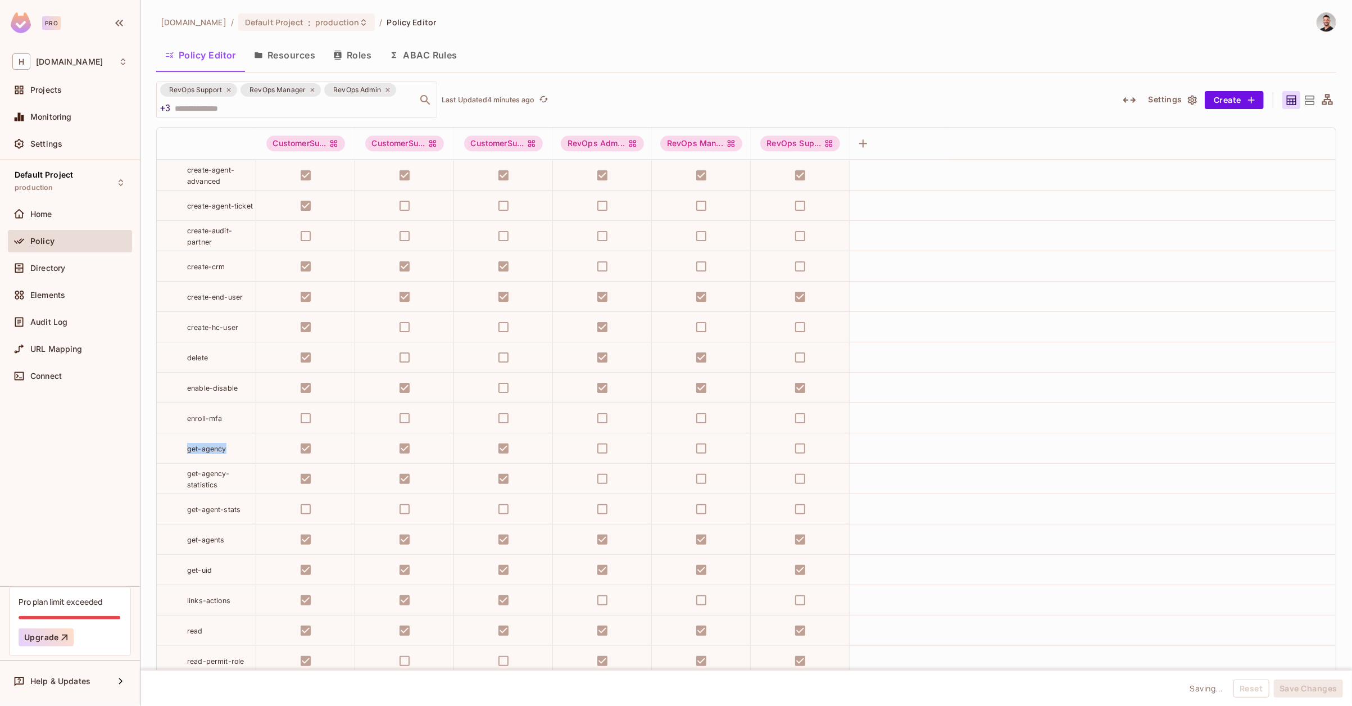
drag, startPoint x: 236, startPoint y: 448, endPoint x: 188, endPoint y: 446, distance: 48.4
click at [188, 446] on div "get-agency" at bounding box center [221, 448] width 69 height 11
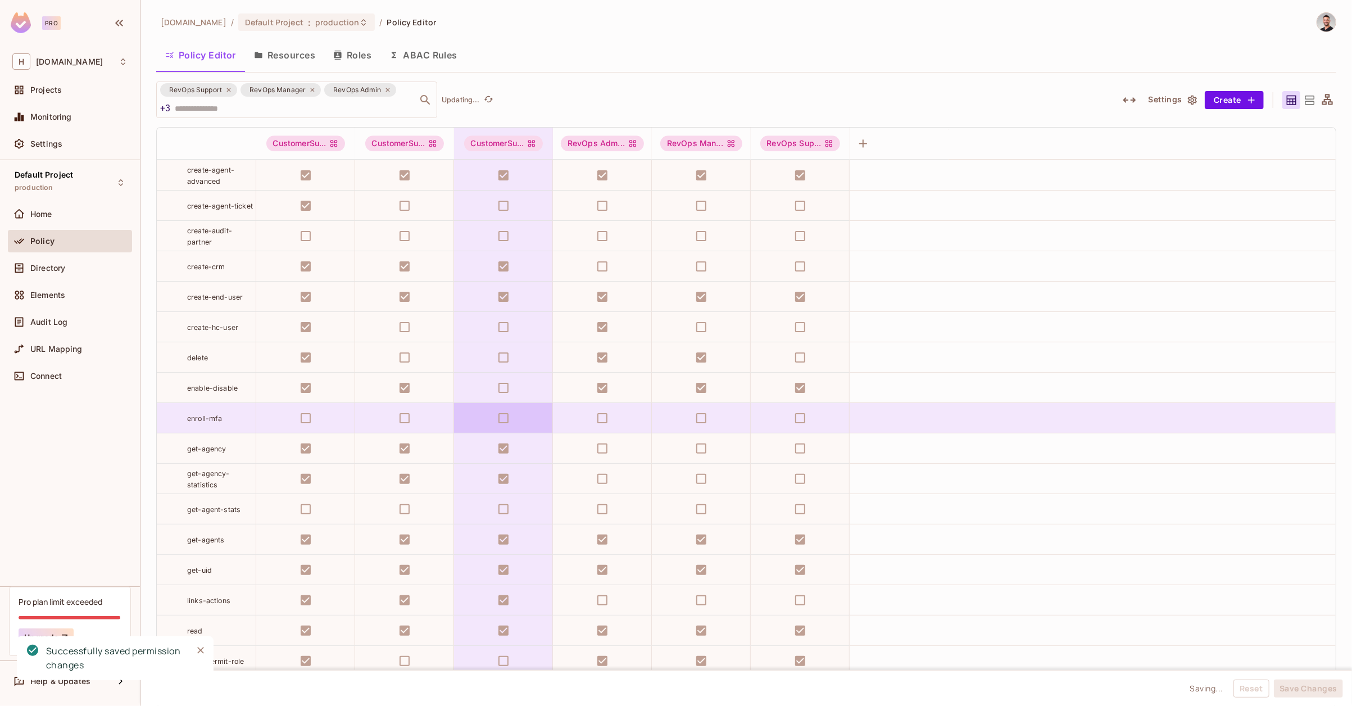
copy span "get-agency"
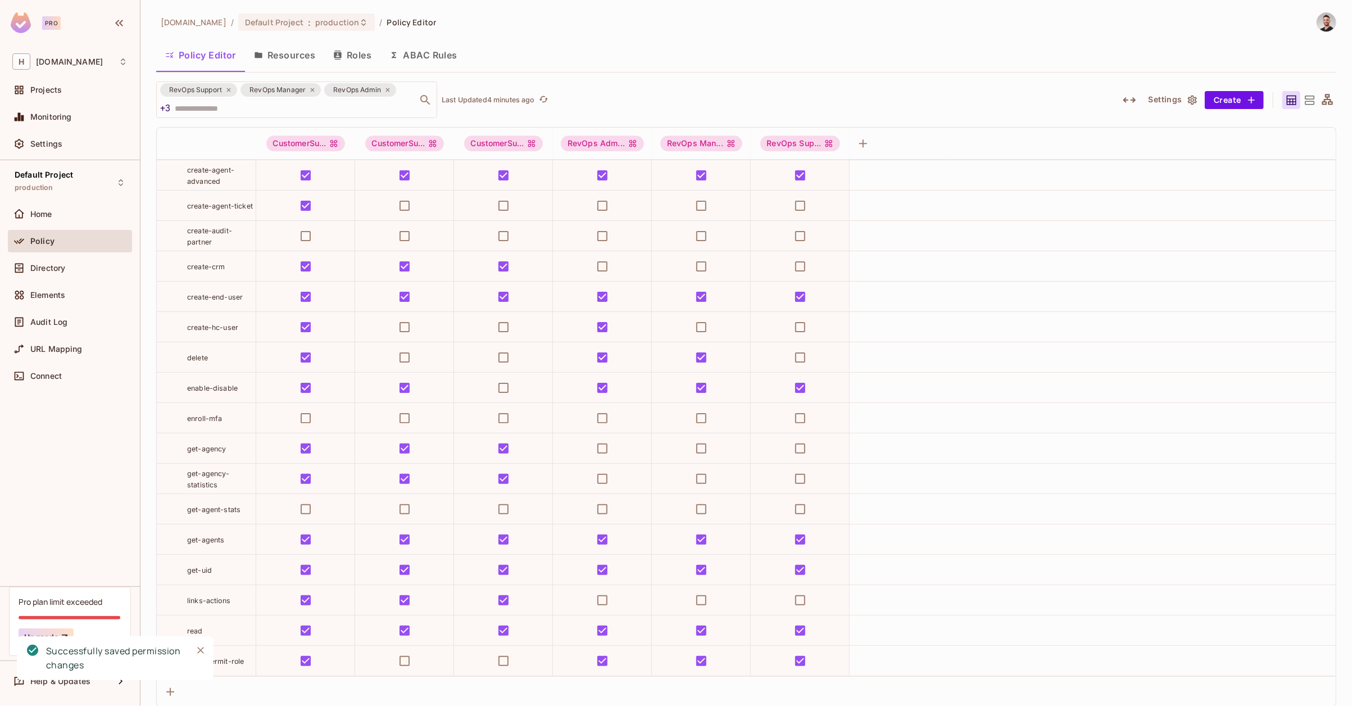
click at [238, 451] on td "get-agency" at bounding box center [206, 448] width 99 height 30
drag, startPoint x: 219, startPoint y: 447, endPoint x: 178, endPoint y: 446, distance: 41.6
click at [175, 446] on div "get-agency" at bounding box center [206, 448] width 99 height 11
copy span "get-agency"
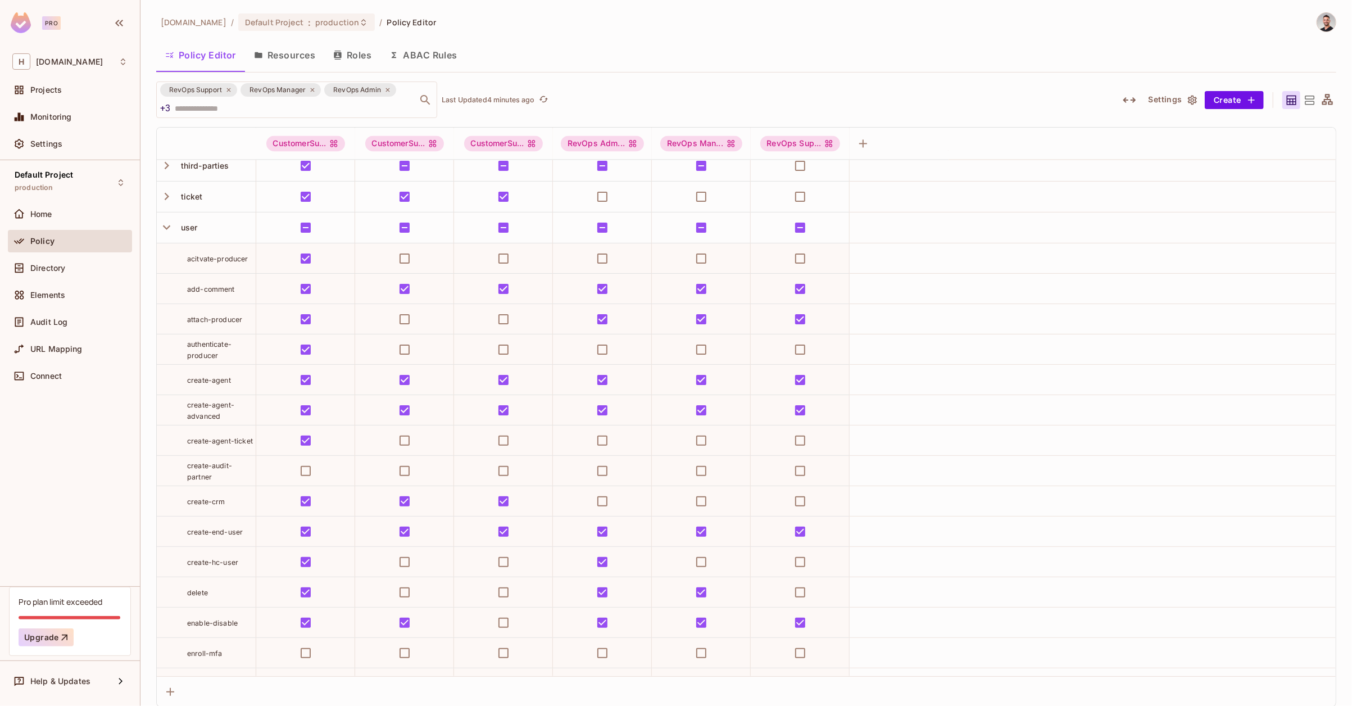
scroll to position [1922, 0]
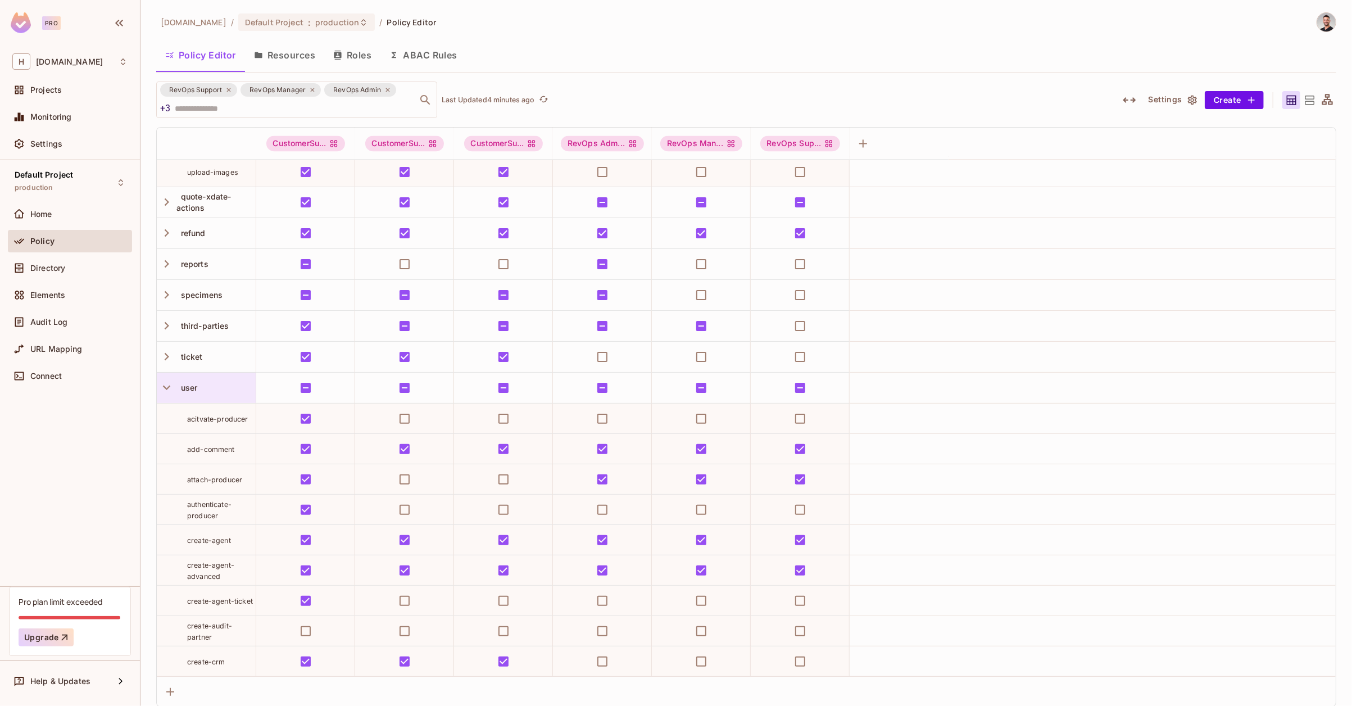
click at [216, 377] on div "user" at bounding box center [206, 387] width 99 height 30
click at [220, 479] on div "Edit Resource" at bounding box center [214, 484] width 53 height 11
click at [199, 386] on div "user" at bounding box center [215, 387] width 79 height 11
click at [215, 482] on div "Edit Resource" at bounding box center [214, 484] width 53 height 11
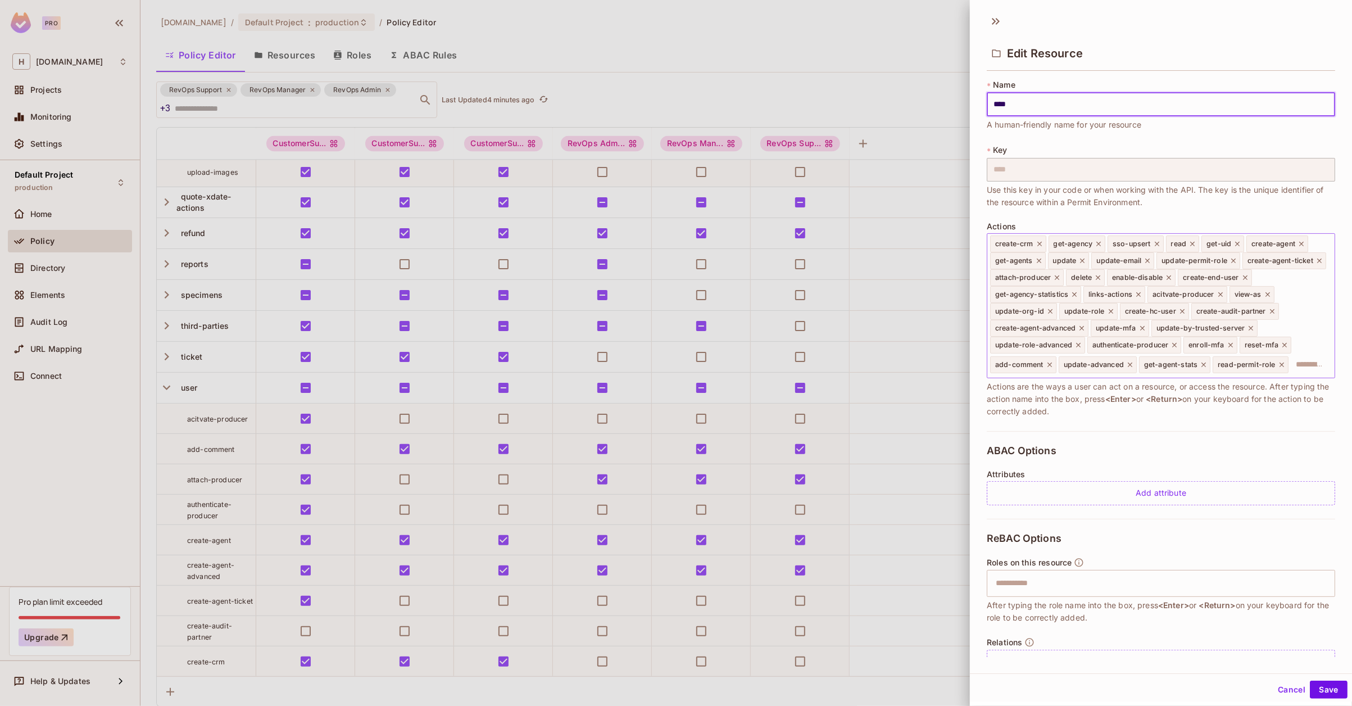
click at [1098, 243] on icon at bounding box center [1098, 244] width 4 height 4
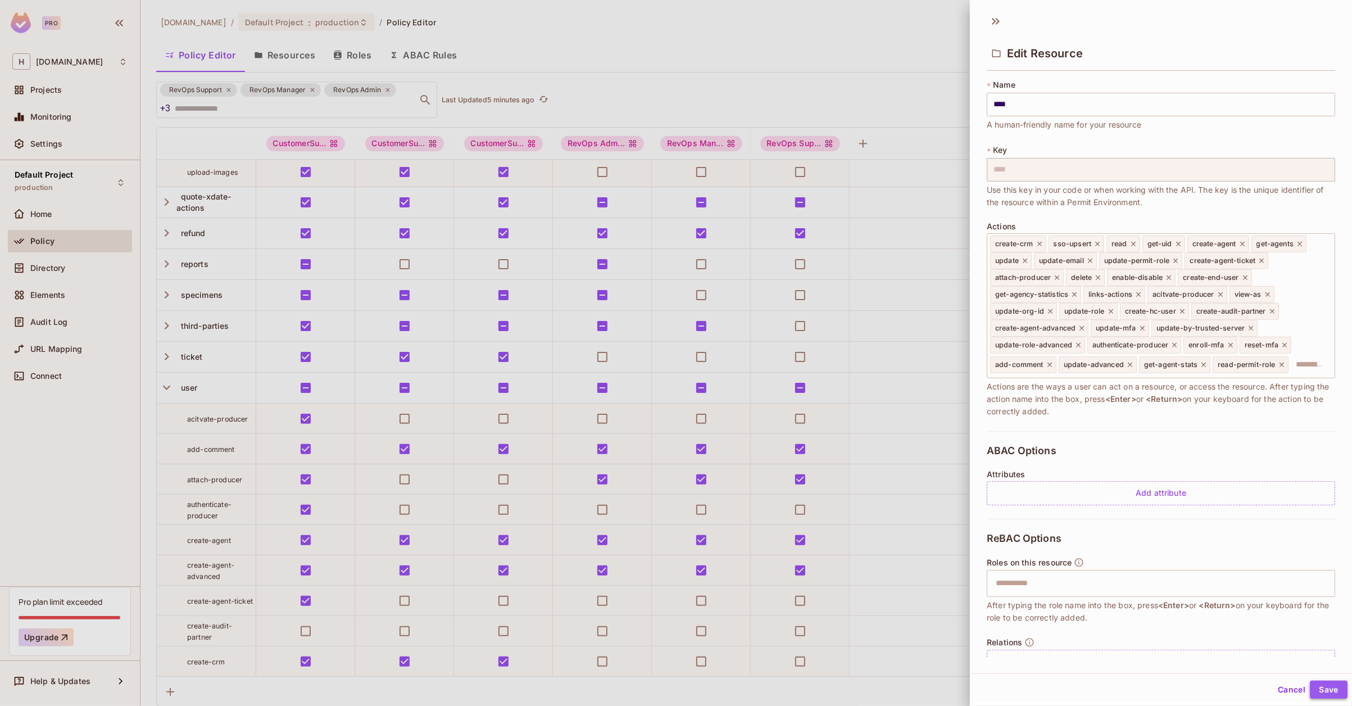
click at [1311, 689] on button "Save" at bounding box center [1328, 689] width 38 height 18
click at [1289, 690] on button "Cancel" at bounding box center [1291, 689] width 37 height 18
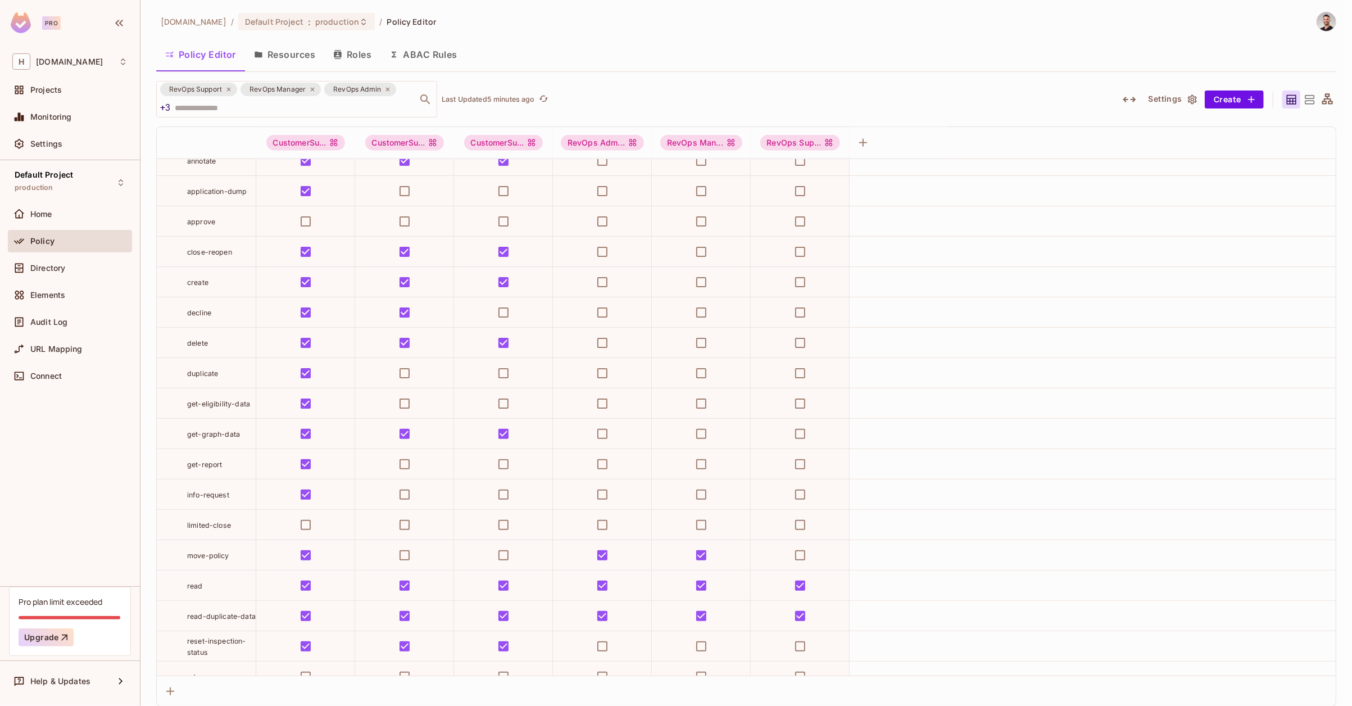
scroll to position [2361, 0]
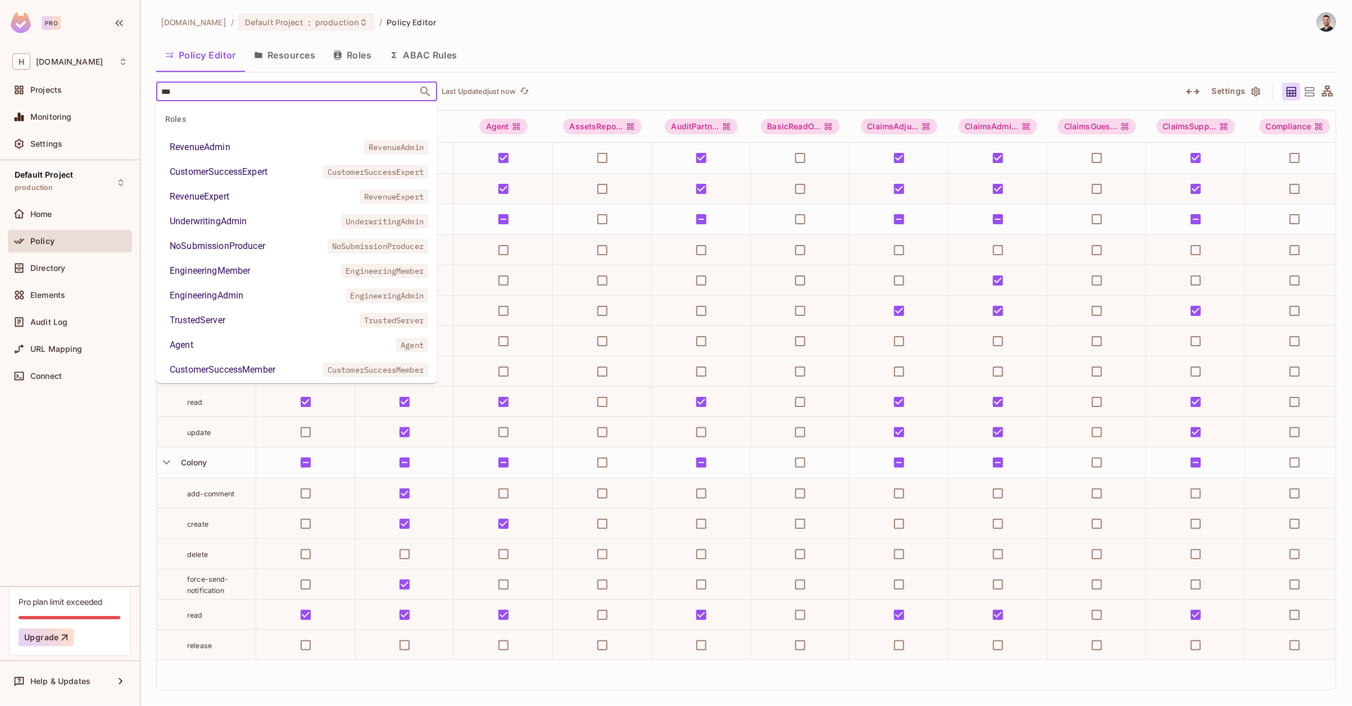
type input "****"
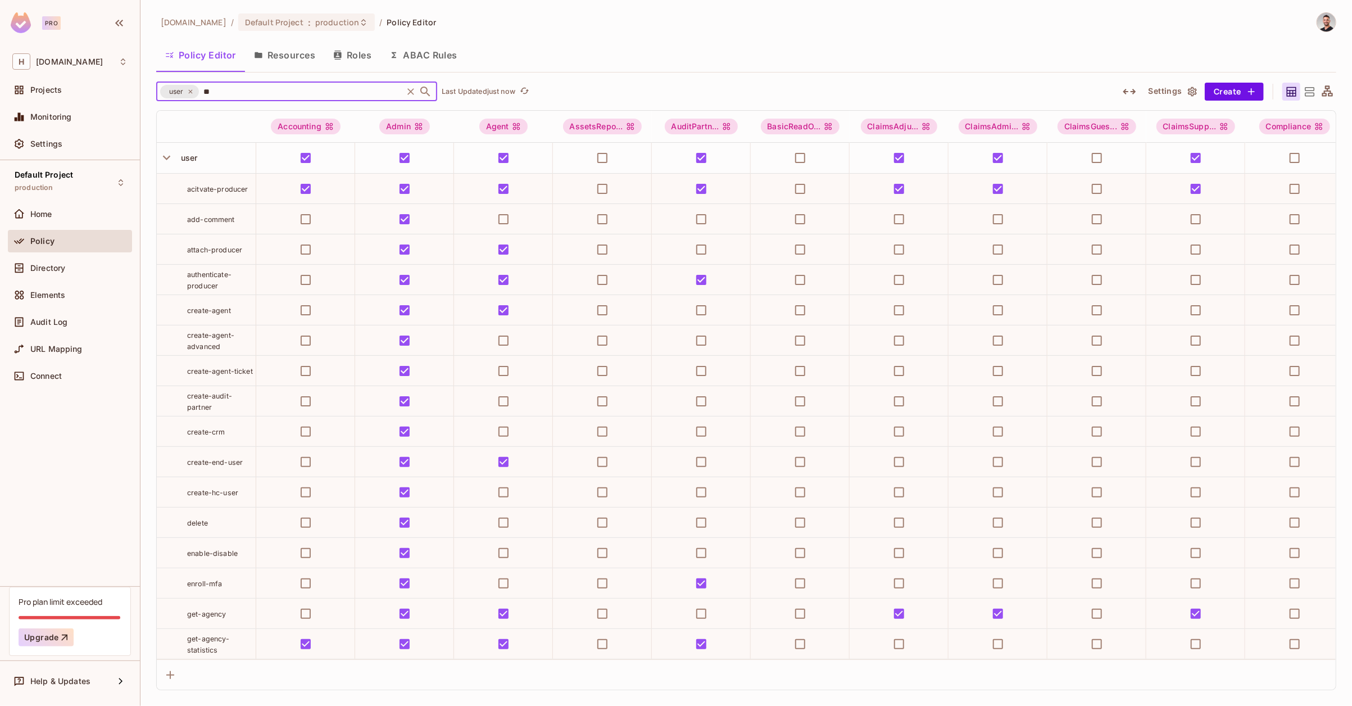
type input "***"
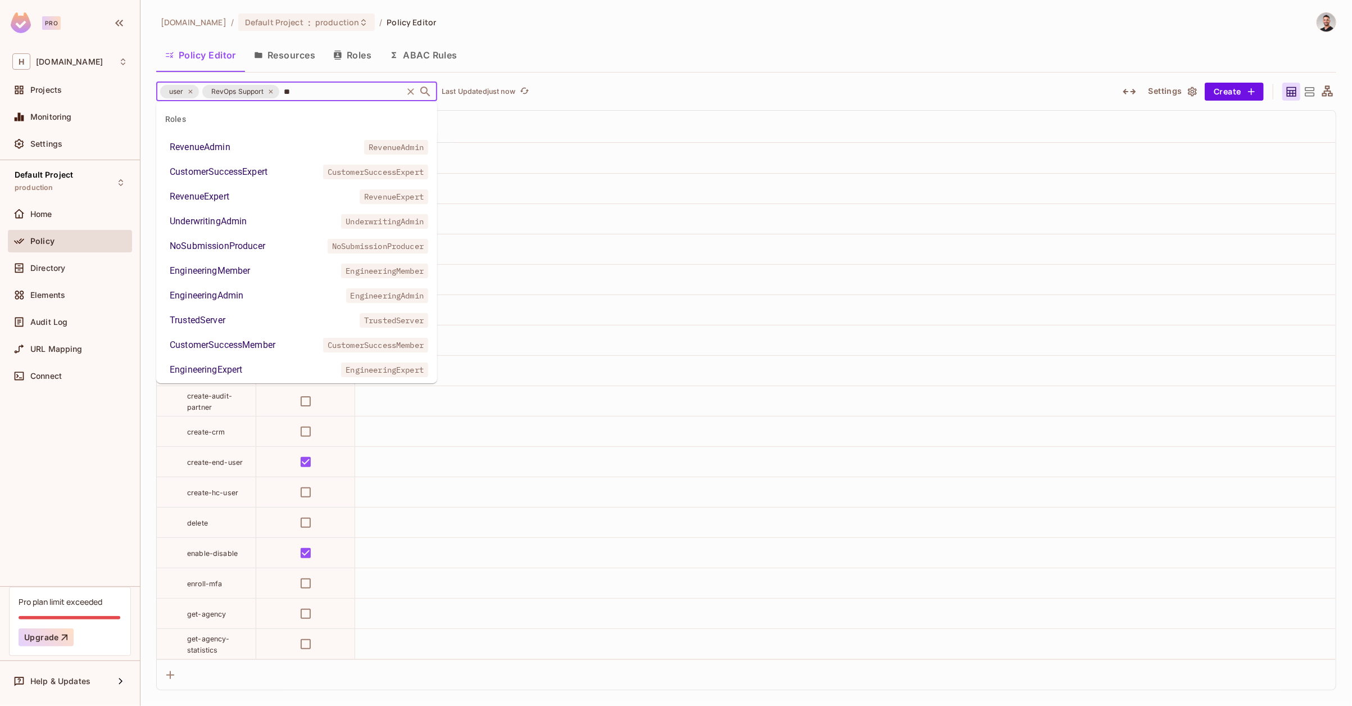
type input "***"
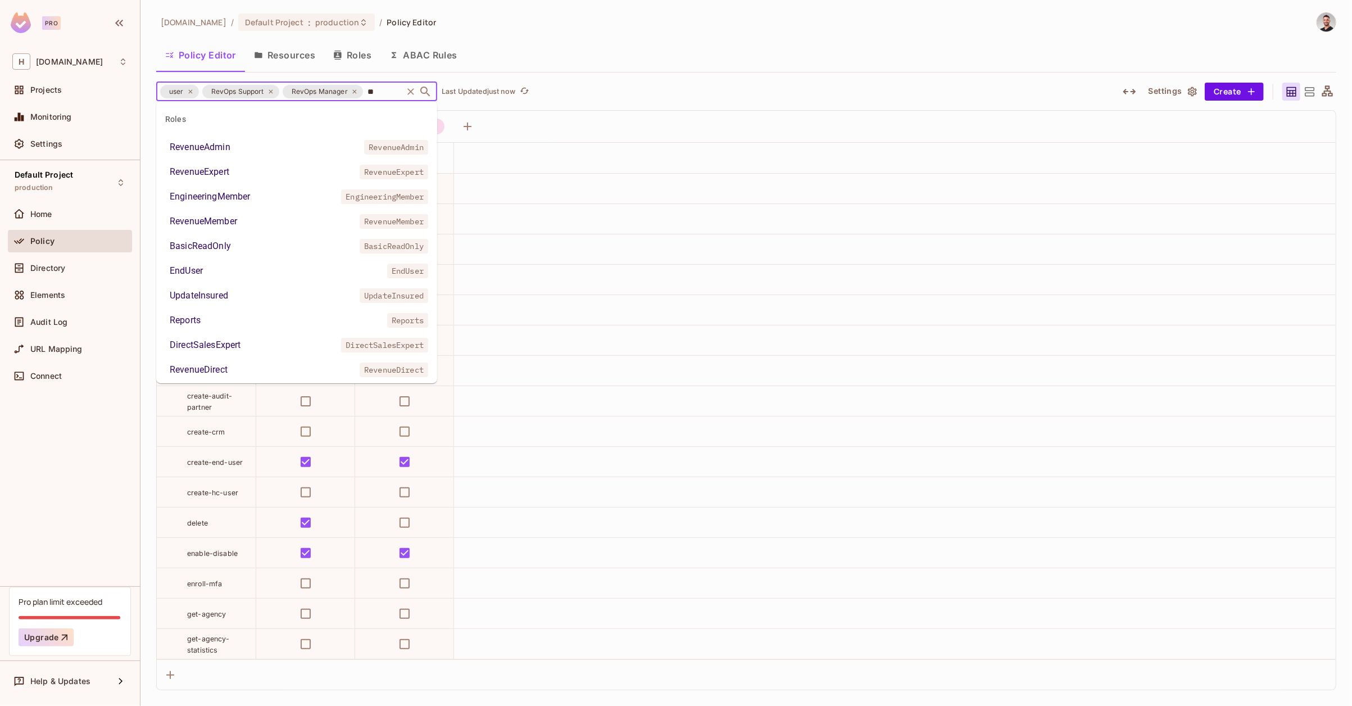
type input "***"
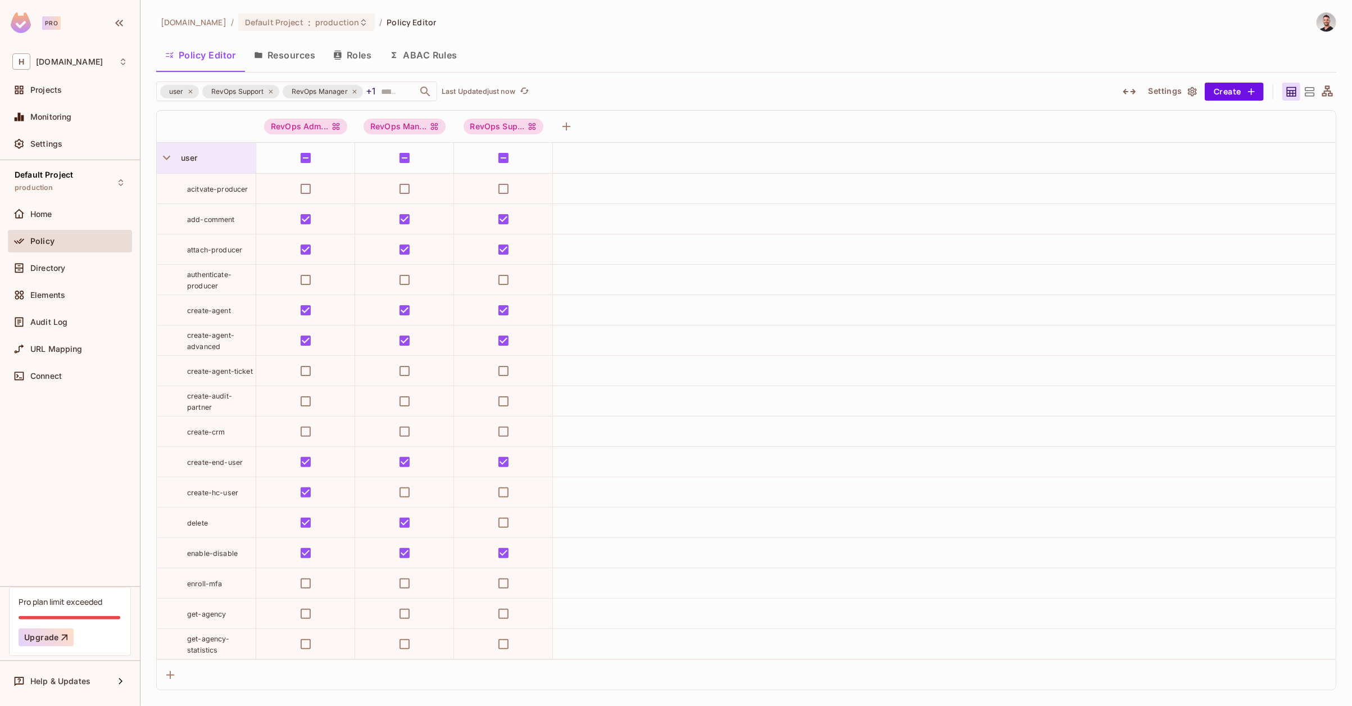
click at [242, 165] on div "user" at bounding box center [206, 158] width 99 height 30
click at [208, 262] on div "Edit Resource" at bounding box center [214, 257] width 53 height 11
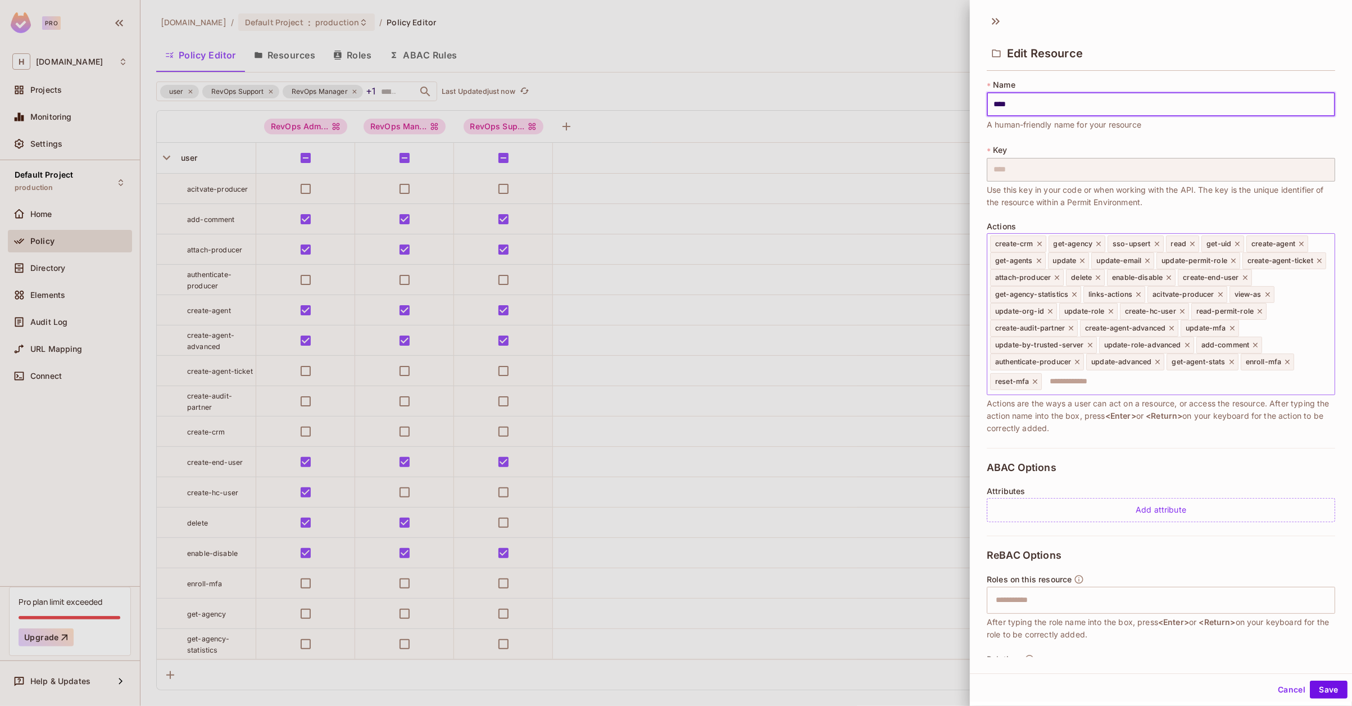
click at [1098, 244] on icon at bounding box center [1098, 244] width 4 height 4
click at [1316, 689] on button "Save" at bounding box center [1328, 689] width 38 height 18
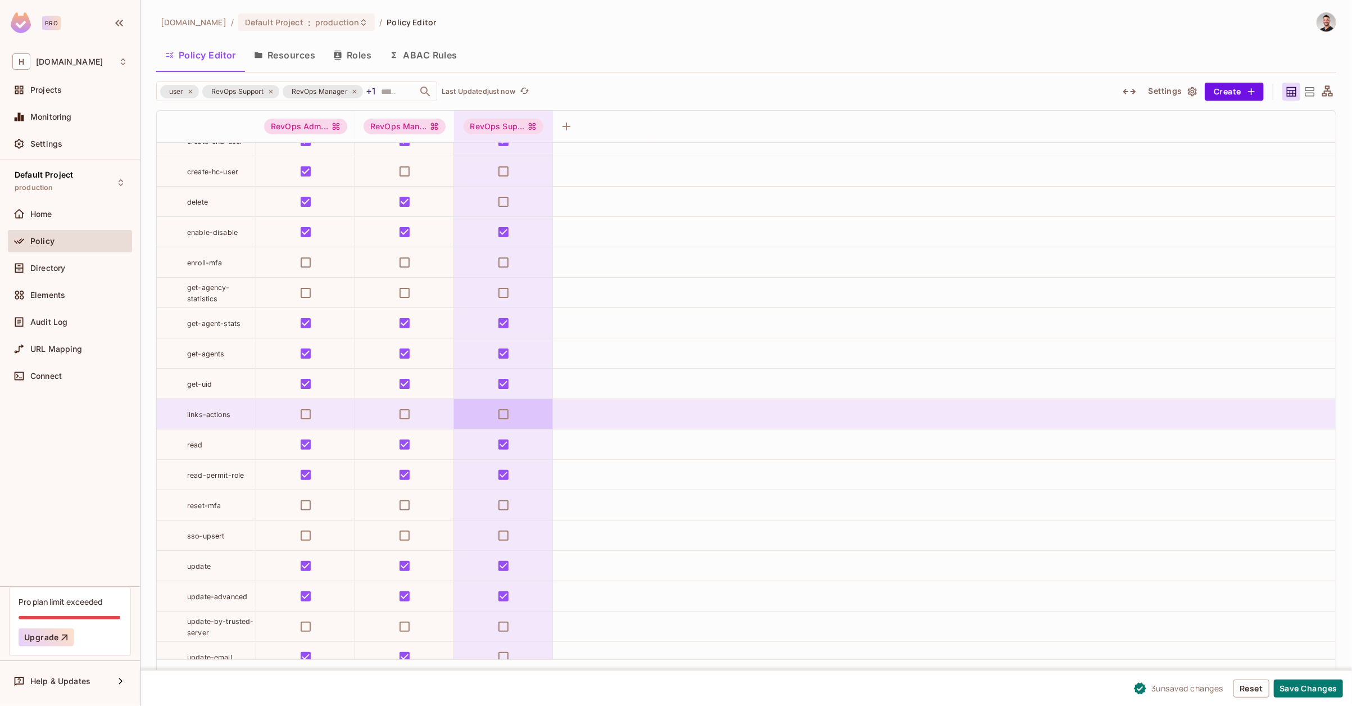
scroll to position [326, 0]
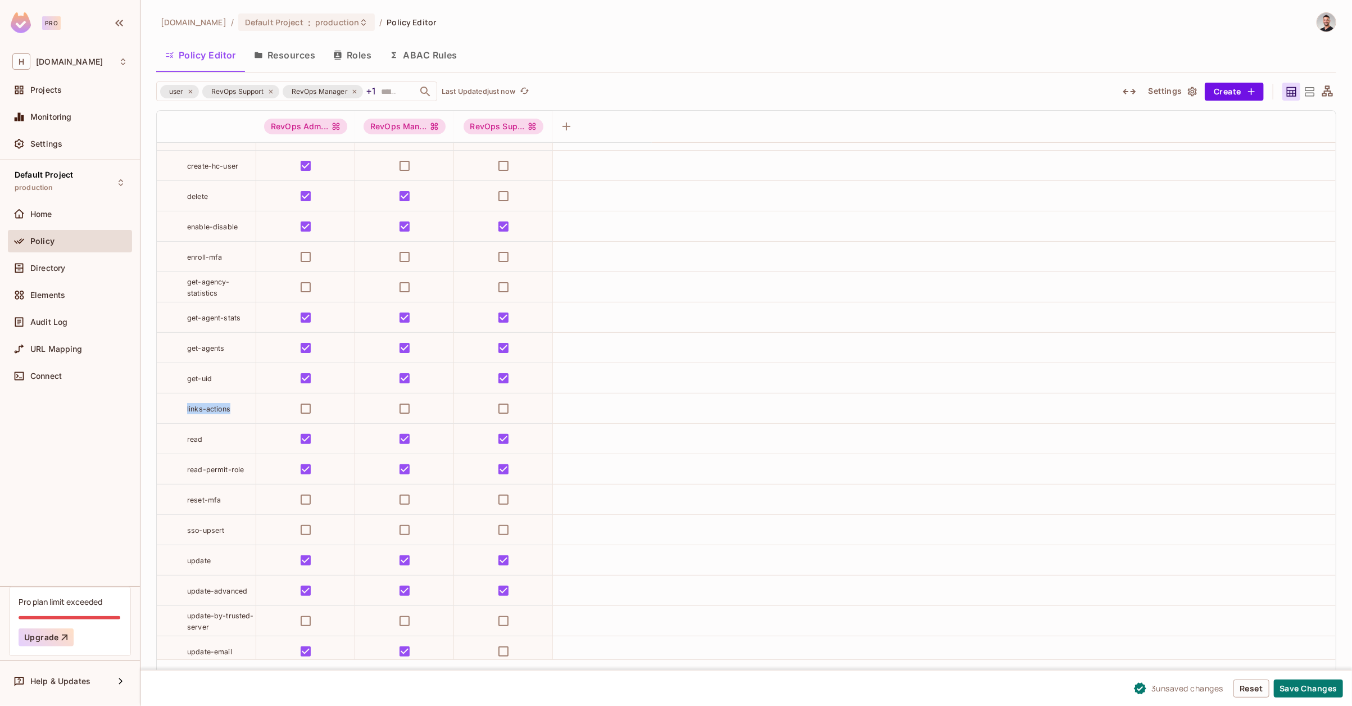
drag, startPoint x: 240, startPoint y: 404, endPoint x: 183, endPoint y: 409, distance: 56.9
click at [183, 409] on div "links-actions" at bounding box center [206, 408] width 99 height 11
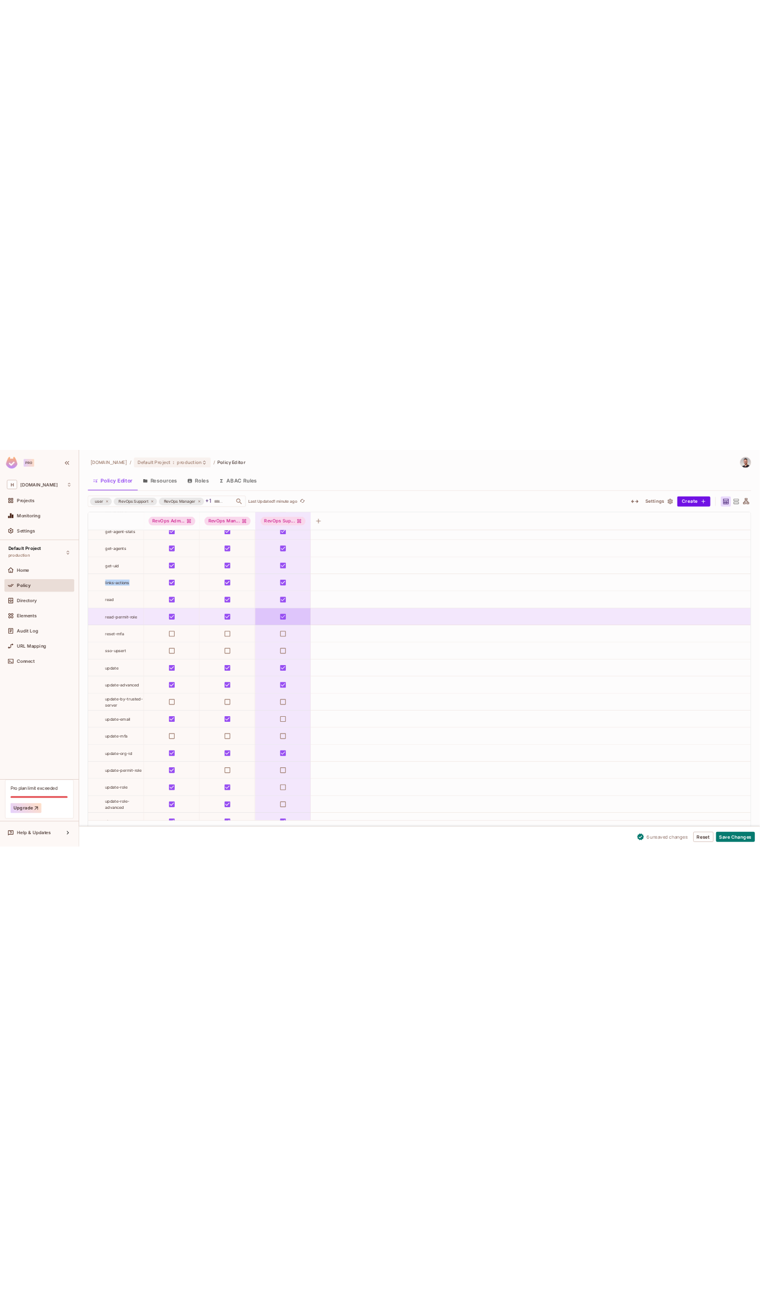
scroll to position [515, 0]
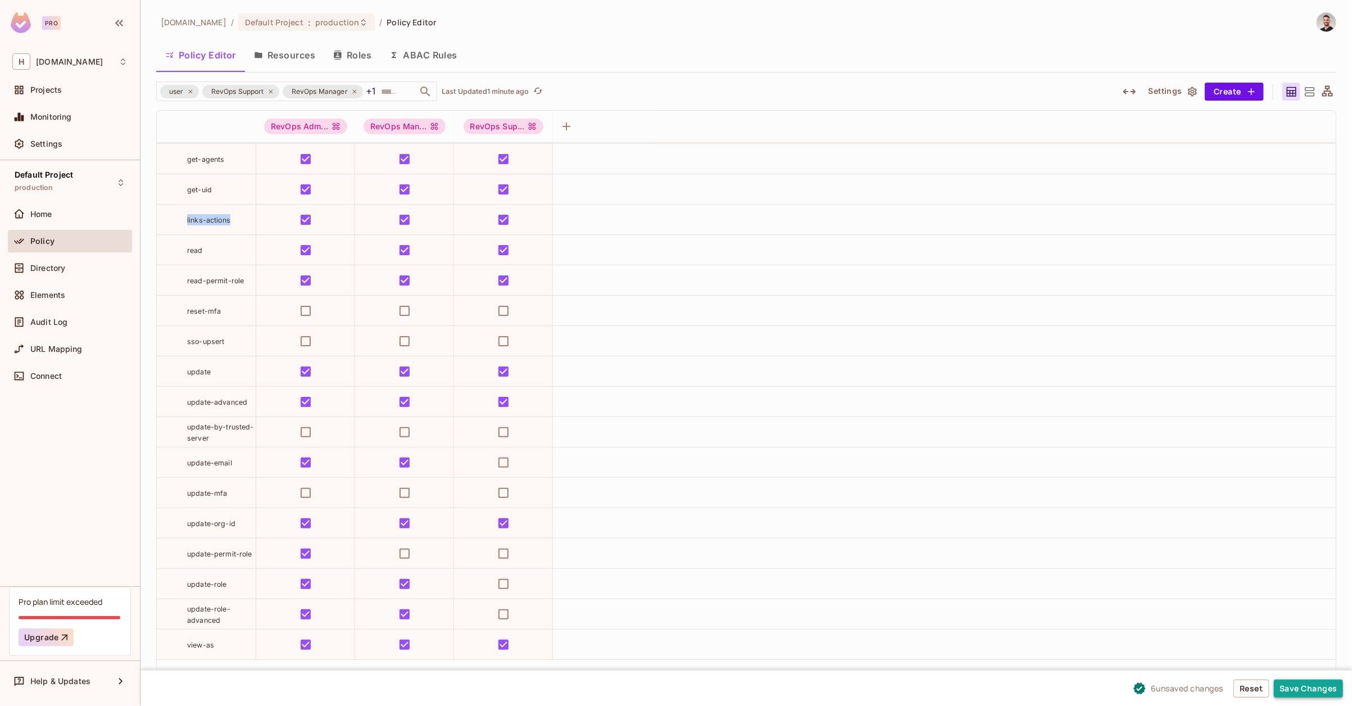
click at [1309, 692] on button "Save Changes" at bounding box center [1308, 688] width 69 height 18
drag, startPoint x: 220, startPoint y: 312, endPoint x: 186, endPoint y: 312, distance: 33.7
click at [186, 312] on div "reset-mfa" at bounding box center [206, 310] width 99 height 11
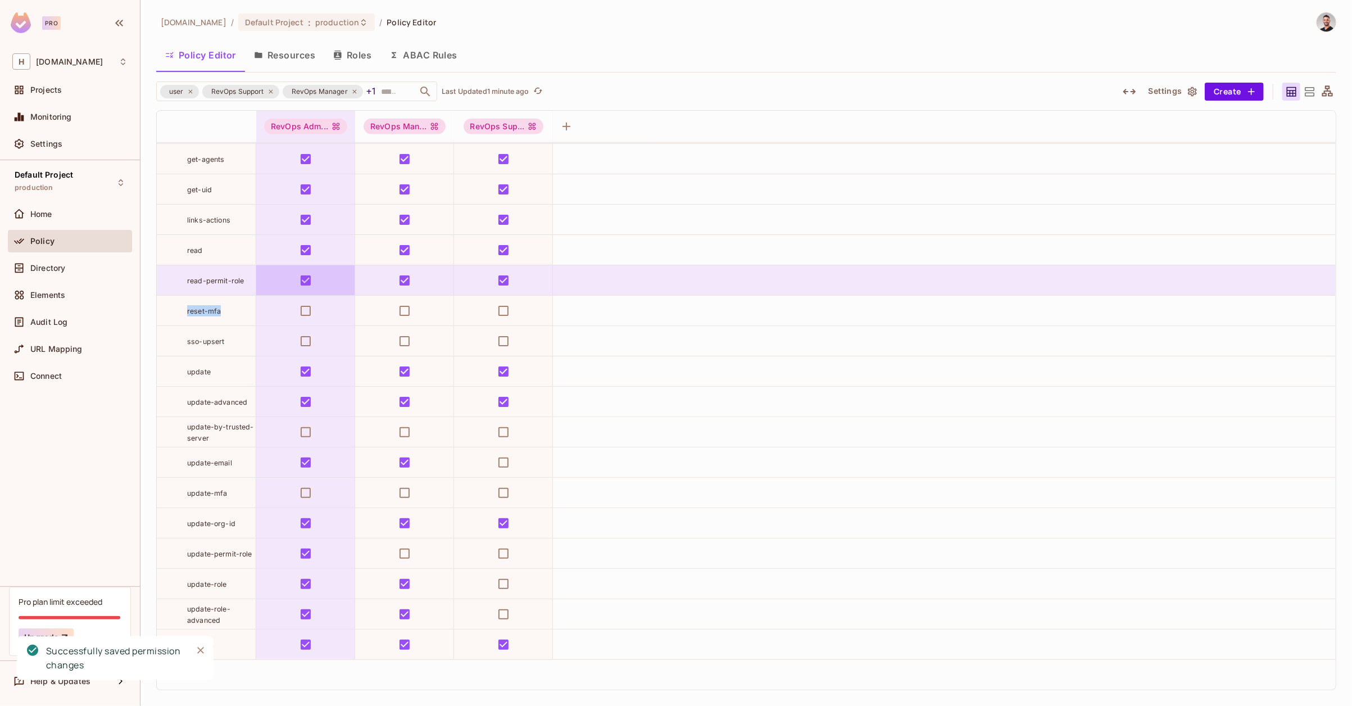
copy span "reset-mfa"
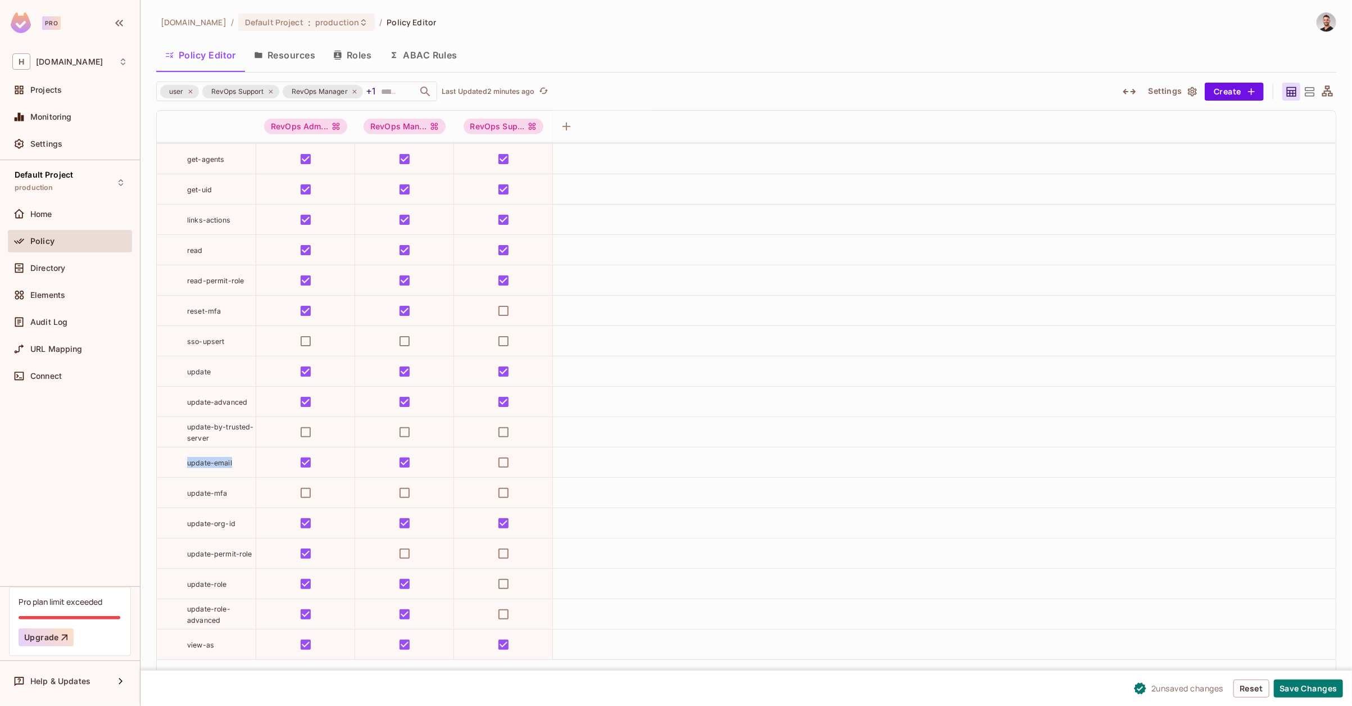
drag, startPoint x: 237, startPoint y: 461, endPoint x: 182, endPoint y: 461, distance: 55.1
click at [182, 461] on div "update-email" at bounding box center [206, 462] width 99 height 11
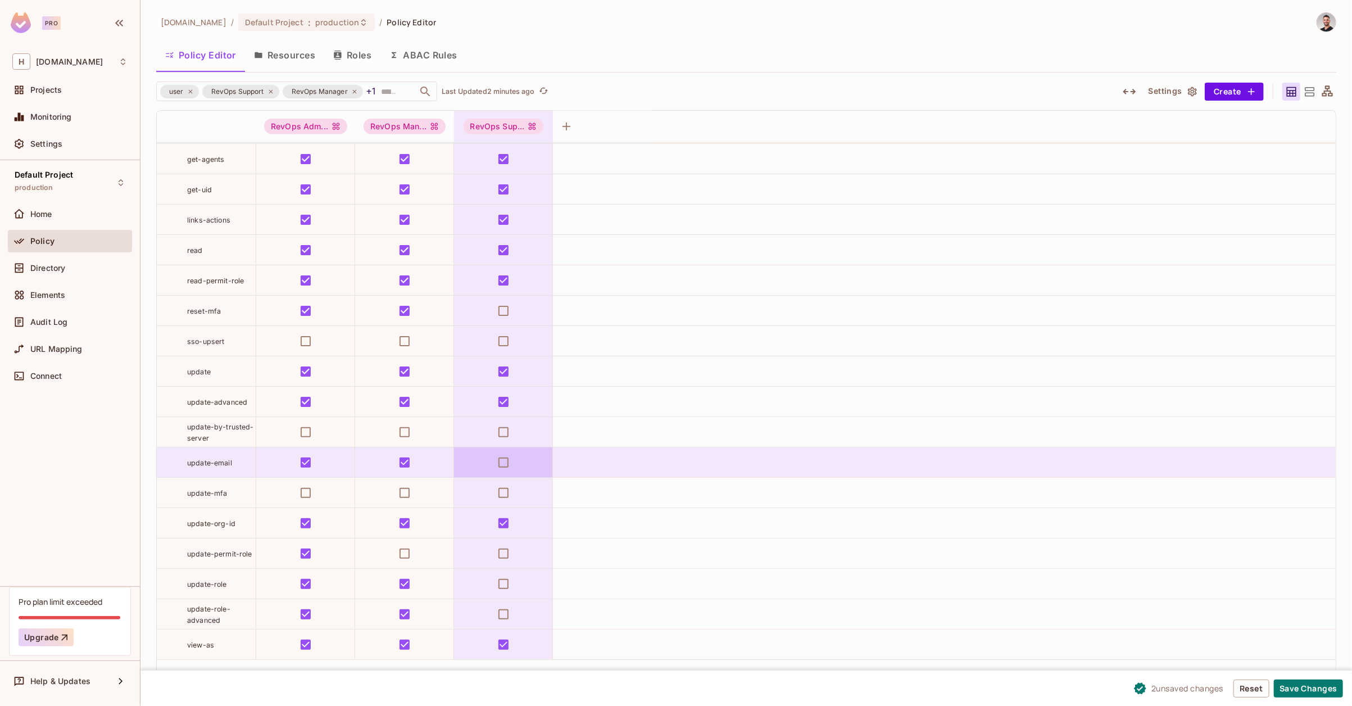
click at [485, 462] on td at bounding box center [503, 462] width 99 height 30
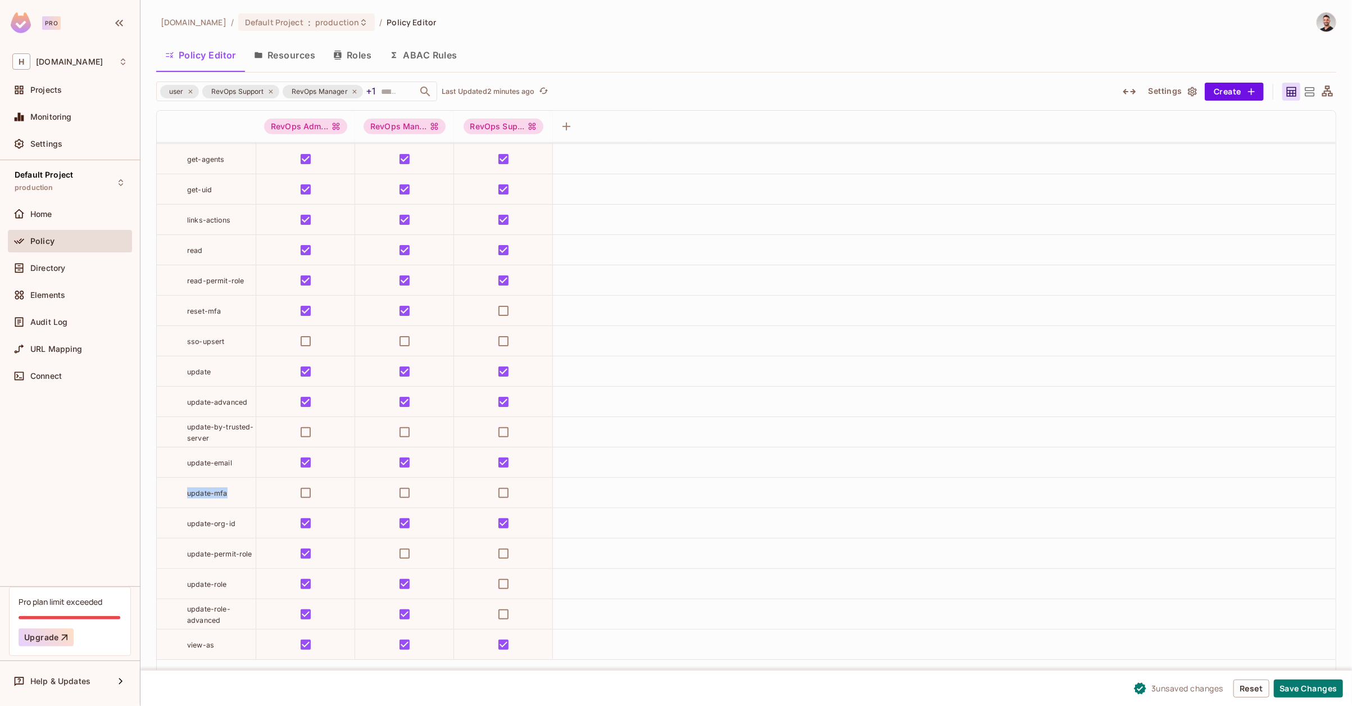
drag, startPoint x: 235, startPoint y: 492, endPoint x: 189, endPoint y: 490, distance: 46.7
click at [180, 491] on div "update-mfa" at bounding box center [206, 492] width 99 height 11
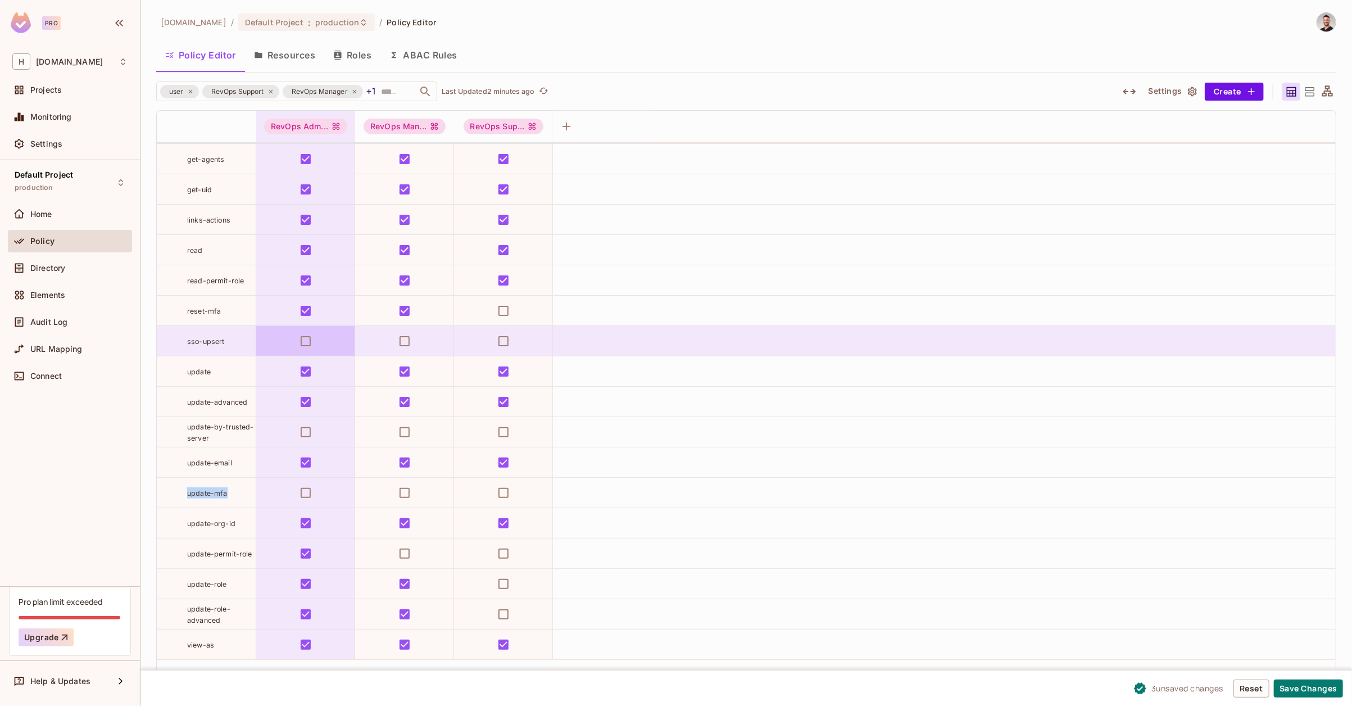
copy span "update-mfa"
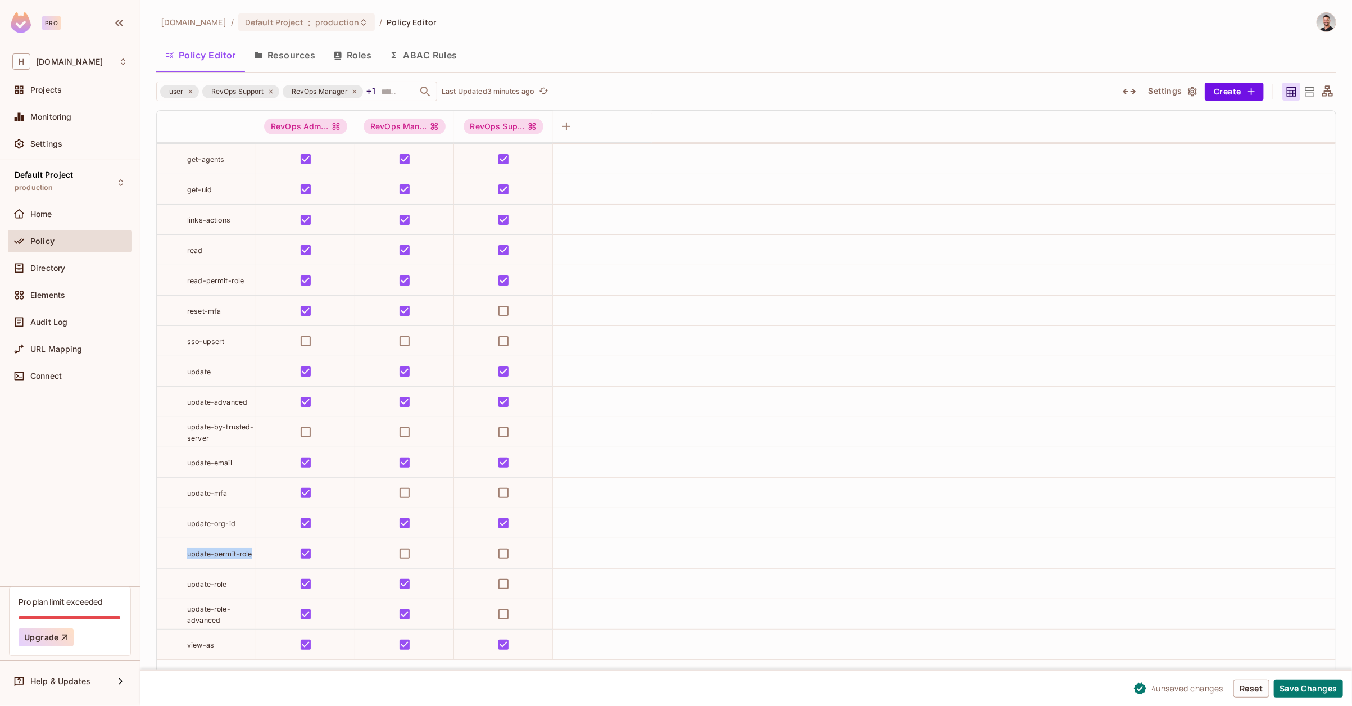
drag, startPoint x: 252, startPoint y: 554, endPoint x: 186, endPoint y: 556, distance: 66.3
click at [188, 556] on div "update-permit-role" at bounding box center [221, 553] width 69 height 11
click at [1297, 688] on button "Save Changes" at bounding box center [1308, 688] width 69 height 18
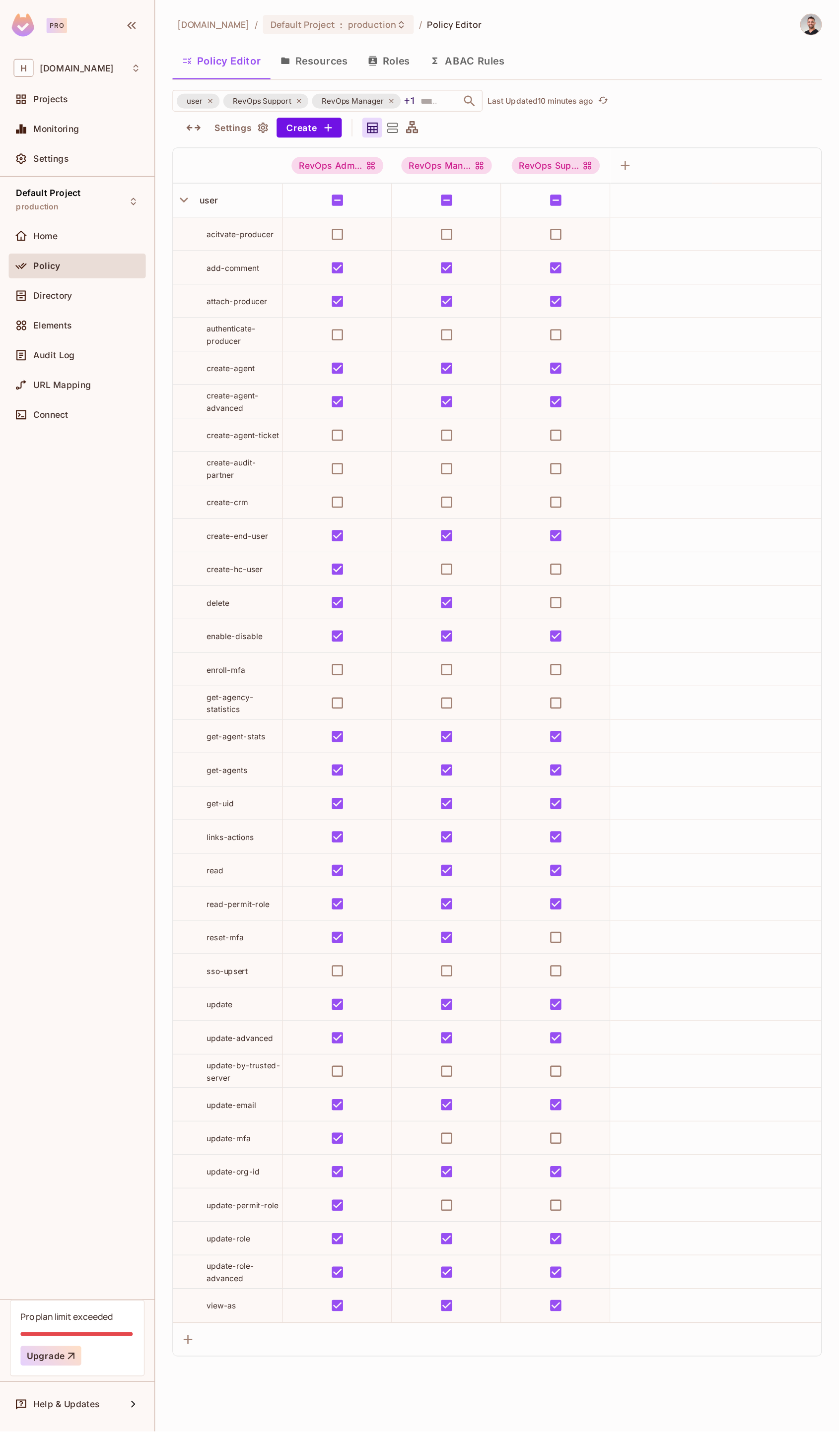
scroll to position [0, 0]
